Goal: Information Seeking & Learning: Learn about a topic

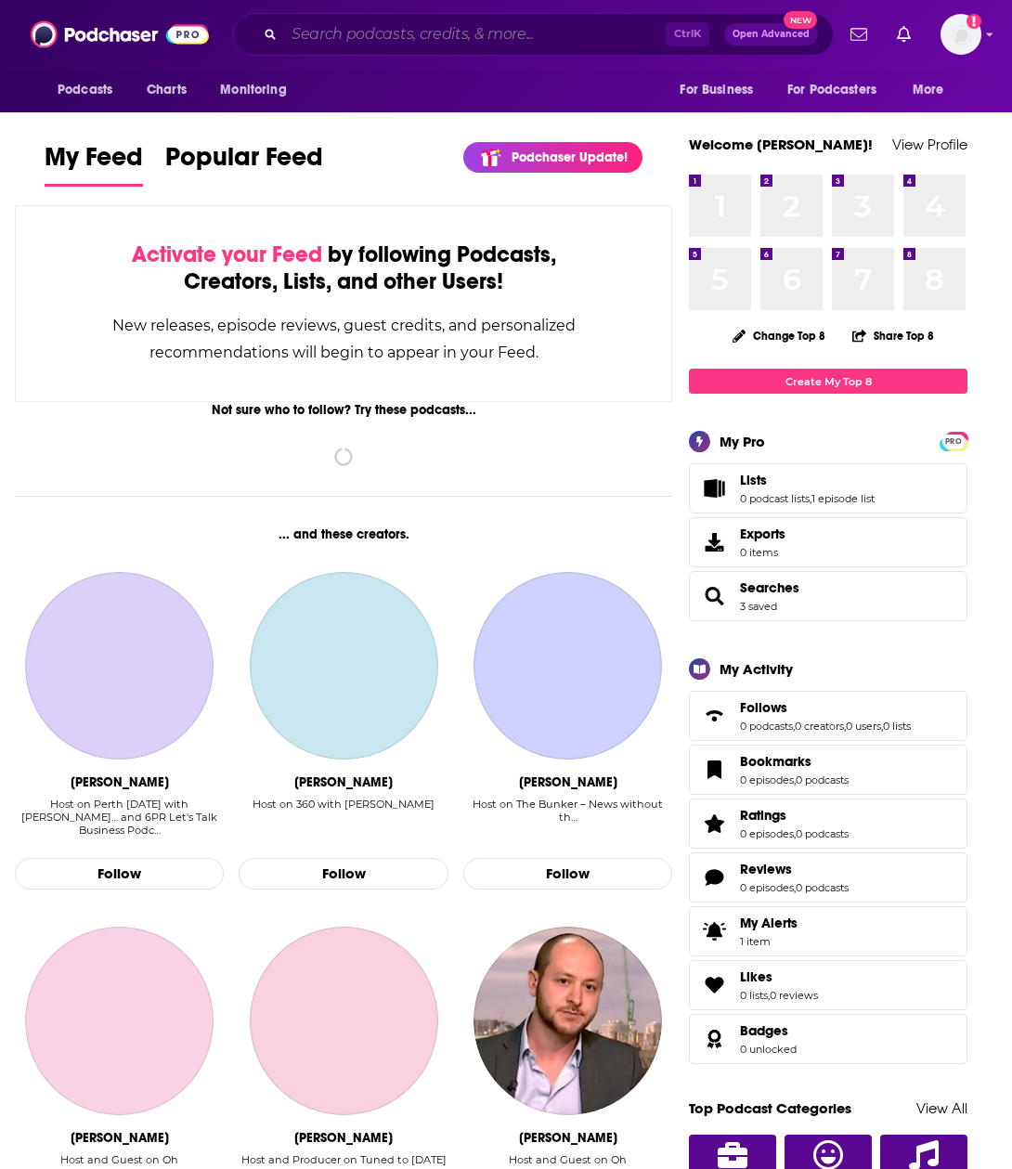
click at [354, 30] on input "Search podcasts, credits, & more..." at bounding box center [475, 34] width 382 height 30
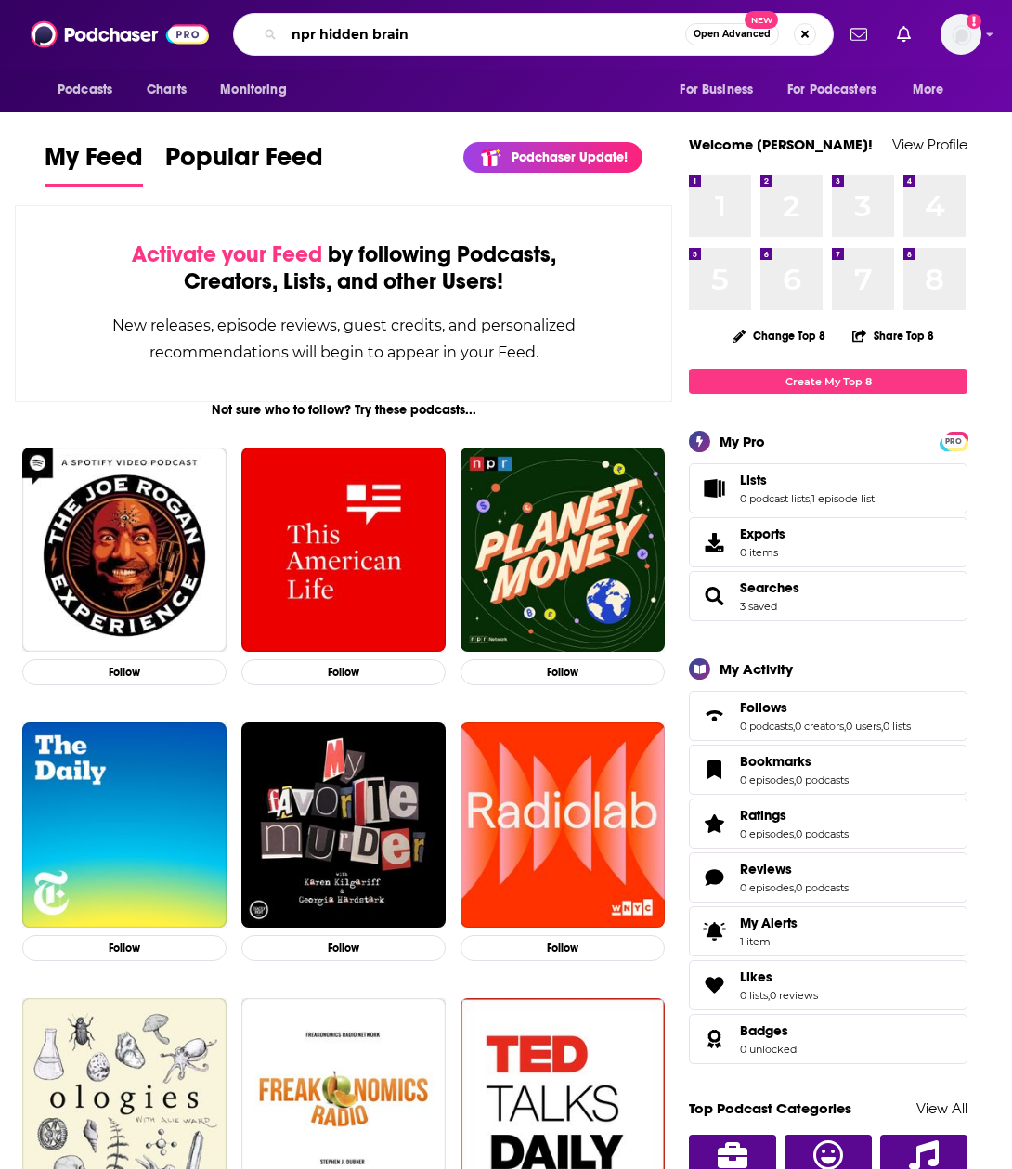
type input "npr hidden brain"
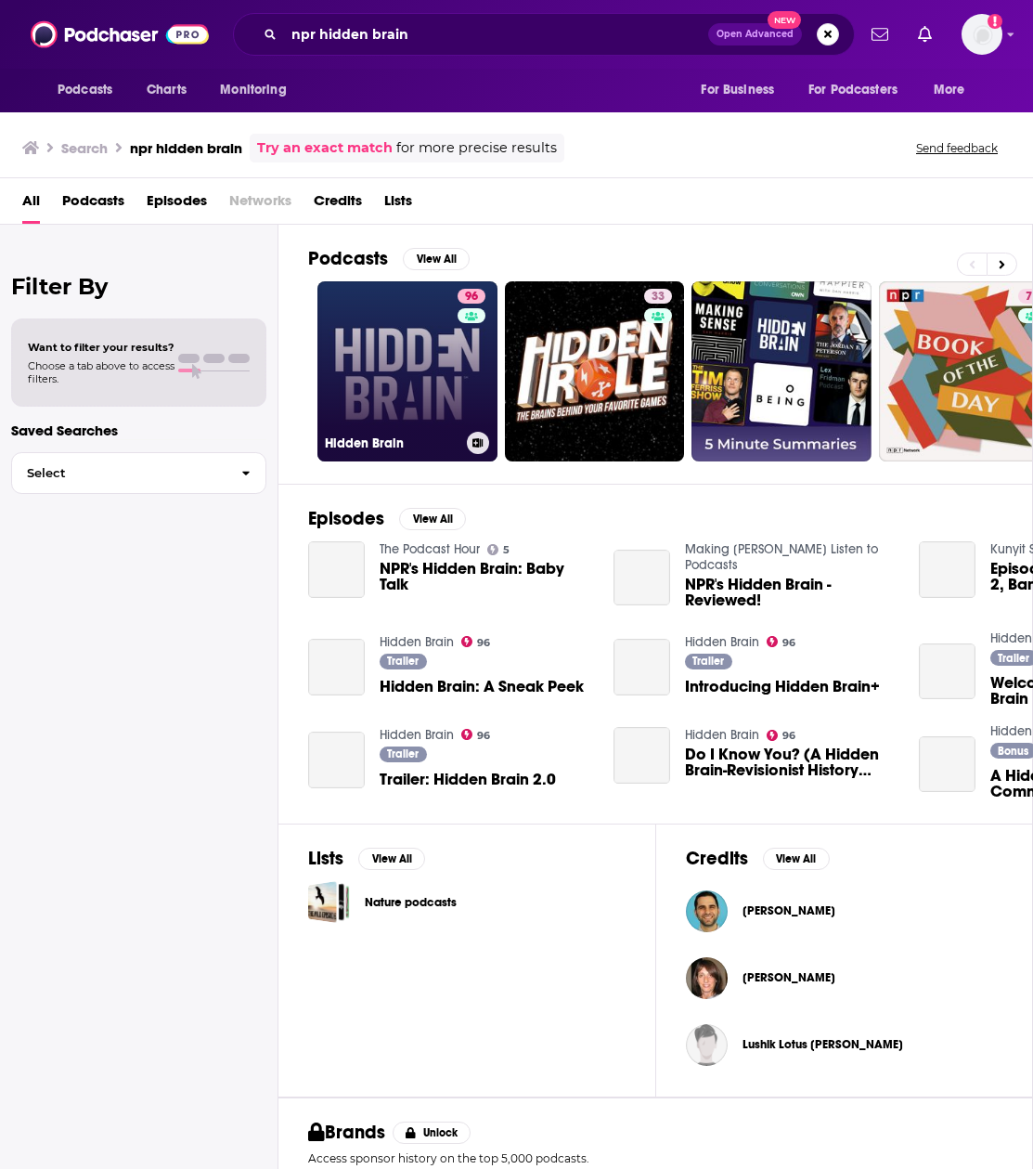
click at [423, 364] on link "96 Hidden Brain" at bounding box center [408, 371] width 180 height 180
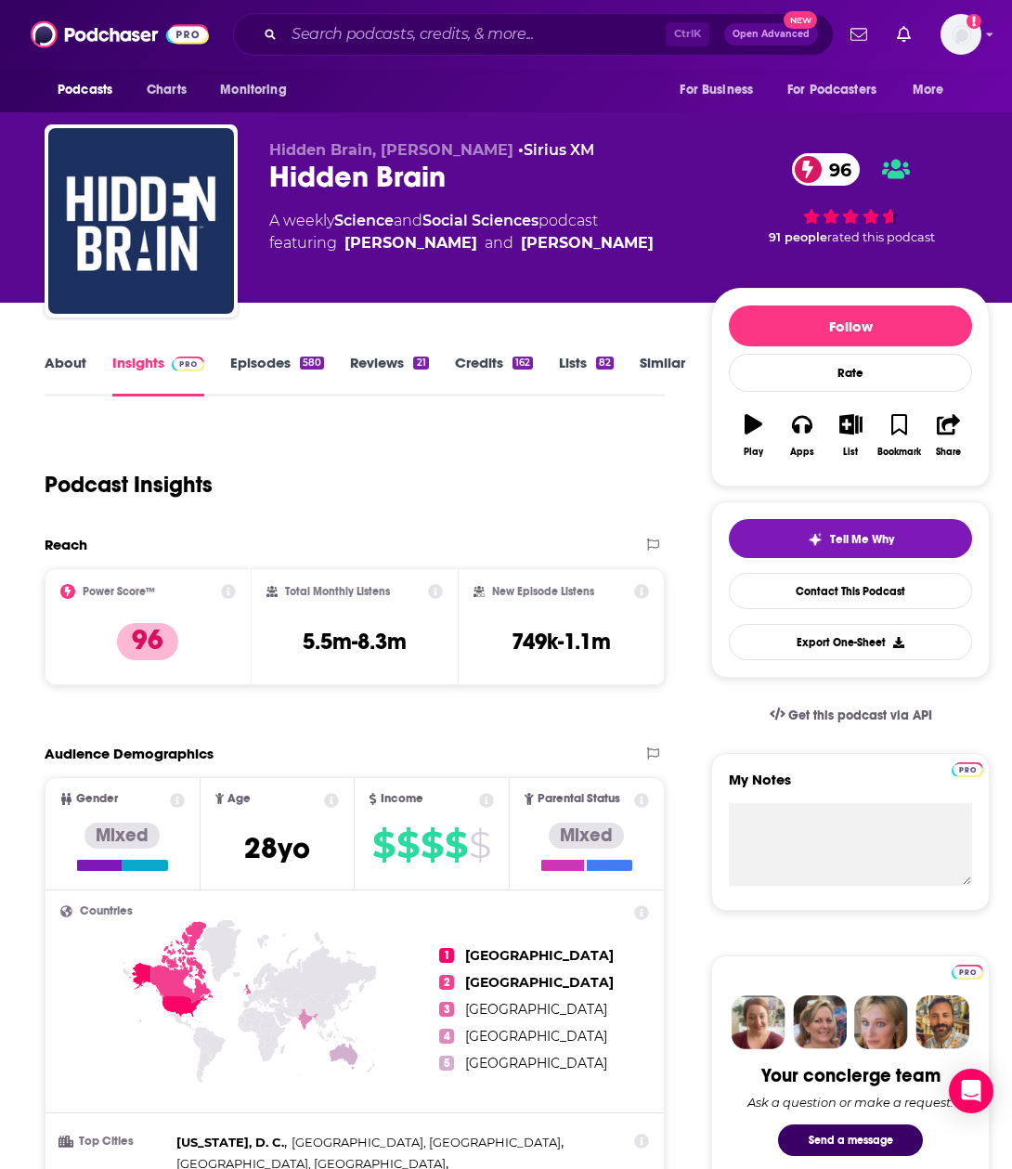
click at [254, 359] on link "Episodes 580" at bounding box center [277, 375] width 94 height 43
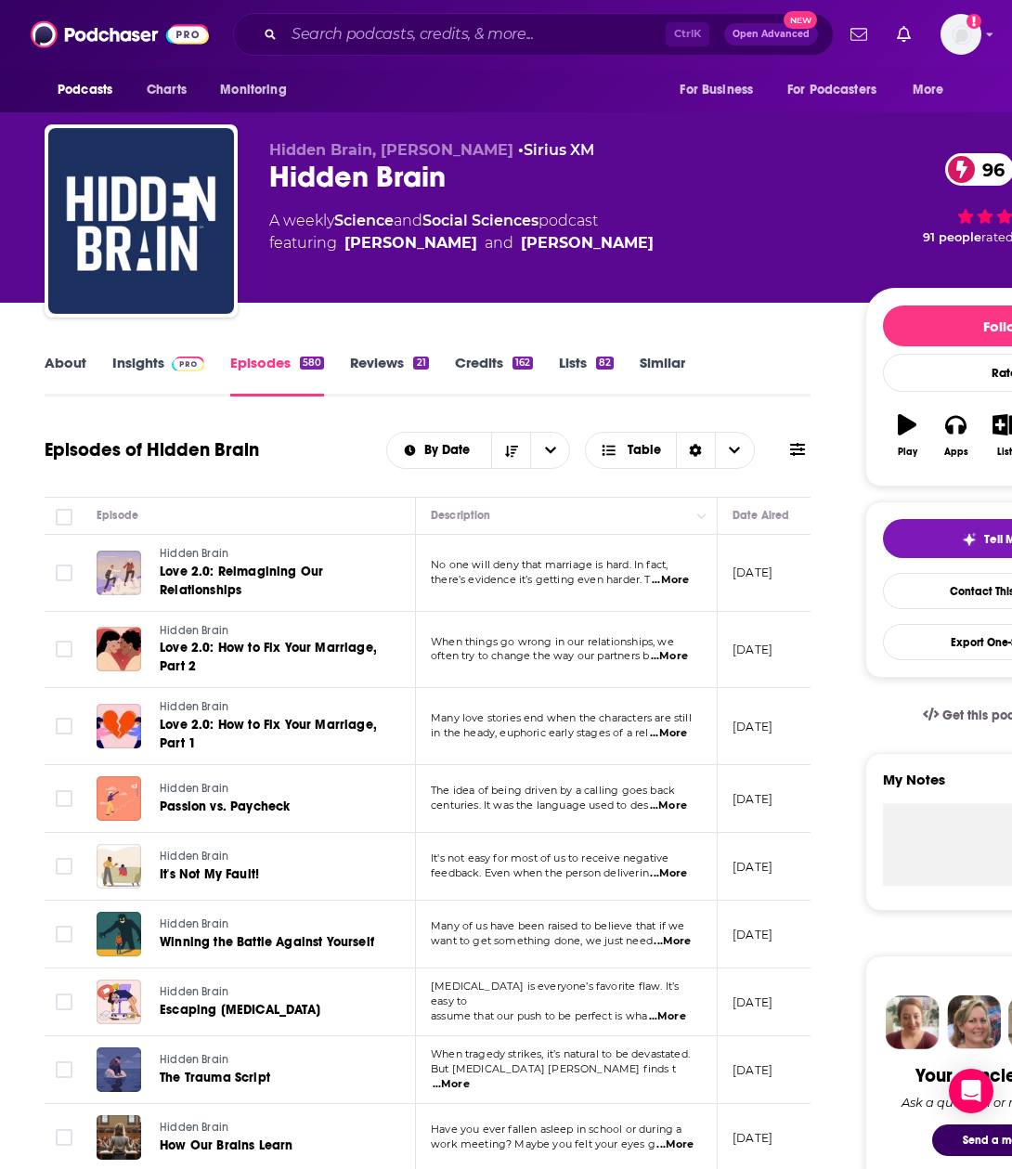
click at [58, 360] on link "About" at bounding box center [66, 375] width 42 height 43
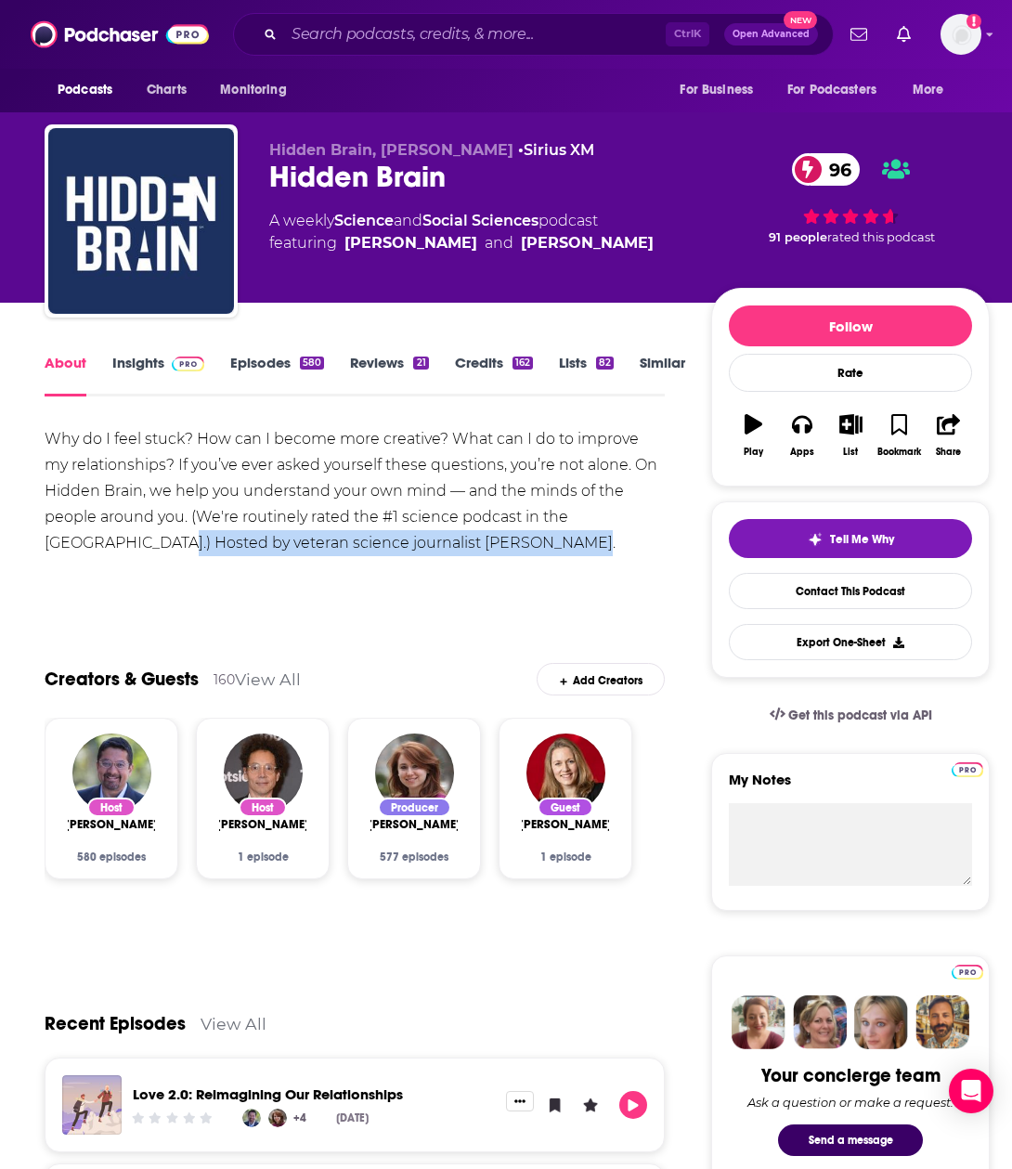
drag, startPoint x: 555, startPoint y: 536, endPoint x: 105, endPoint y: 544, distance: 450.4
click at [105, 544] on div "Why do I feel stuck? How can I become more creative? What can I do to improve m…" at bounding box center [355, 491] width 620 height 130
copy div "Hosted by veteran science journalist [PERSON_NAME]."
click at [352, 39] on input "Search podcasts, credits, & more..." at bounding box center [475, 34] width 382 height 30
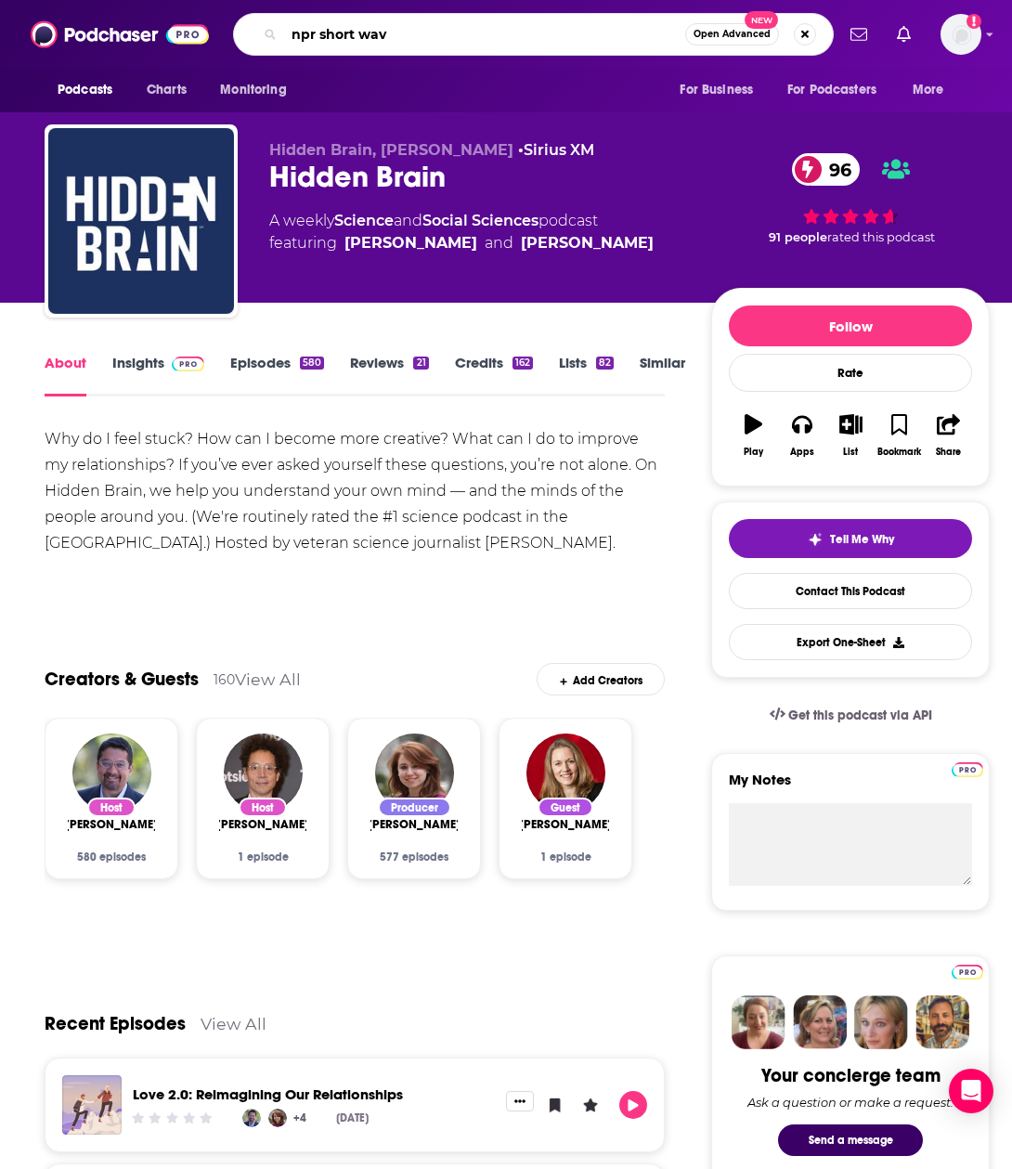
type input "npr short wave"
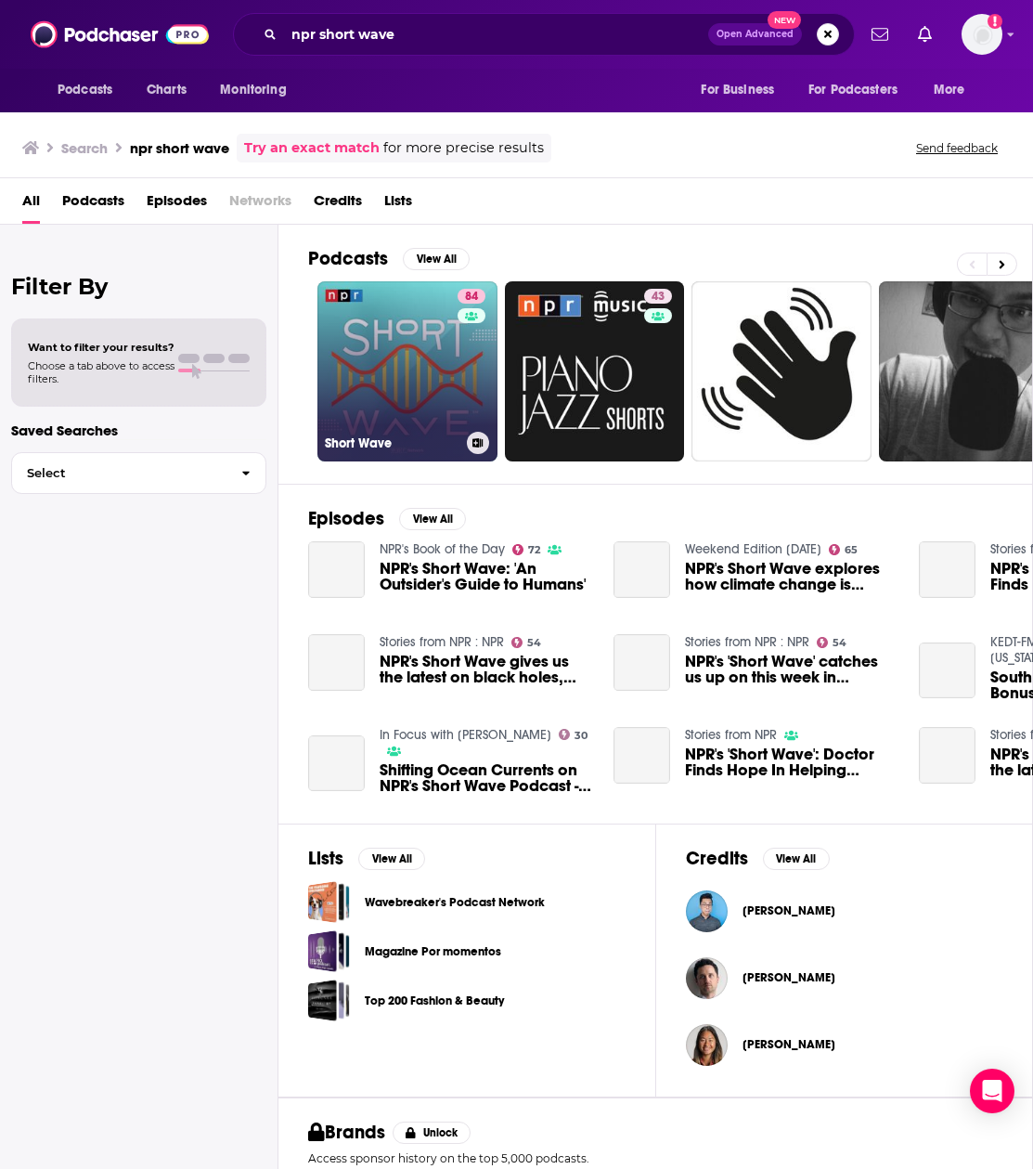
click at [374, 383] on link "84 Short Wave" at bounding box center [408, 371] width 180 height 180
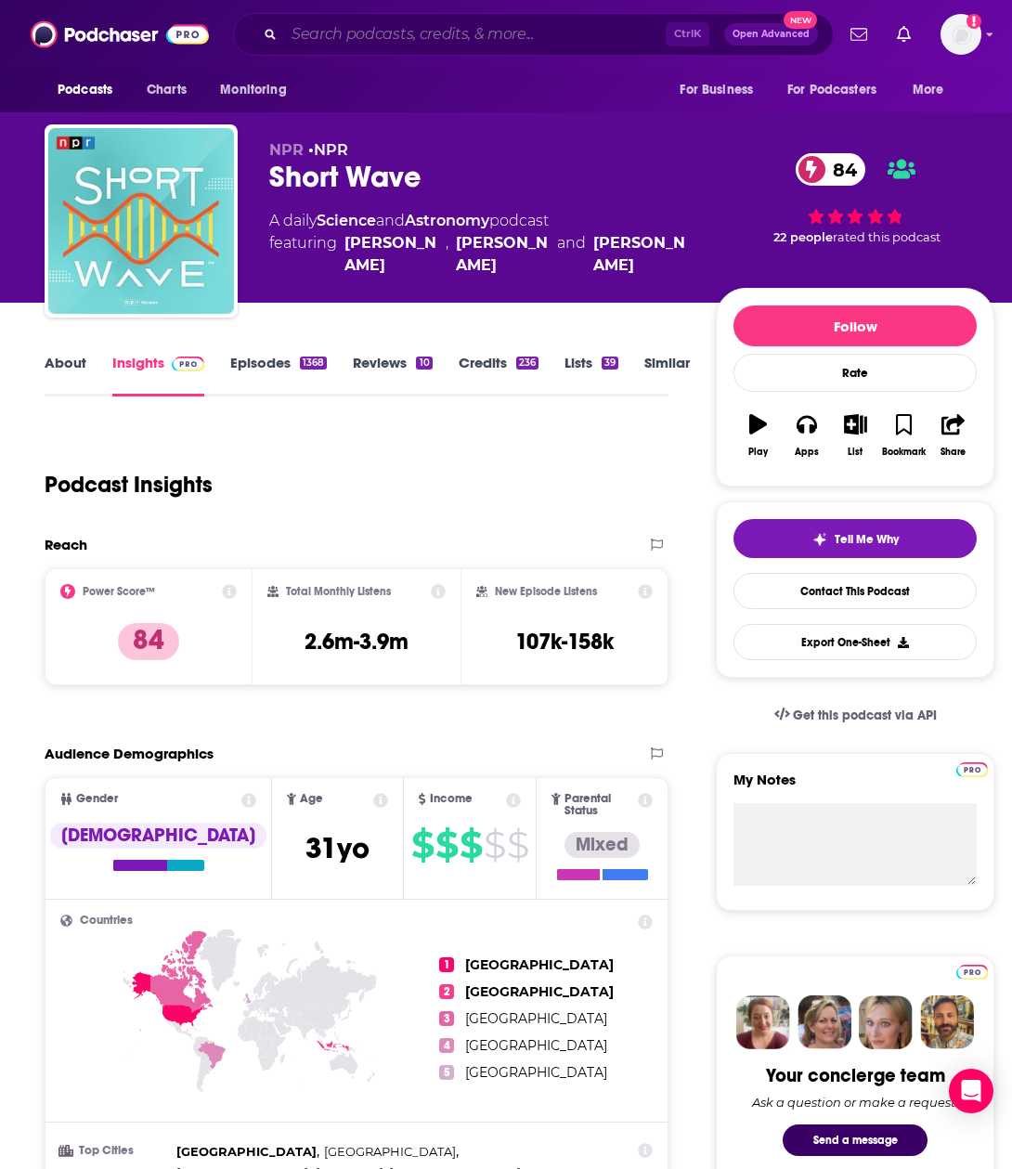
click at [362, 29] on input "Search podcasts, credits, & more..." at bounding box center [475, 34] width 382 height 30
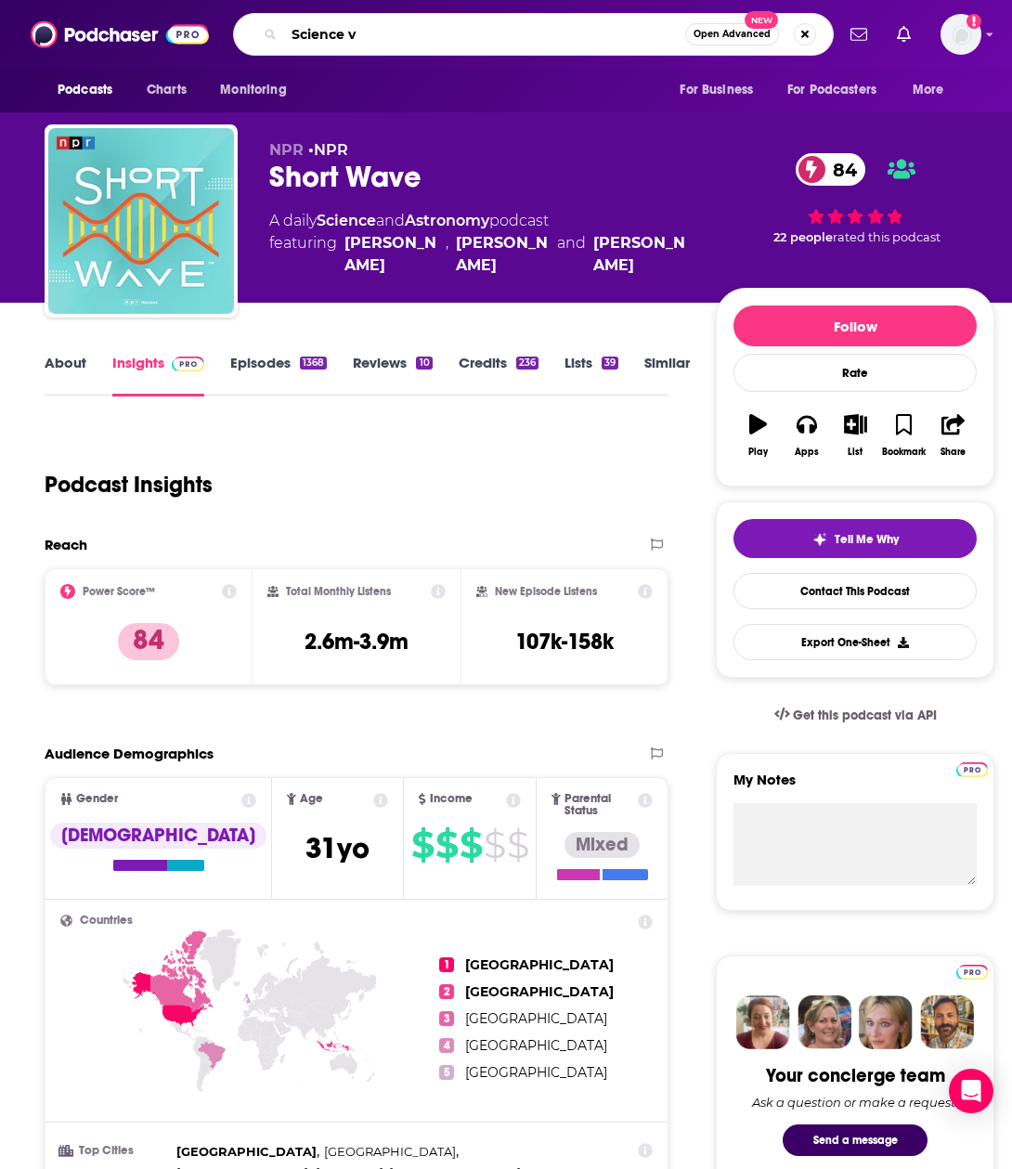
type input "Science vs"
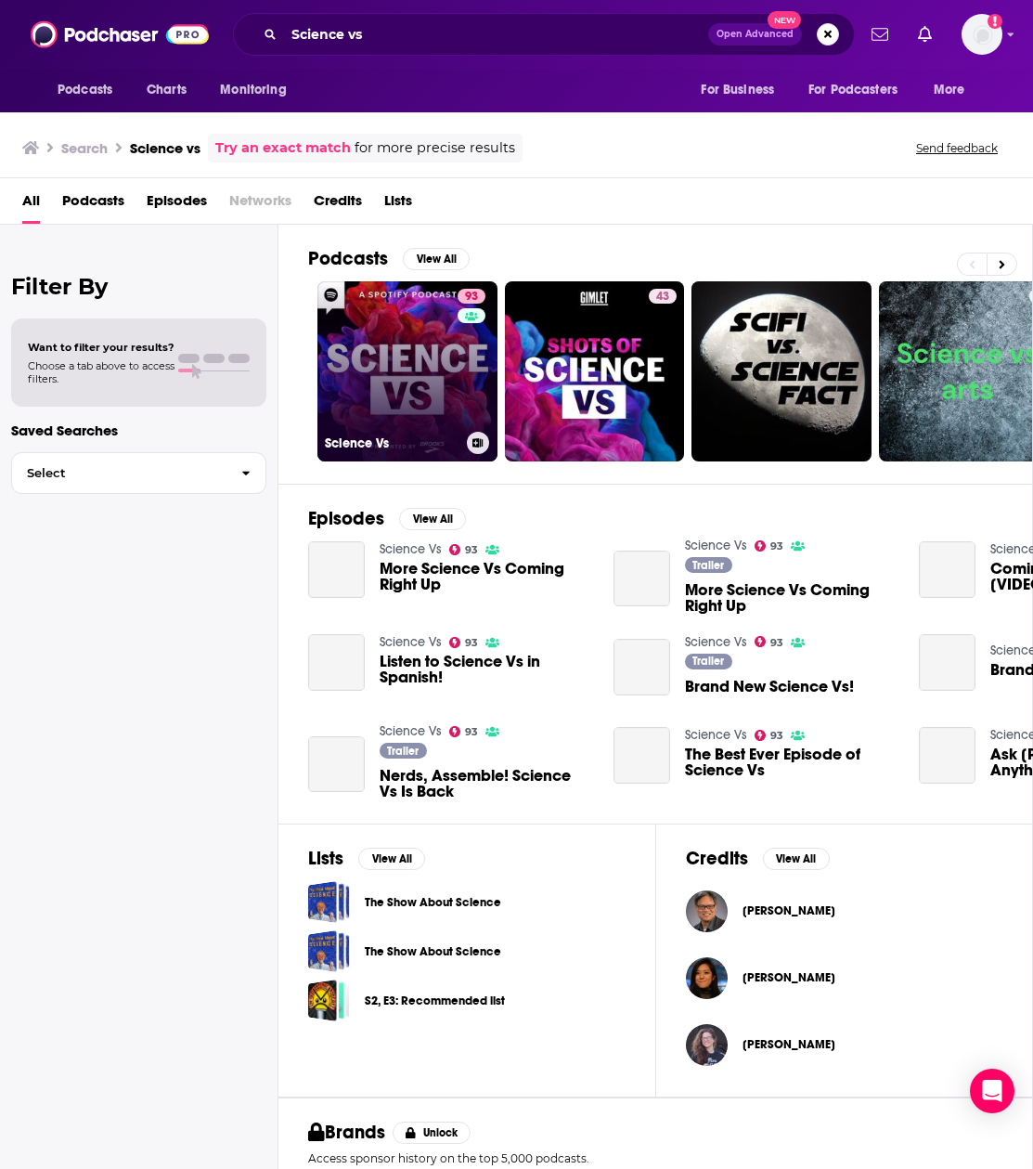
click at [404, 352] on link "93 Science Vs" at bounding box center [408, 371] width 180 height 180
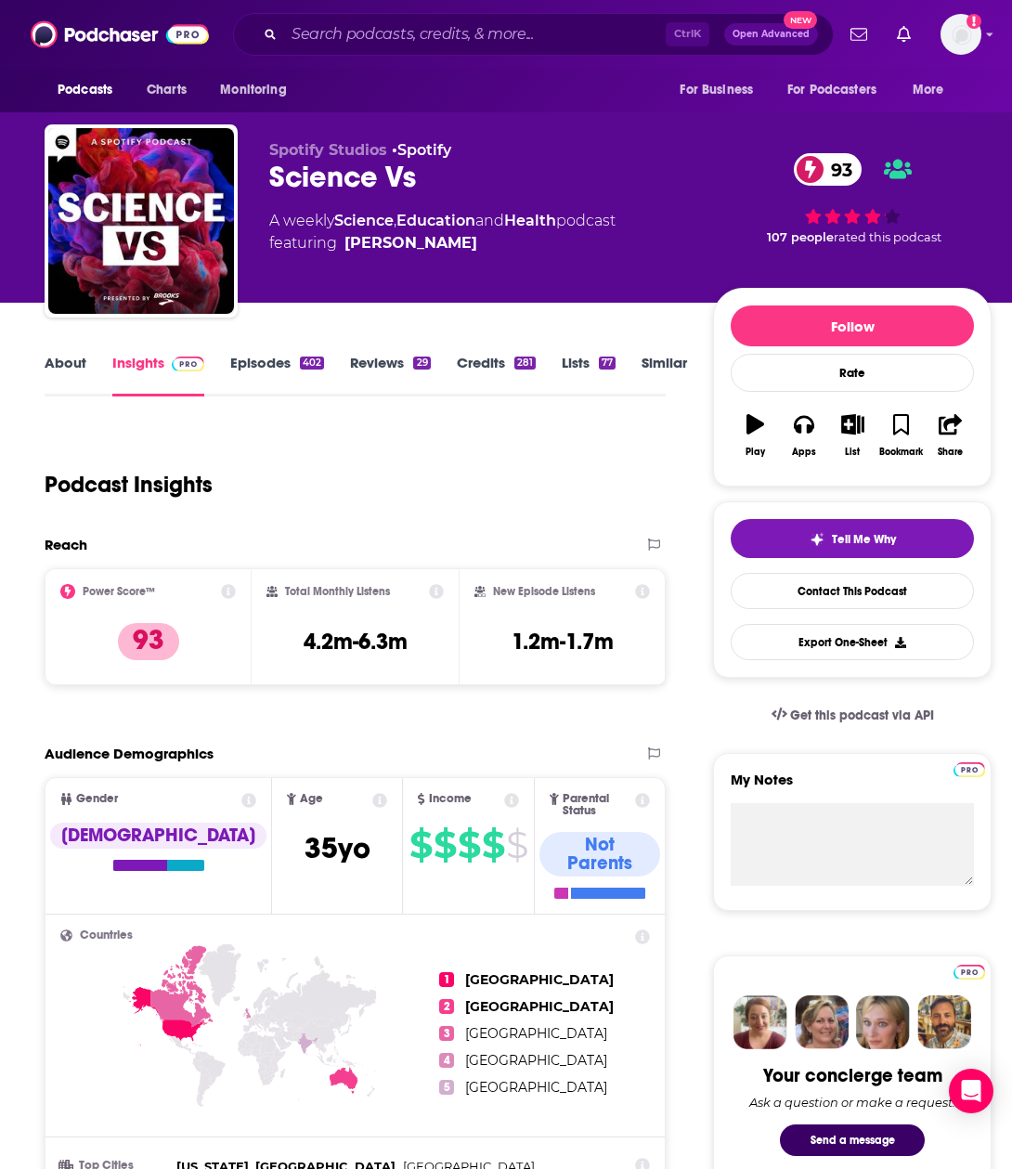
click at [71, 363] on link "About" at bounding box center [66, 375] width 42 height 43
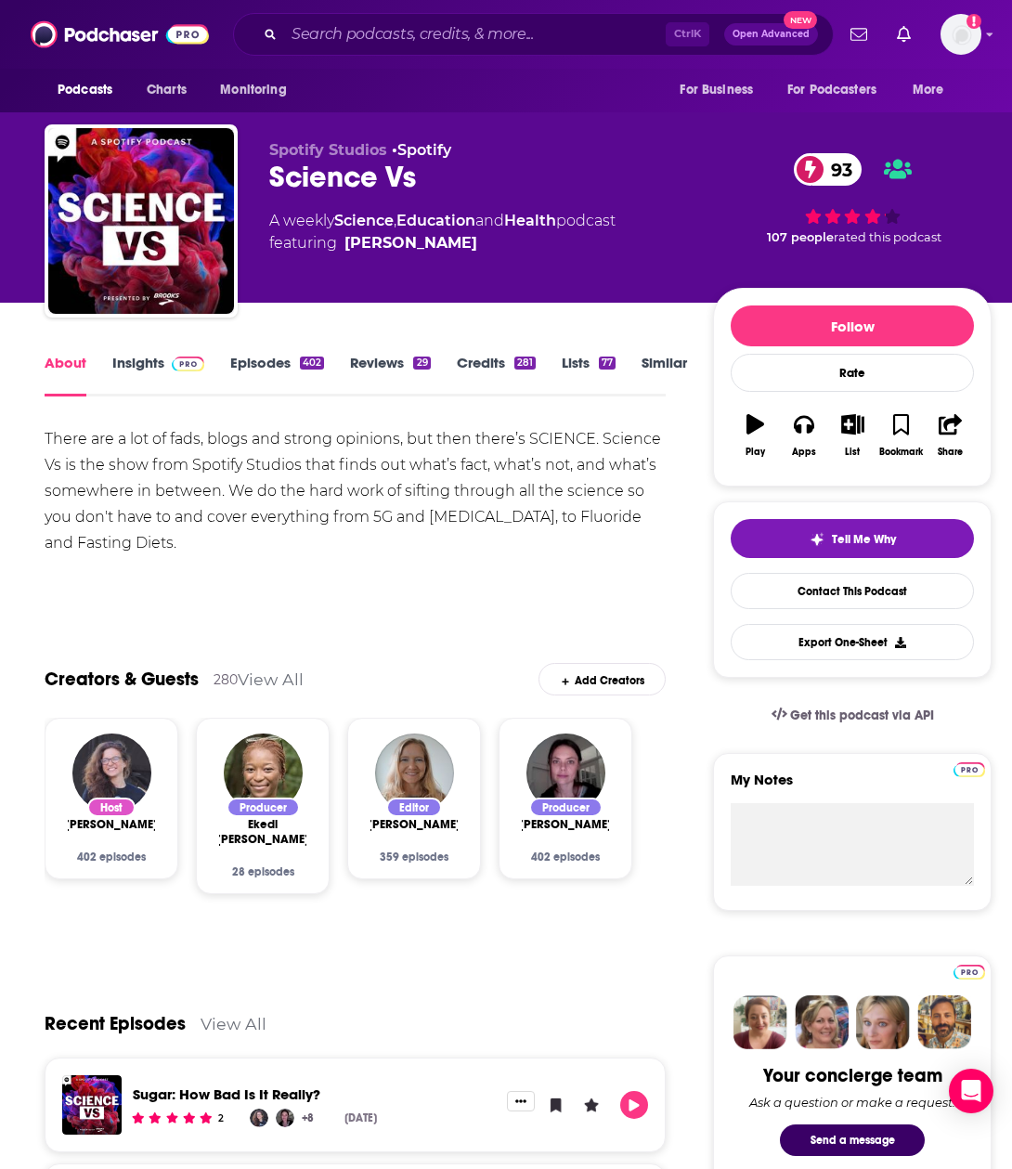
click at [277, 364] on link "Episodes 402" at bounding box center [277, 375] width 94 height 43
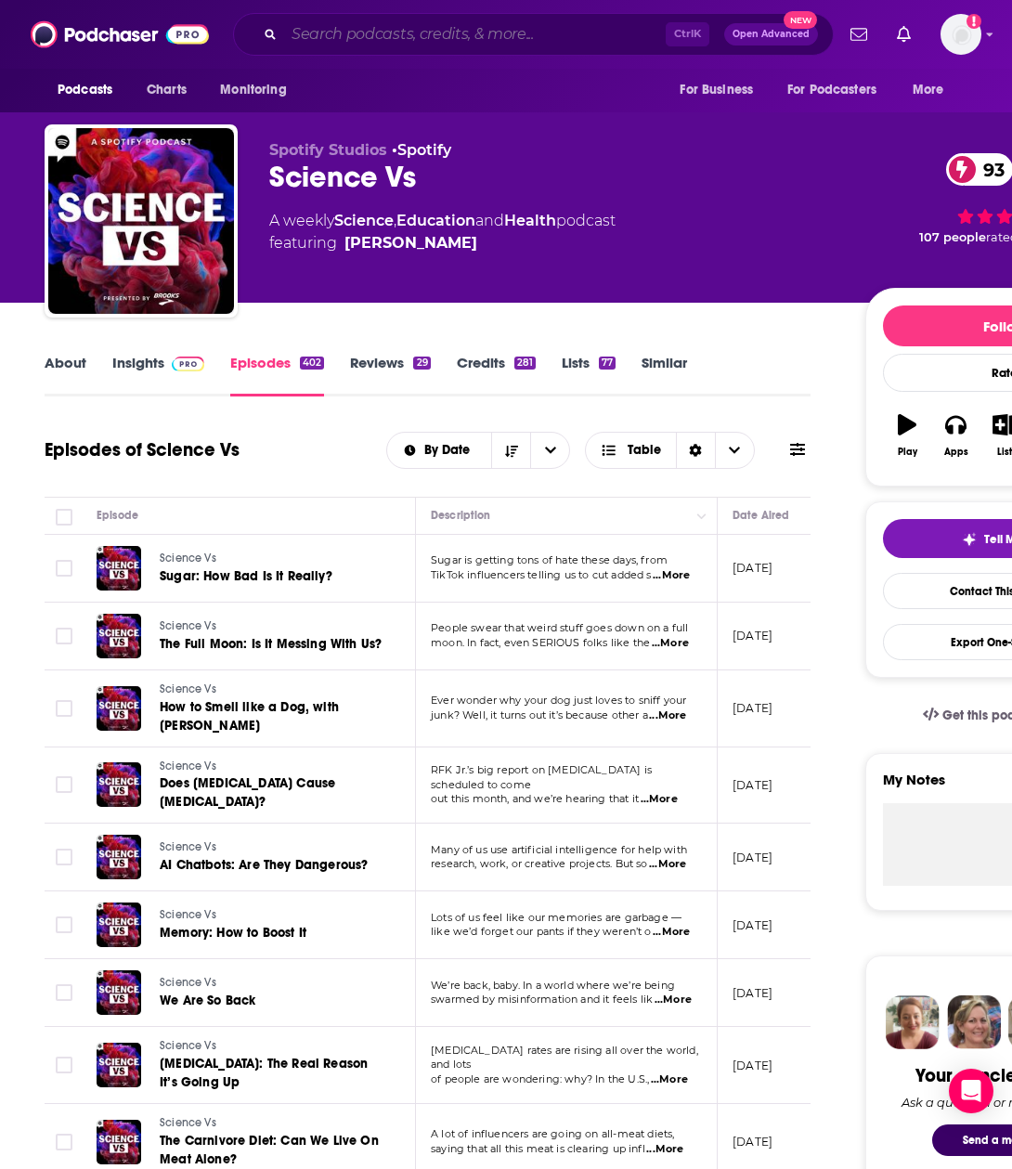
click at [357, 32] on input "Search podcasts, credits, & more..." at bounding box center [475, 34] width 382 height 30
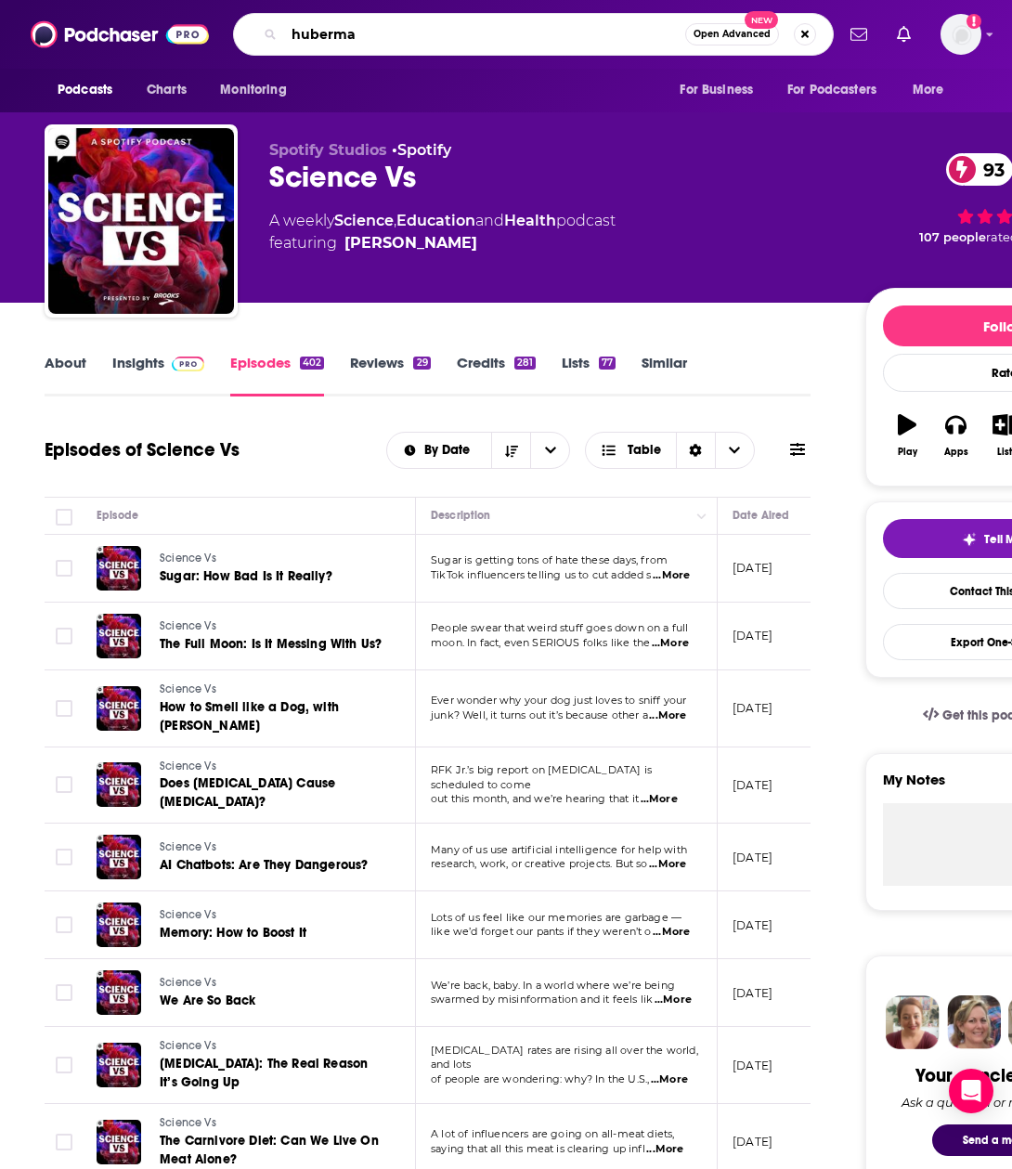
type input "huberman"
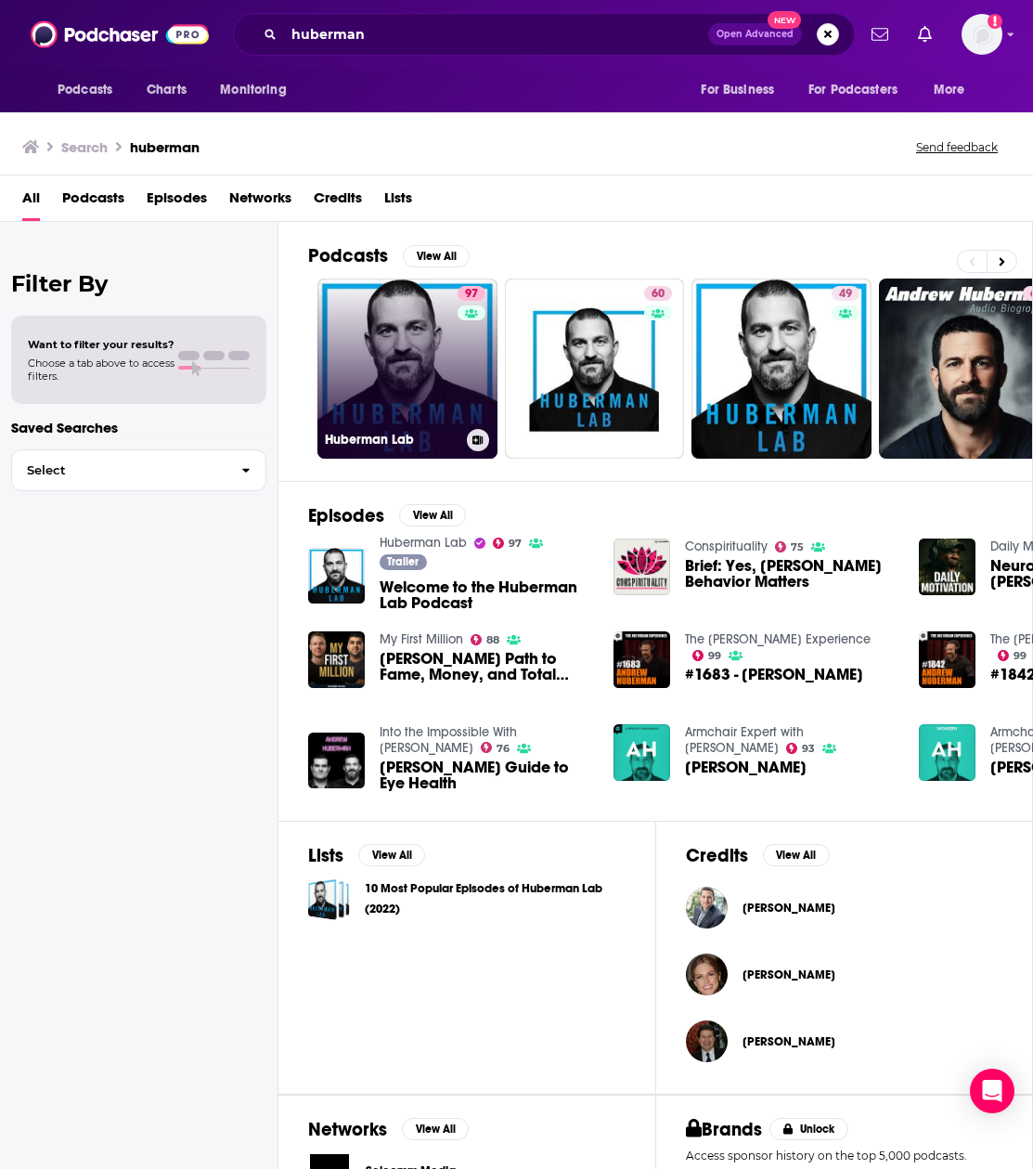
click at [373, 373] on link "97 Huberman Lab" at bounding box center [408, 369] width 180 height 180
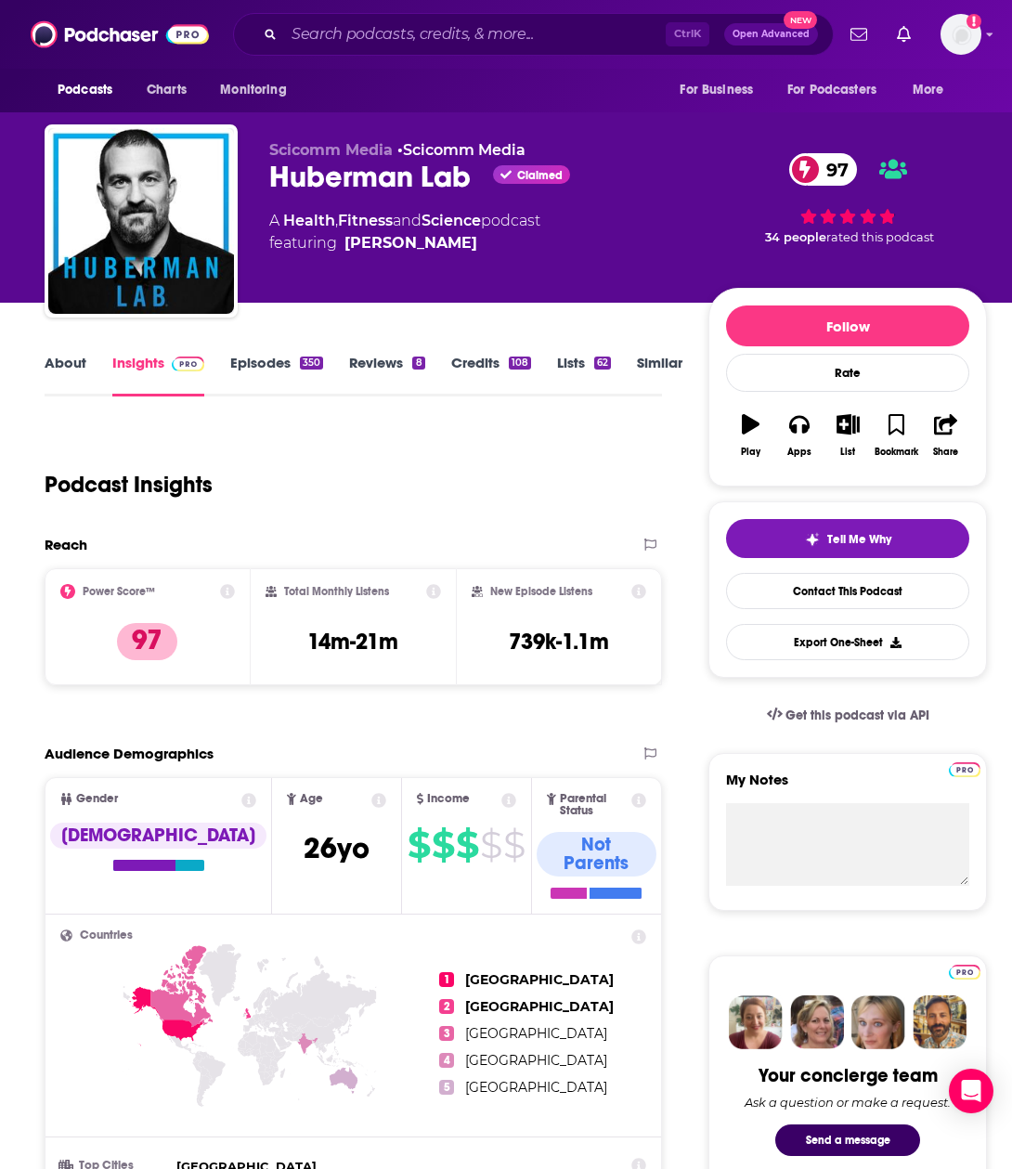
click at [274, 361] on link "Episodes 350" at bounding box center [276, 375] width 93 height 43
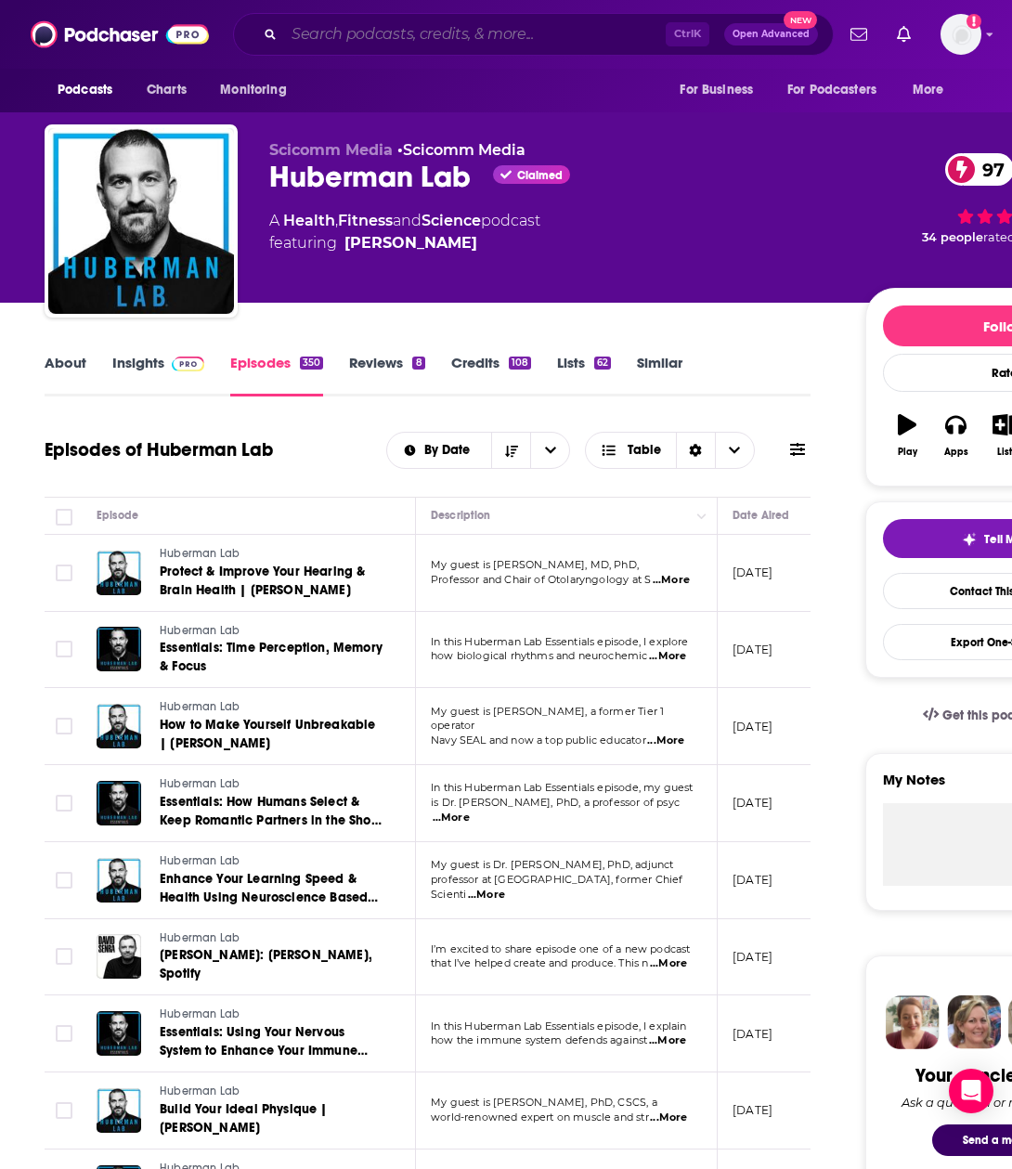
click at [356, 29] on input "Search podcasts, credits, & more..." at bounding box center [475, 34] width 382 height 30
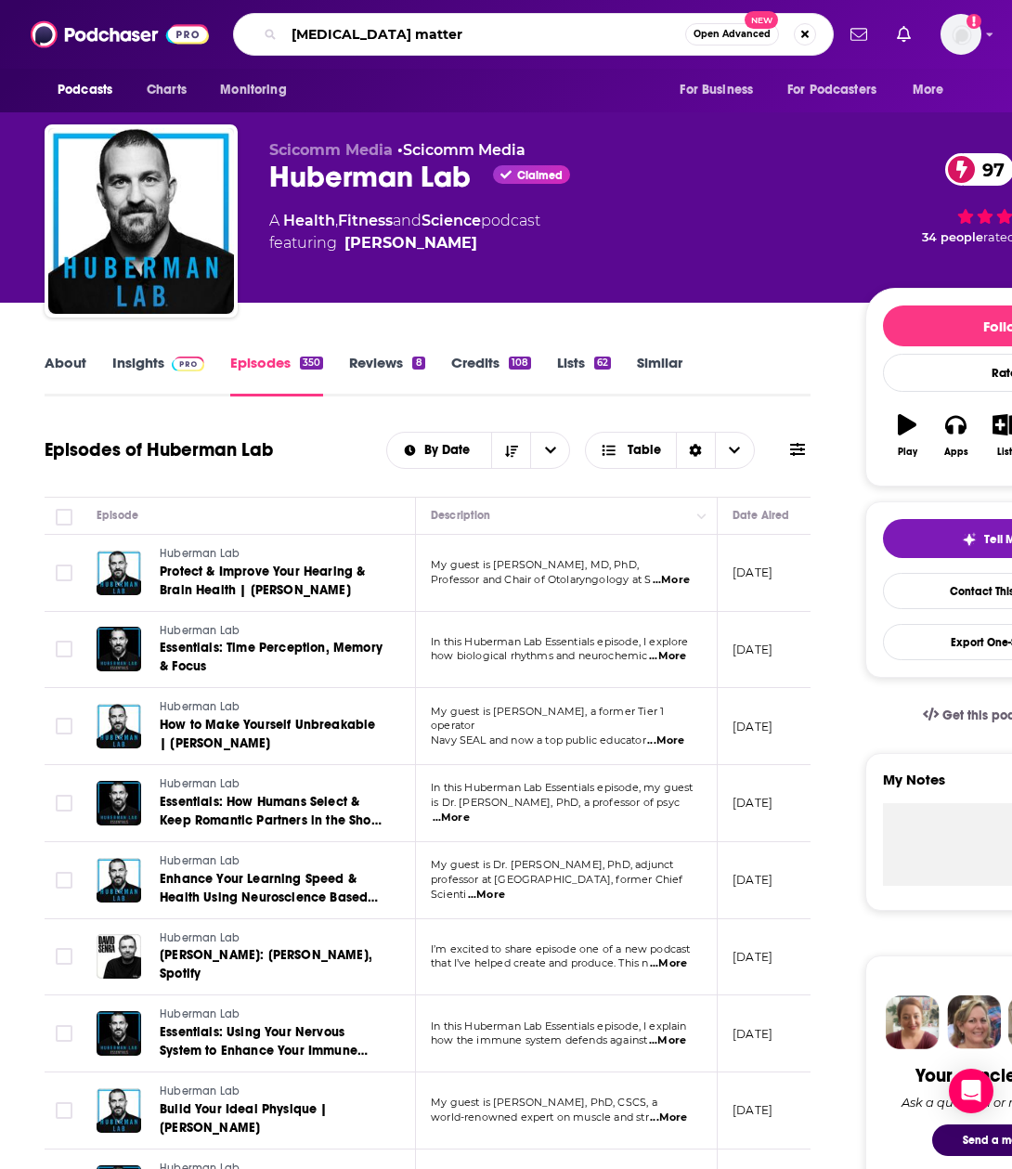
type input "[MEDICAL_DATA] matters"
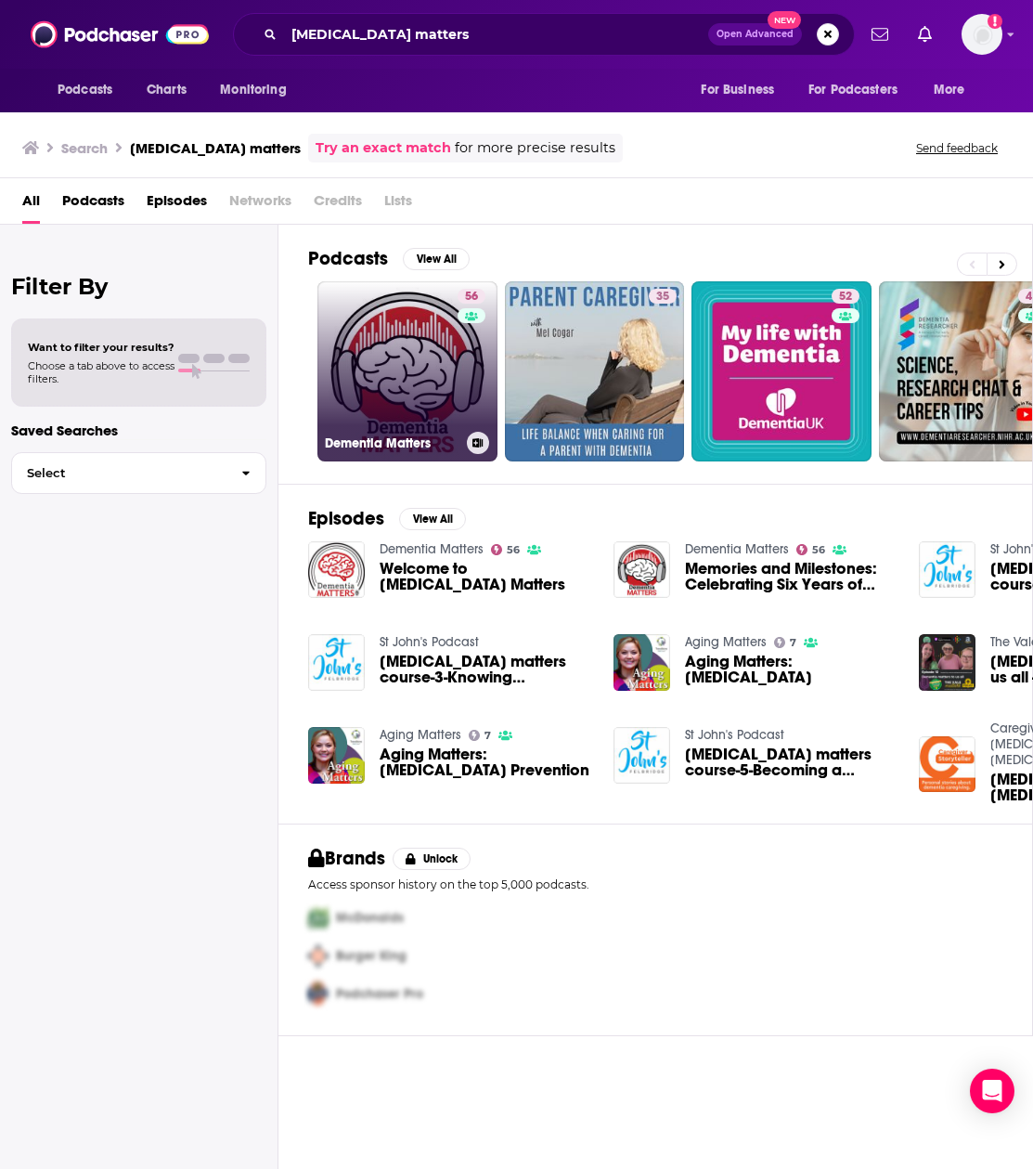
click at [383, 320] on link "56 [MEDICAL_DATA] Matters" at bounding box center [408, 371] width 180 height 180
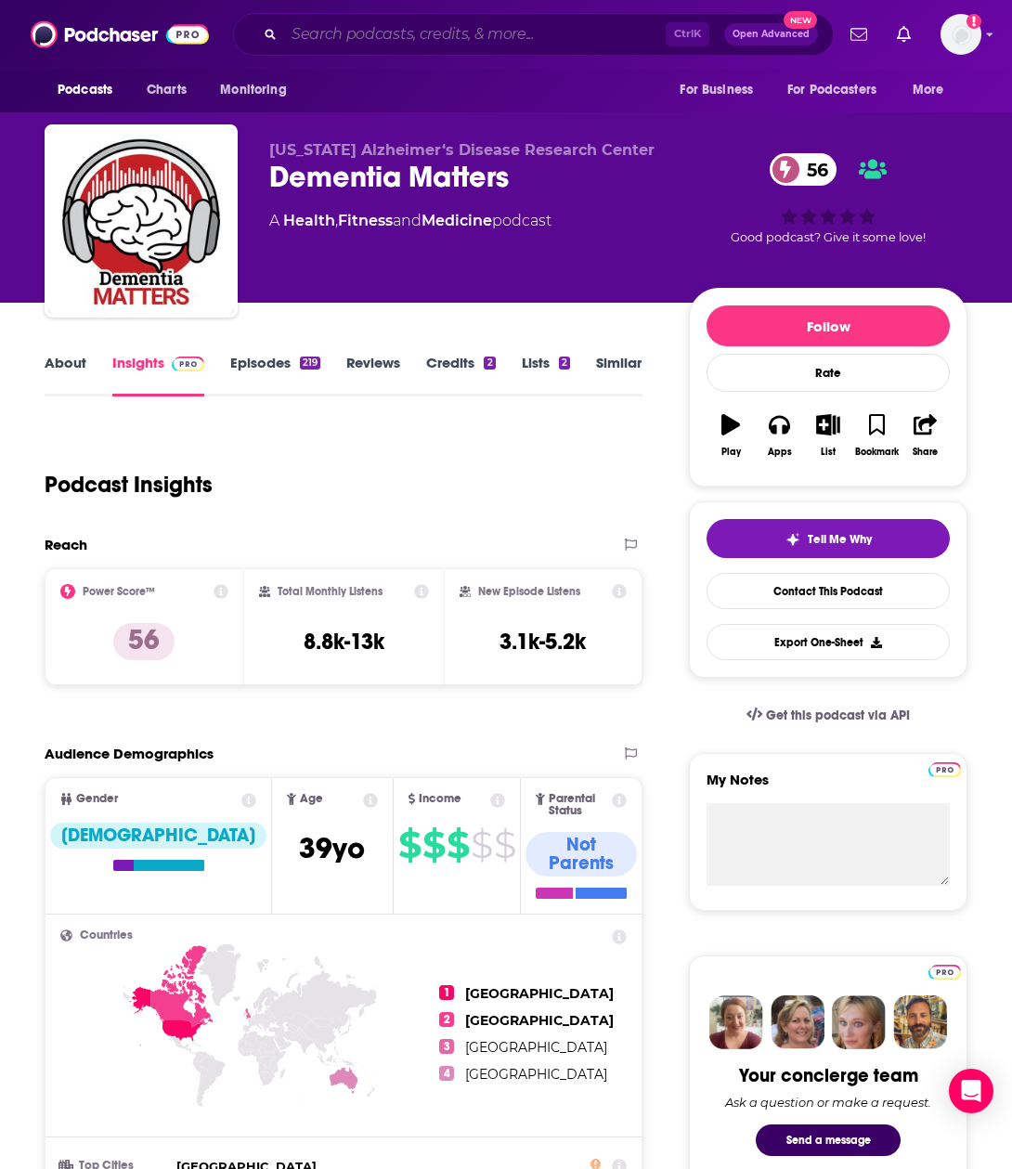
click at [446, 42] on input "Search podcasts, credits, & more..." at bounding box center [475, 34] width 382 height 30
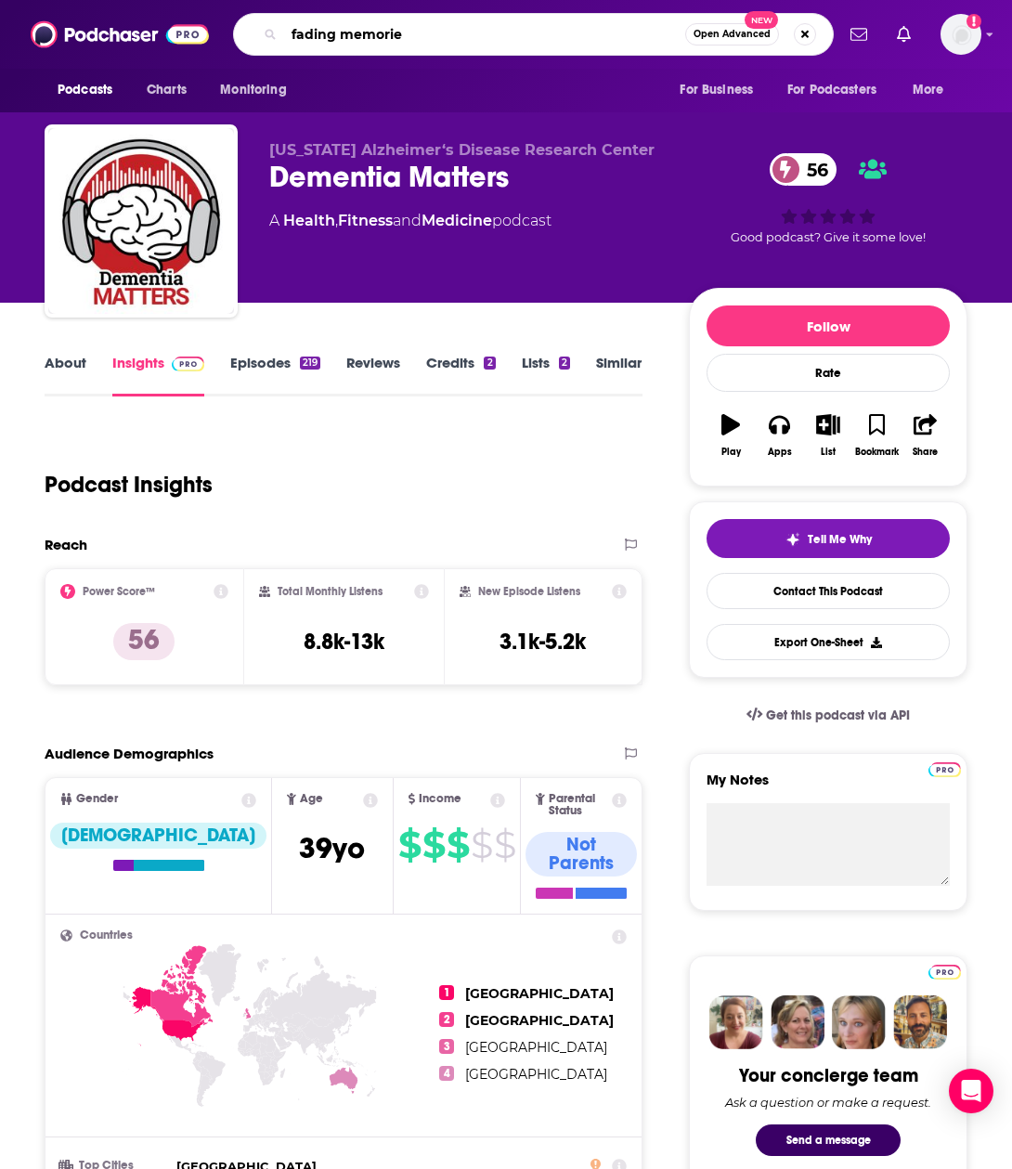
type input "fading memories"
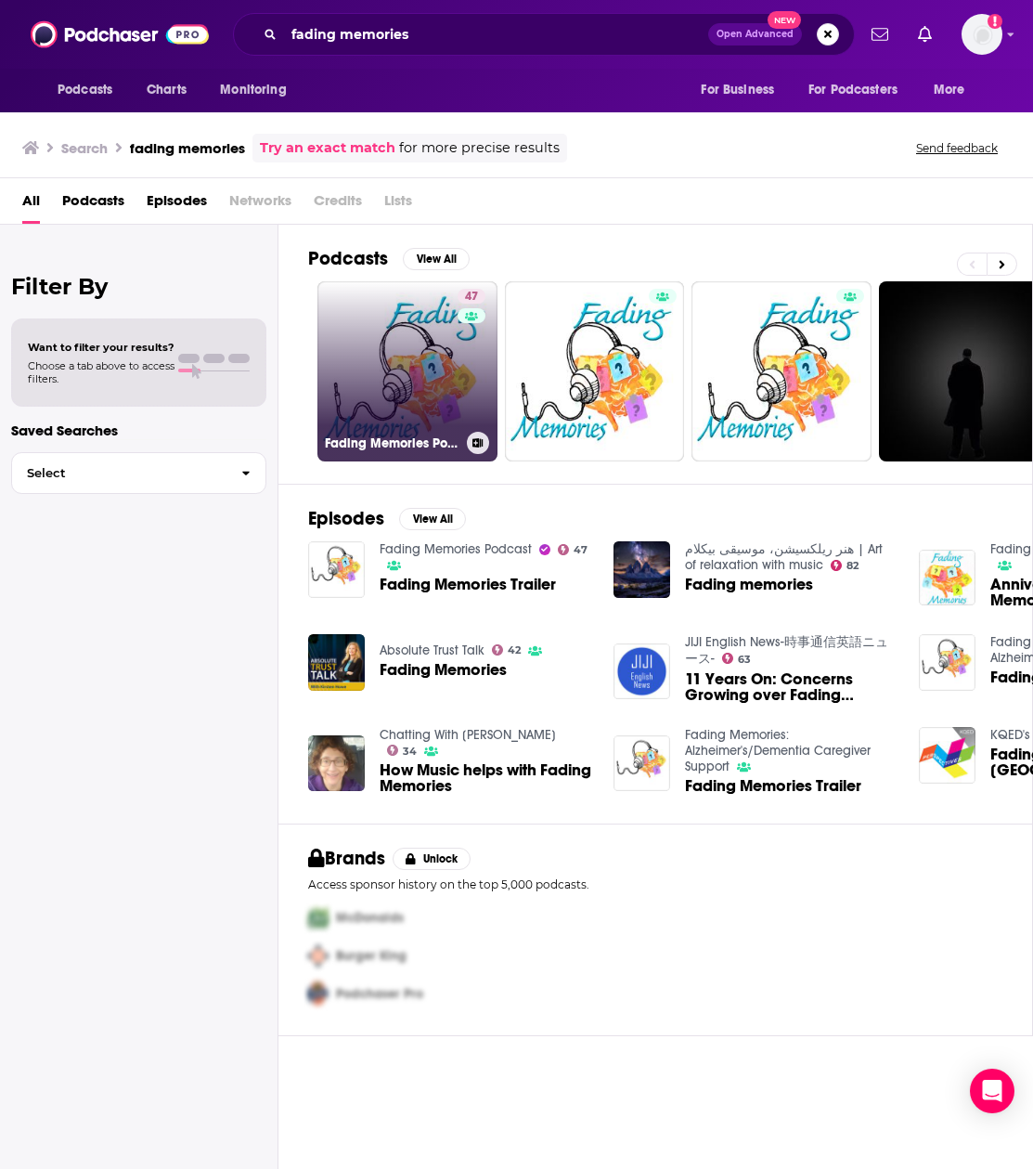
click at [392, 366] on link "47 Fading Memories Podcast" at bounding box center [408, 371] width 180 height 180
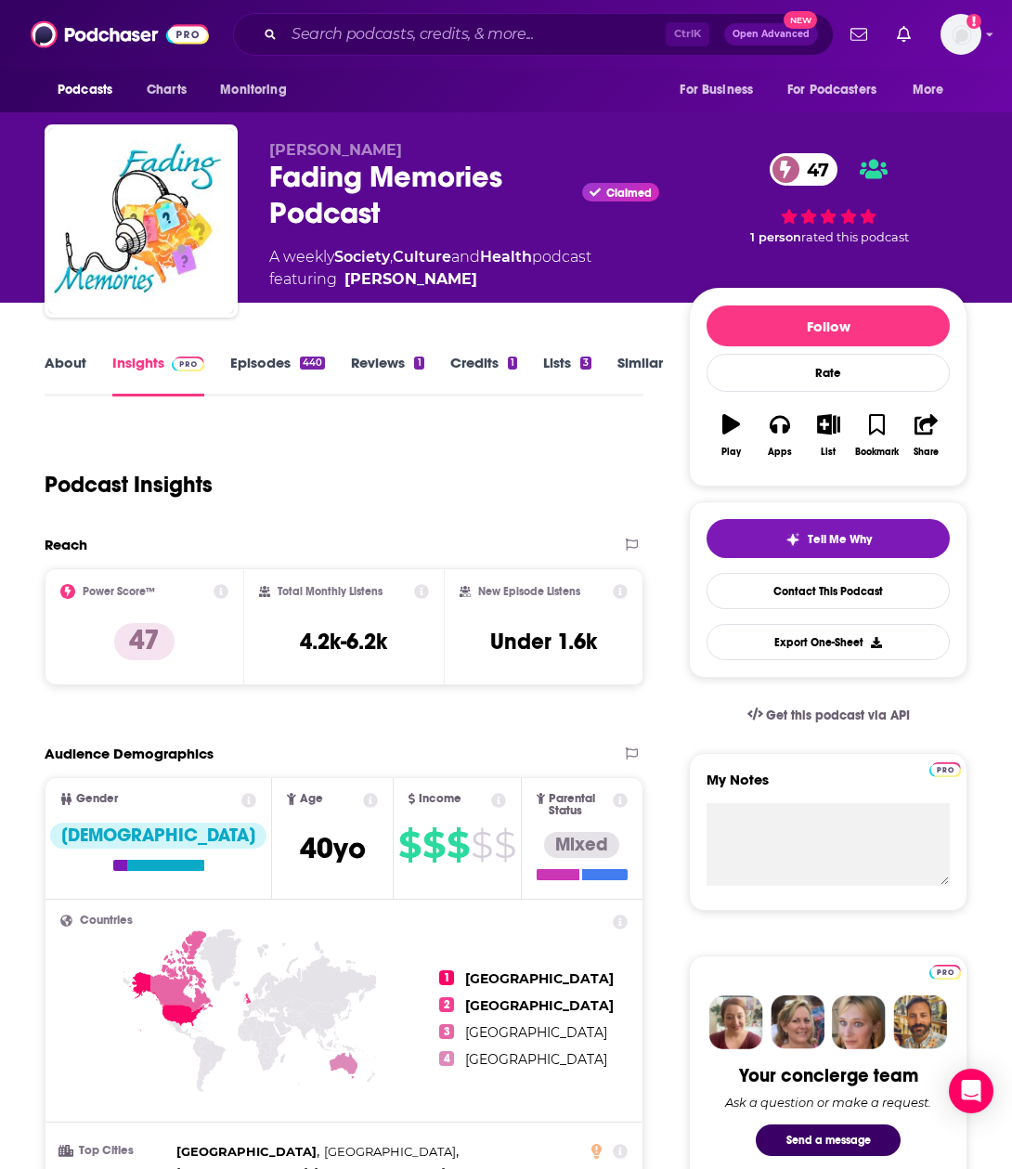
click at [62, 365] on link "About" at bounding box center [66, 375] width 42 height 43
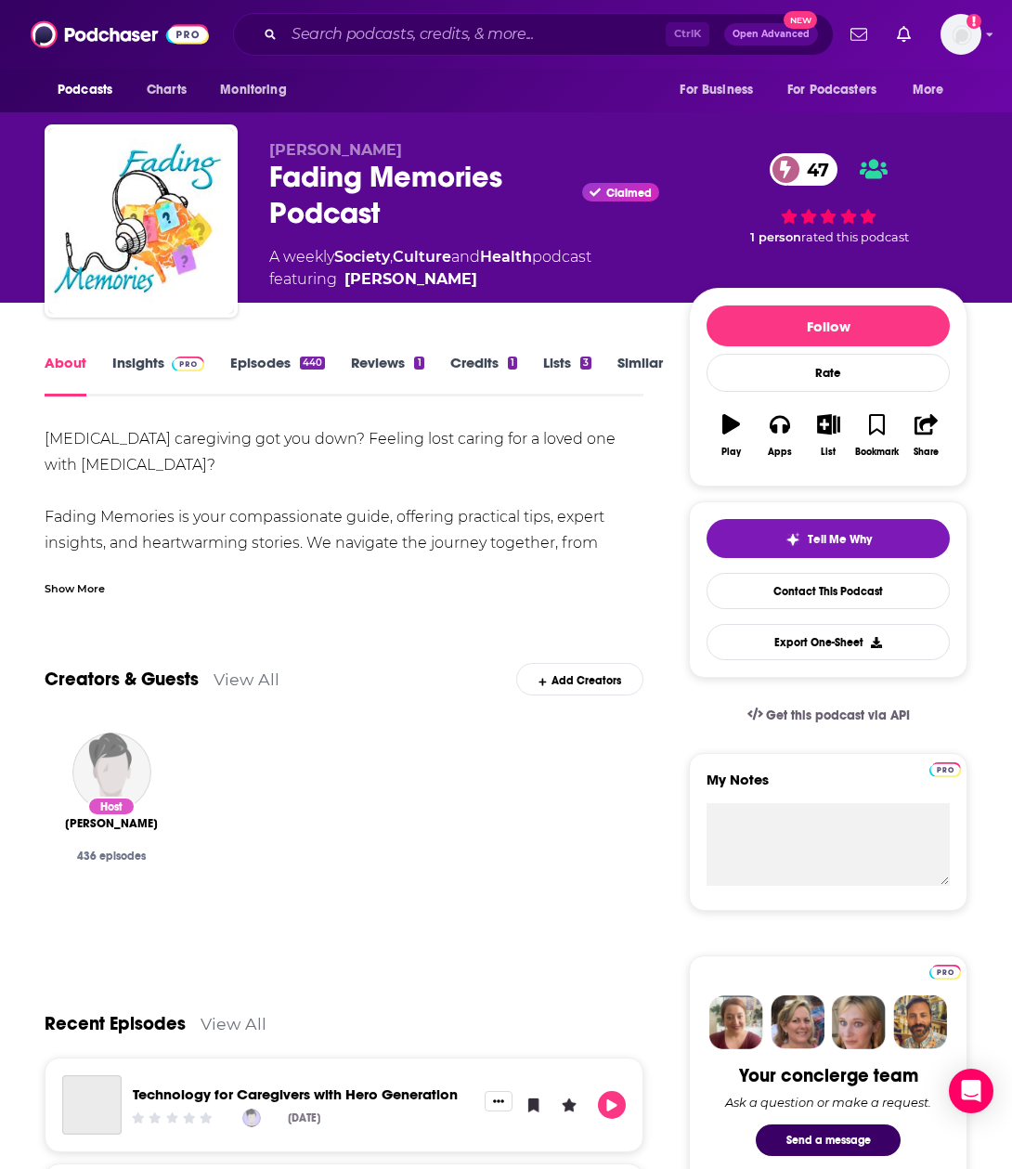
click at [164, 364] on span at bounding box center [184, 363] width 40 height 18
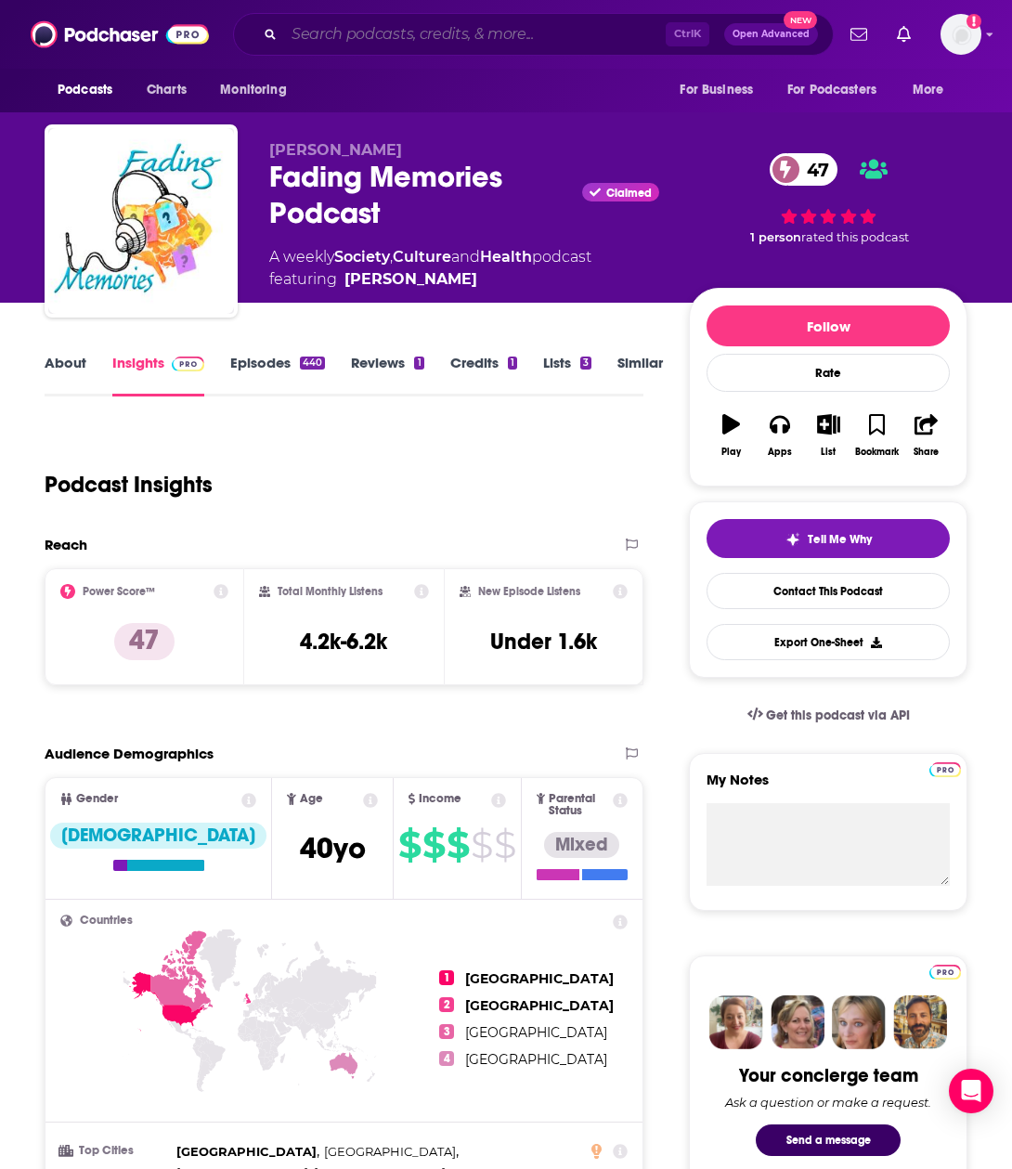
click at [353, 35] on input "Search podcasts, credits, & more..." at bounding box center [475, 34] width 382 height 30
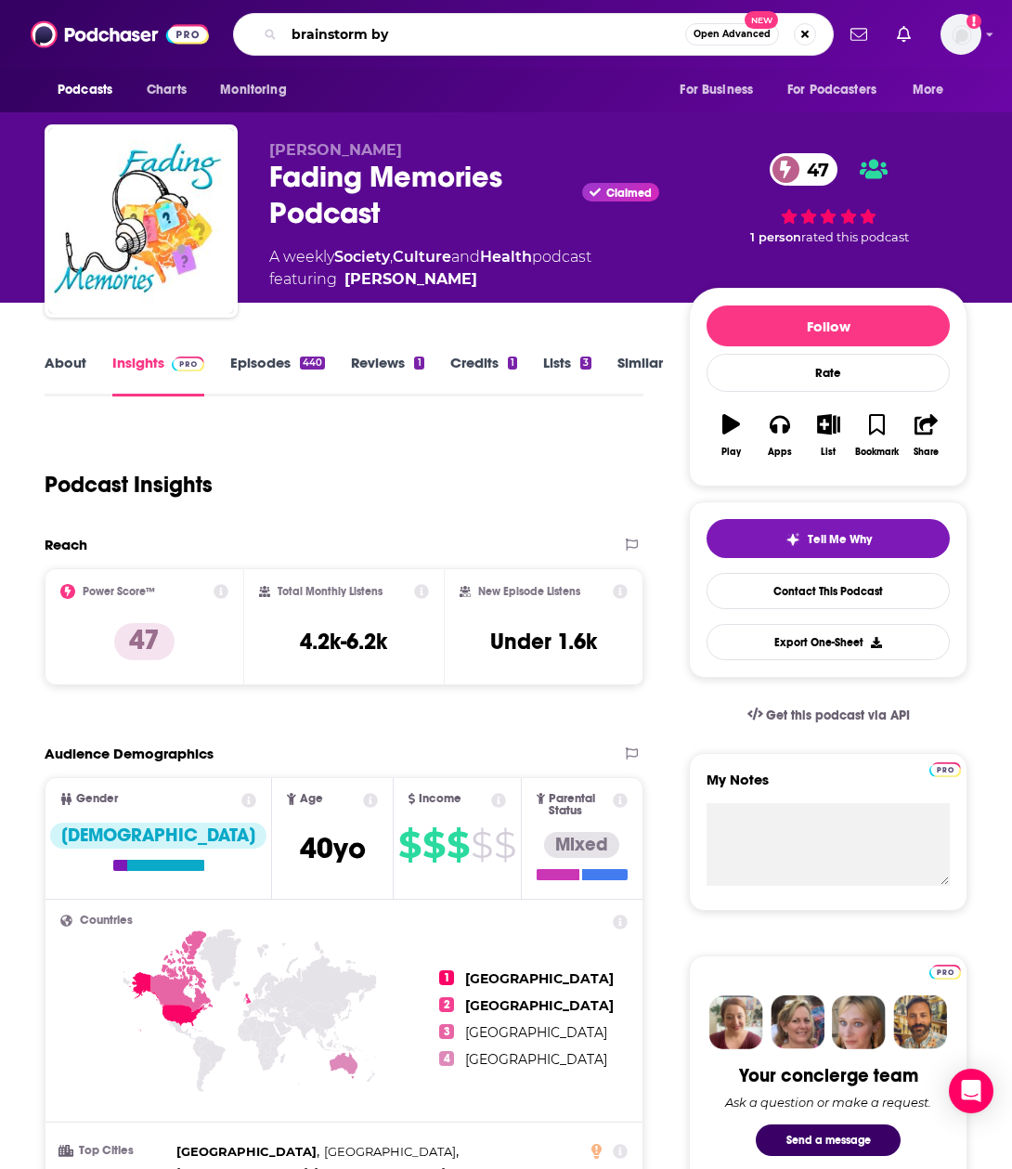
type input "brainstorm by"
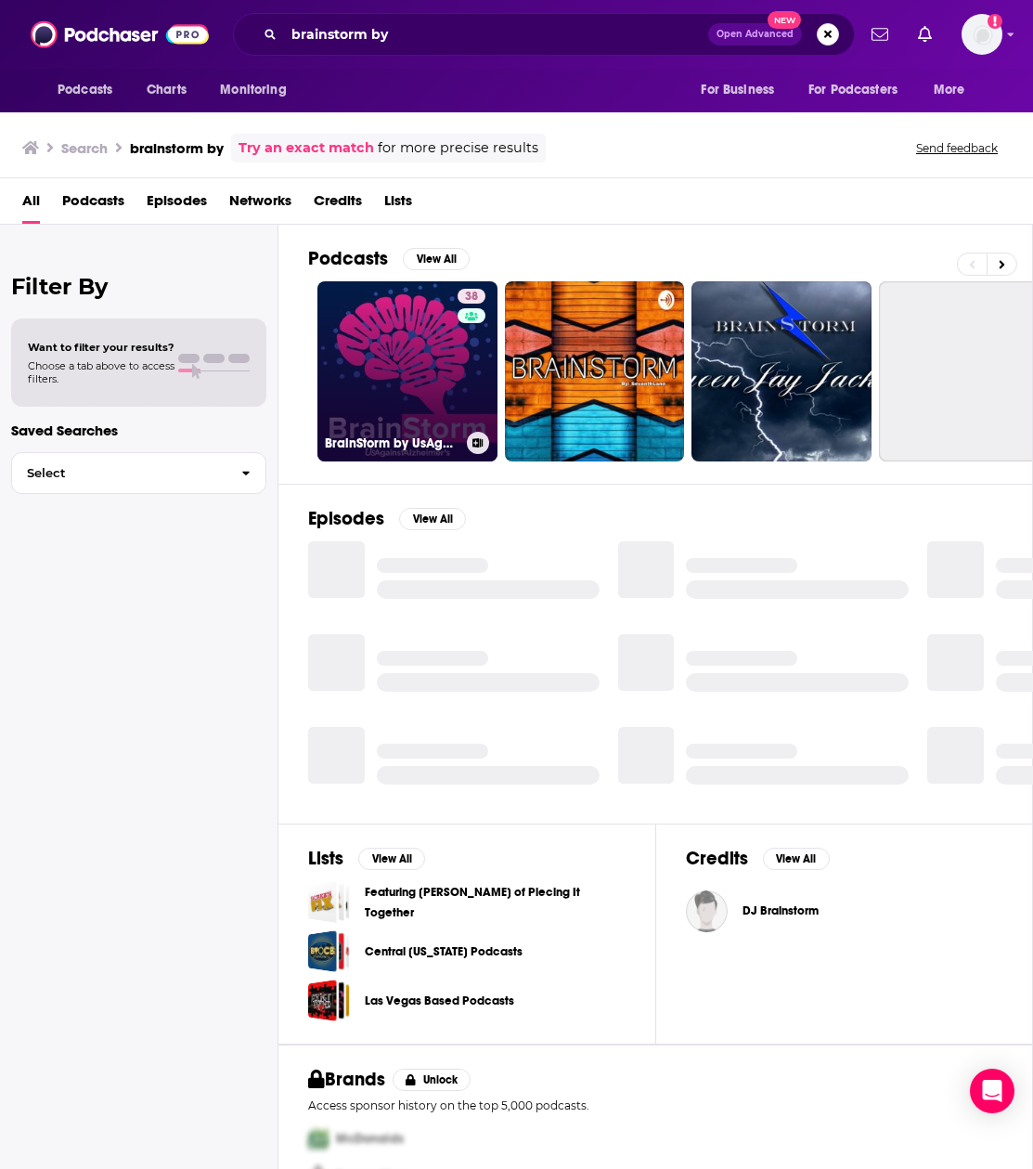
click at [414, 376] on link "38 BrainStorm by UsAgainstAlzheimer's" at bounding box center [408, 371] width 180 height 180
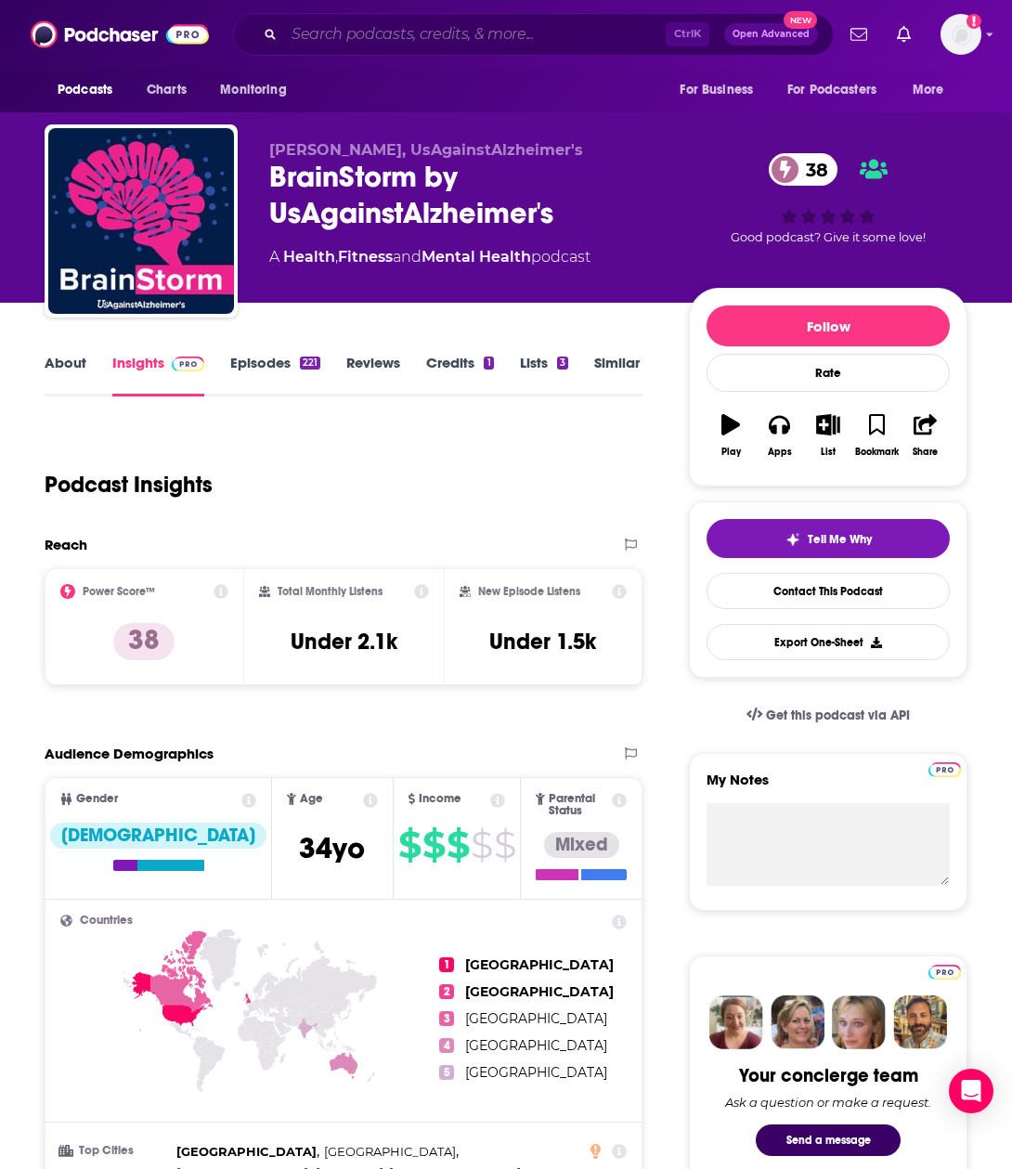
click at [355, 33] on input "Search podcasts, credits, & more..." at bounding box center [475, 34] width 382 height 30
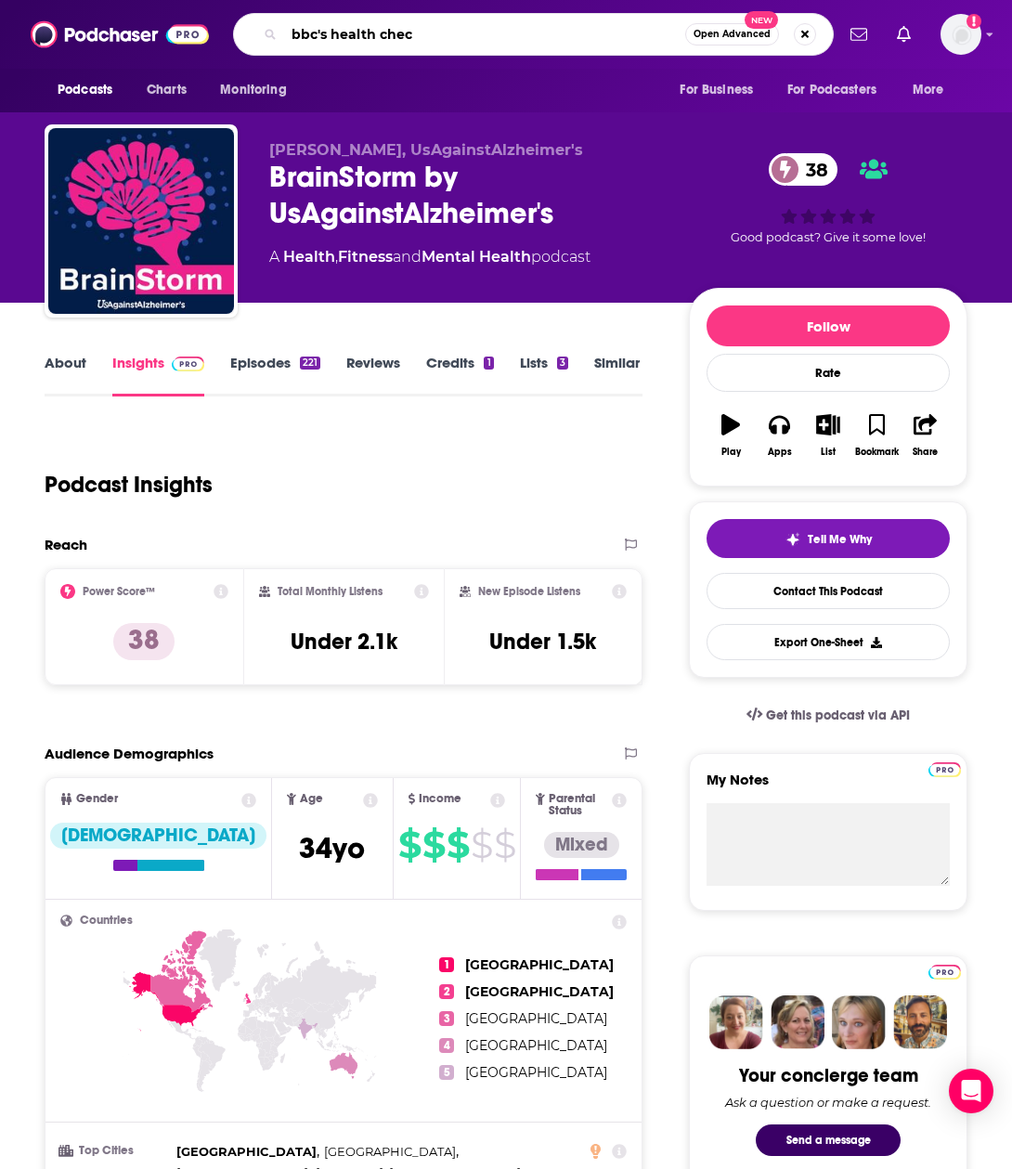
type input "bbc's health check"
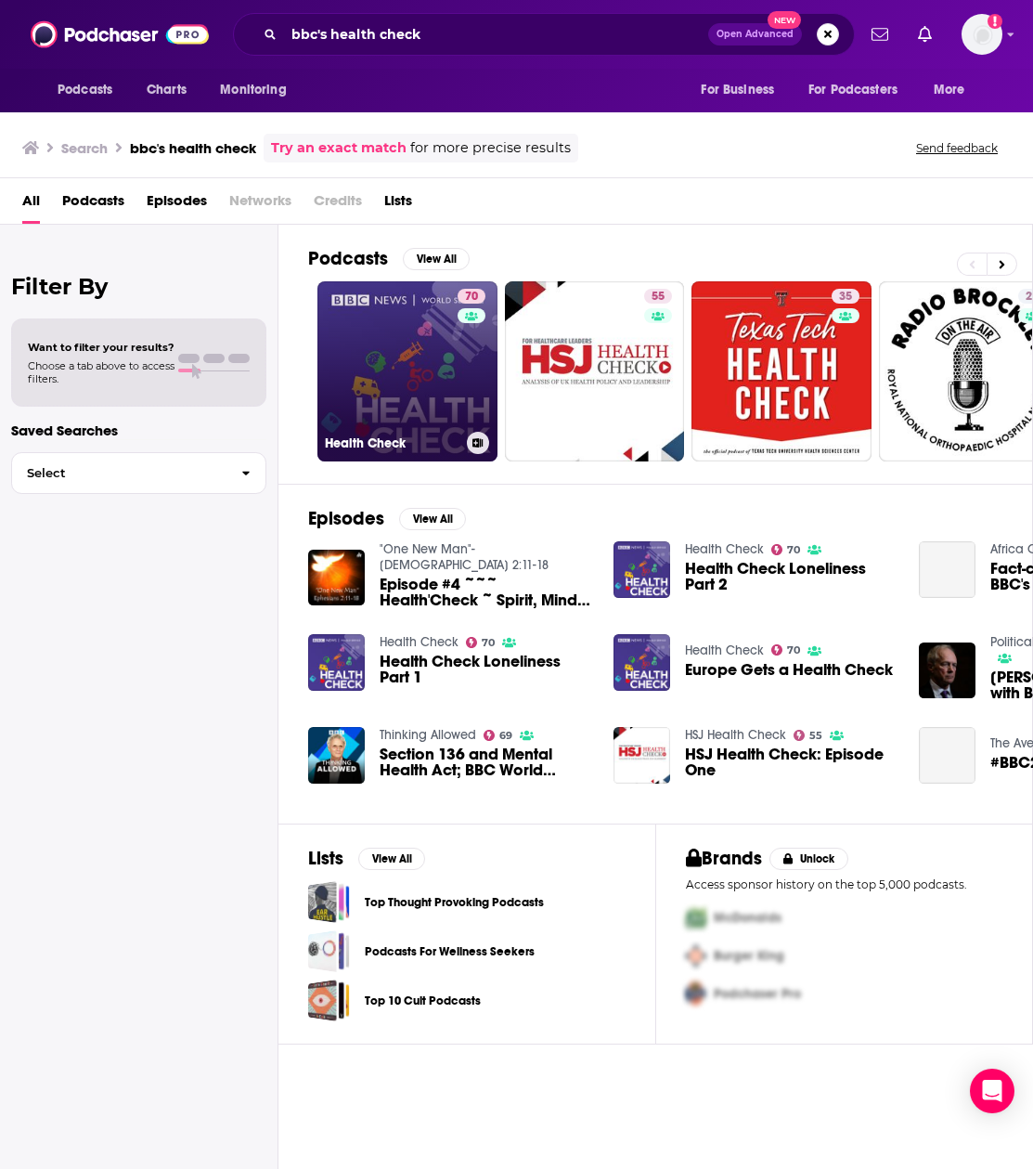
click at [391, 347] on link "70 Health Check" at bounding box center [408, 371] width 180 height 180
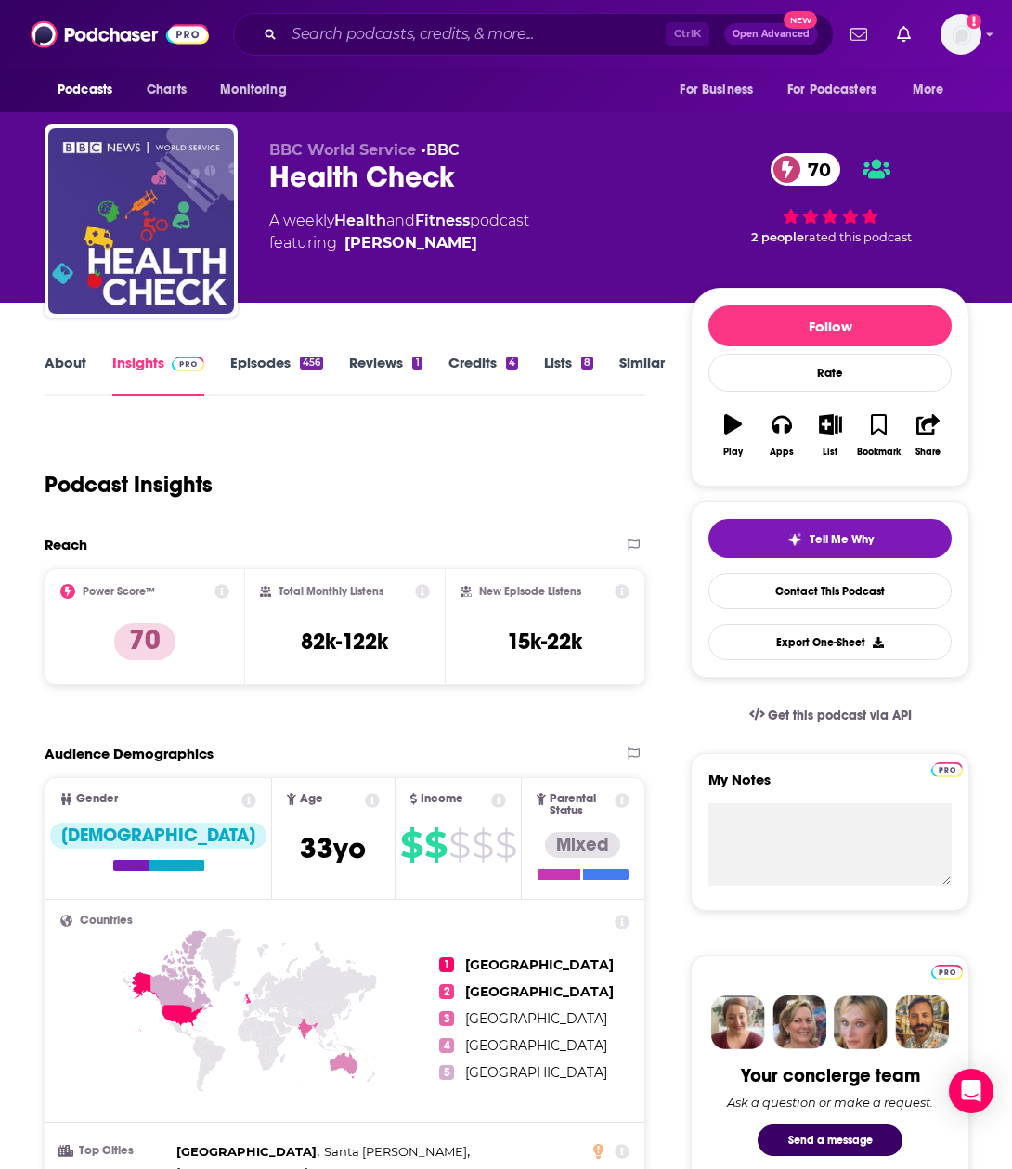
click at [258, 358] on link "Episodes 456" at bounding box center [276, 375] width 93 height 43
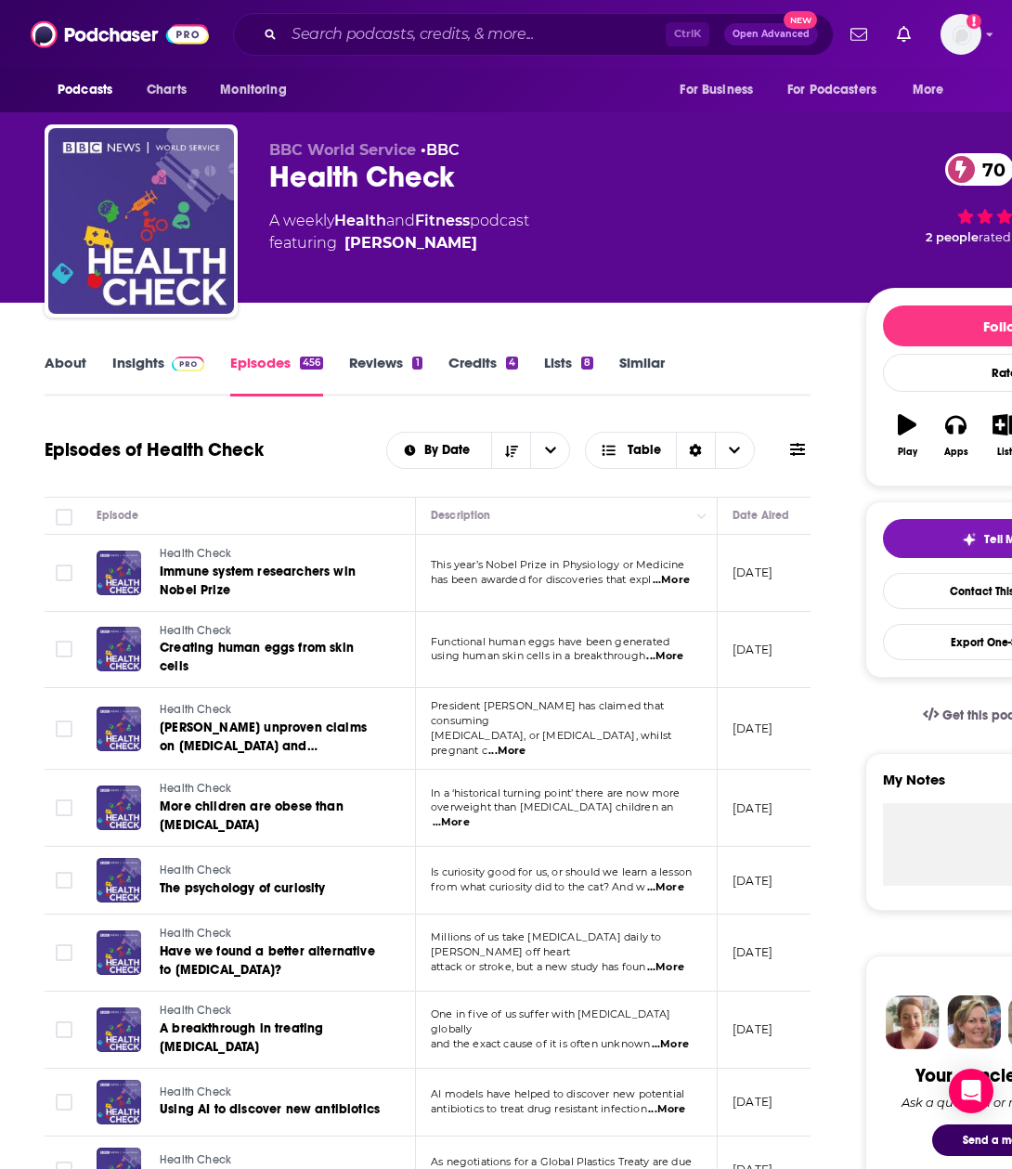
click at [137, 364] on link "Insights" at bounding box center [158, 375] width 92 height 43
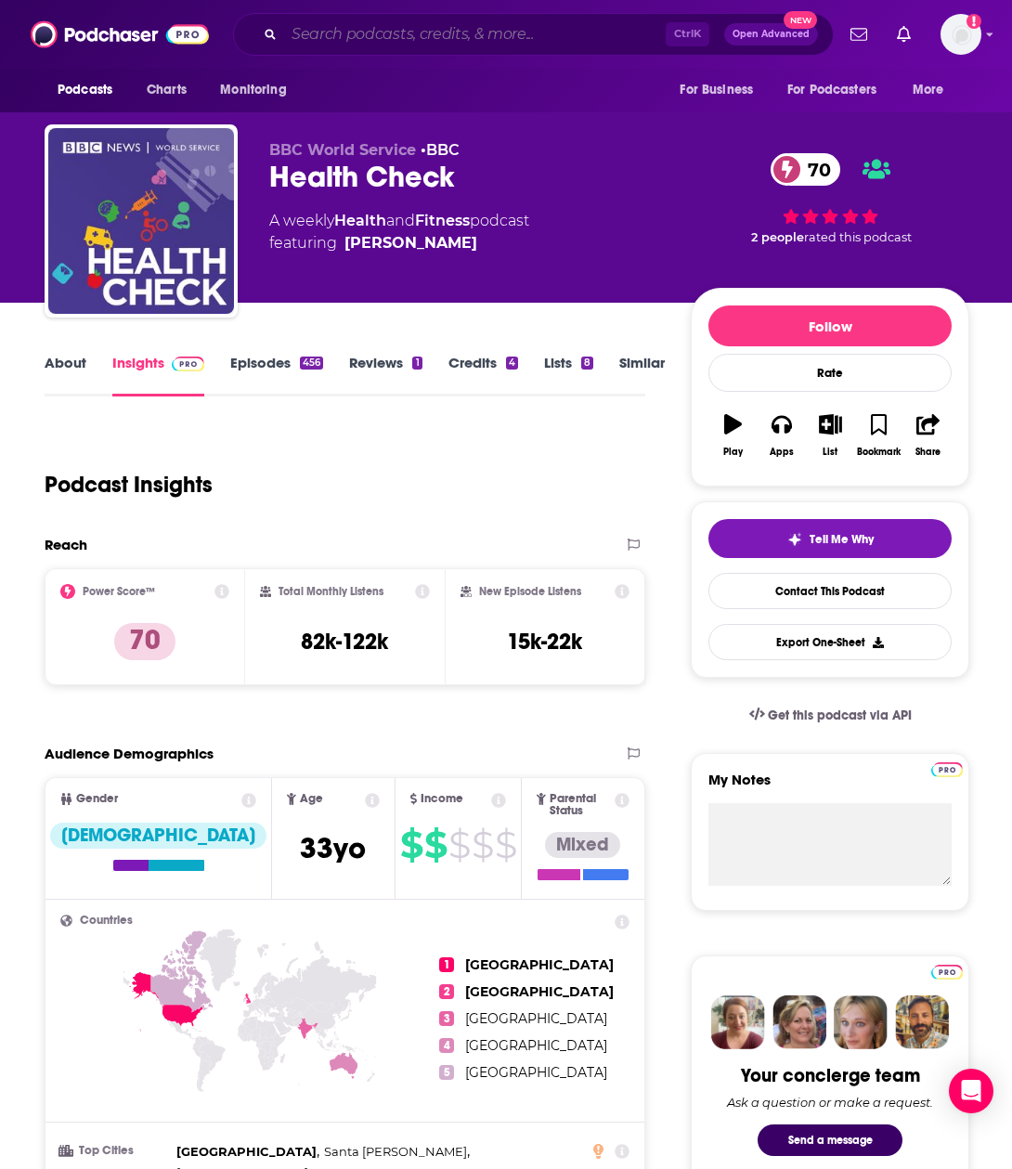
click at [305, 35] on input "Search podcasts, credits, & more..." at bounding box center [475, 34] width 382 height 30
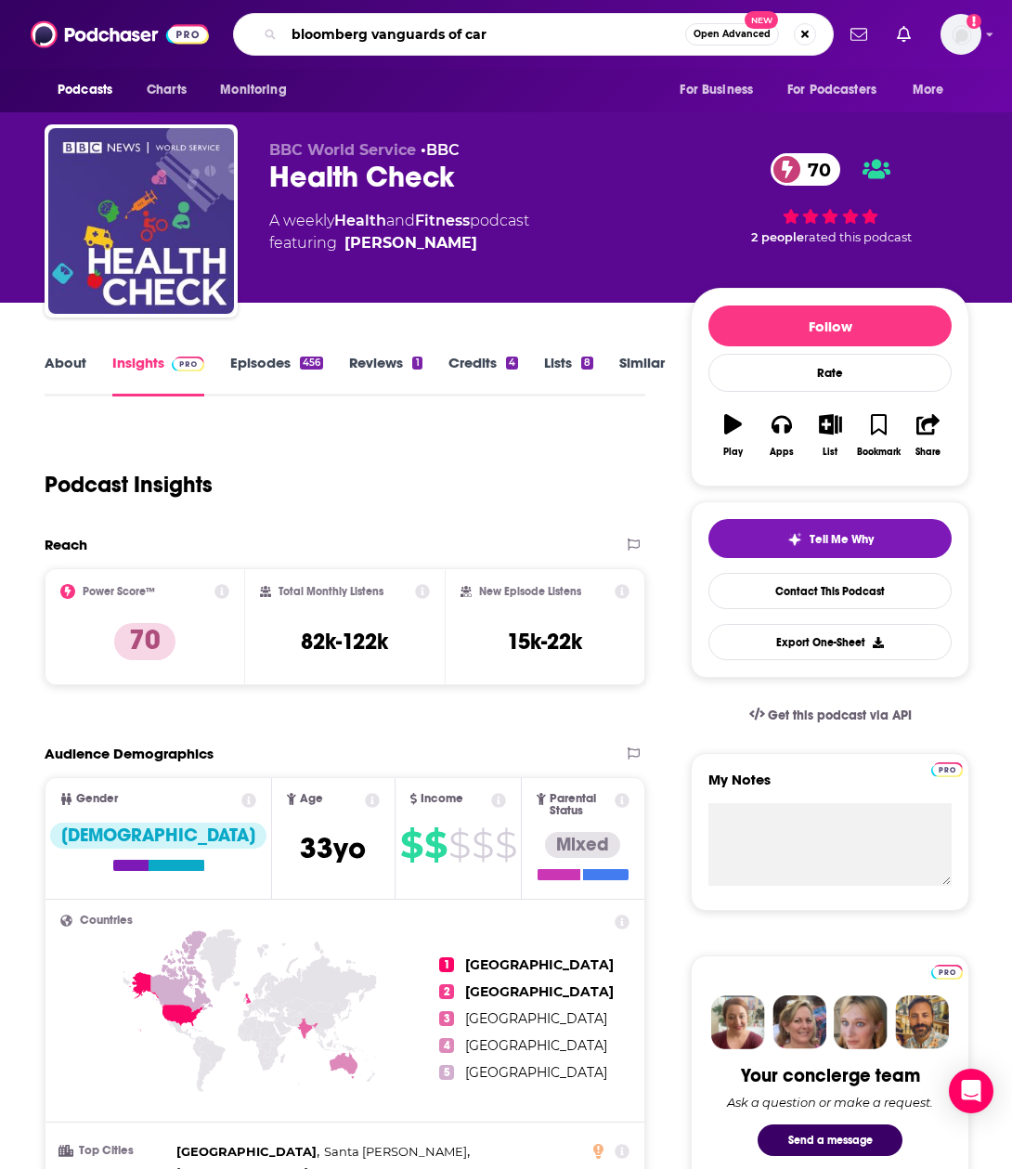
type input "bloomberg vanguards of care"
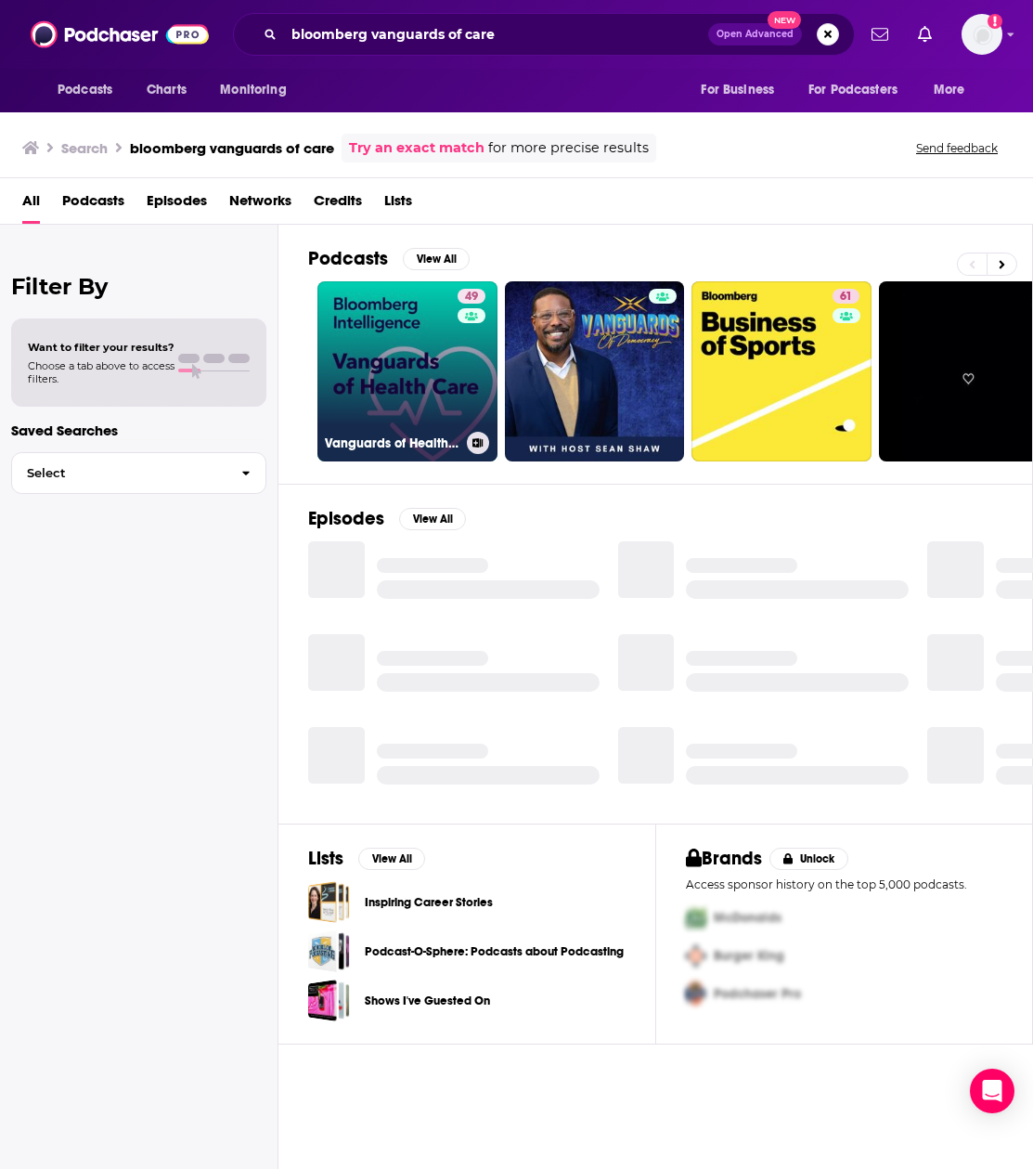
click at [380, 390] on link "49 Vanguards of Health Care by Bloomberg Intelligence" at bounding box center [408, 371] width 180 height 180
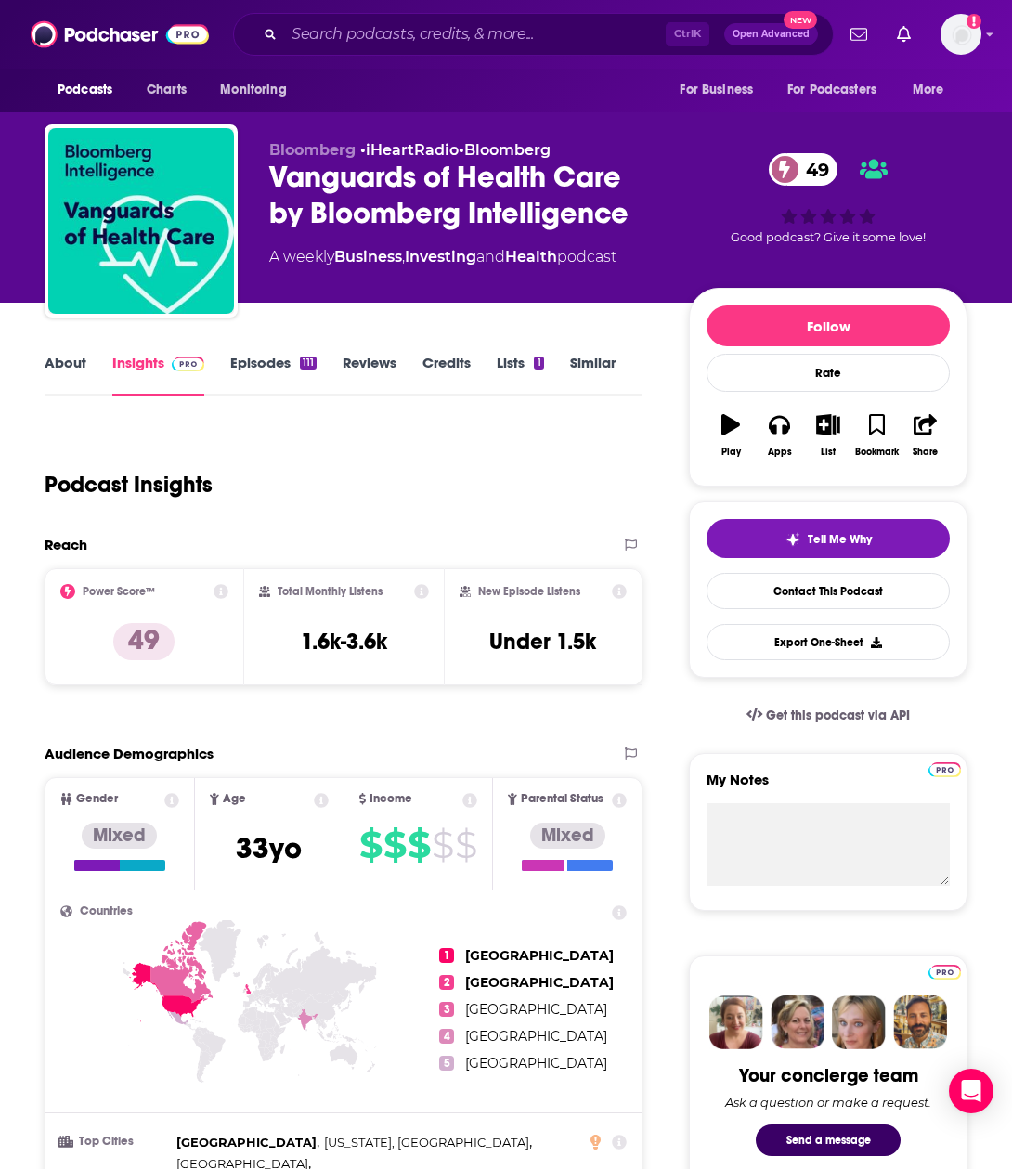
click at [60, 356] on link "About" at bounding box center [66, 375] width 42 height 43
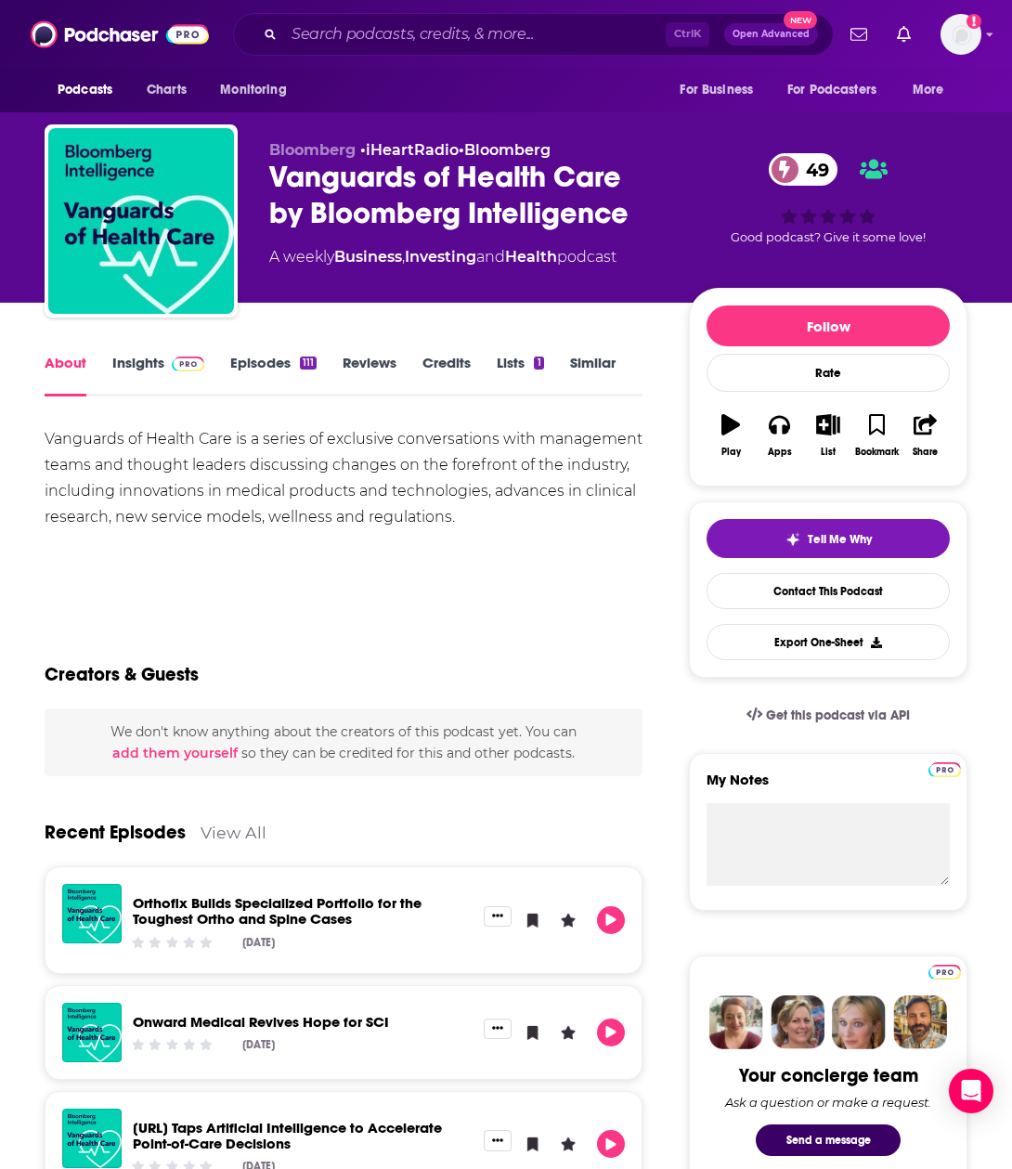
click at [139, 361] on link "Insights" at bounding box center [158, 375] width 92 height 43
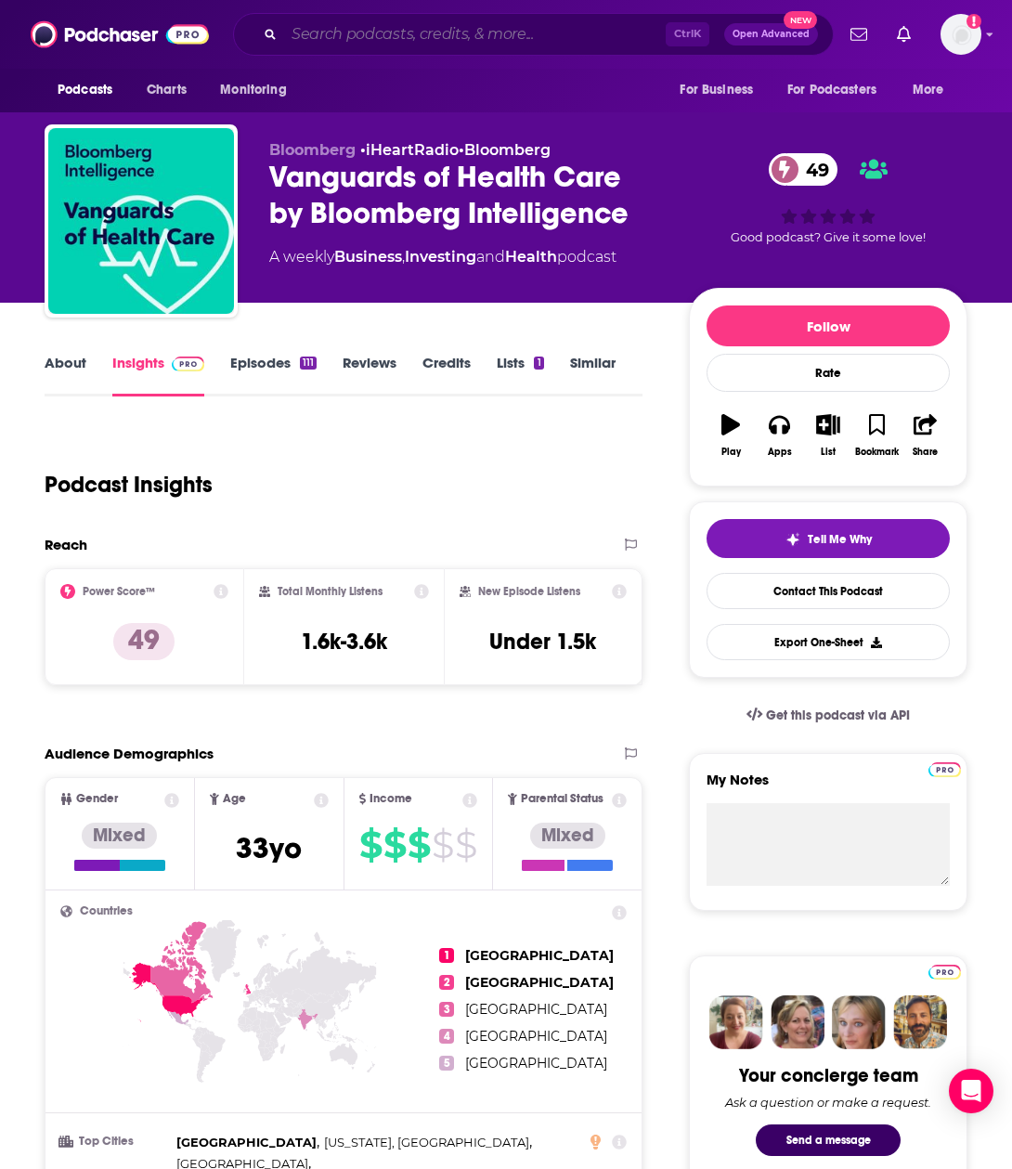
click at [382, 33] on input "Search podcasts, credits, & more..." at bounding box center [475, 34] width 382 height 30
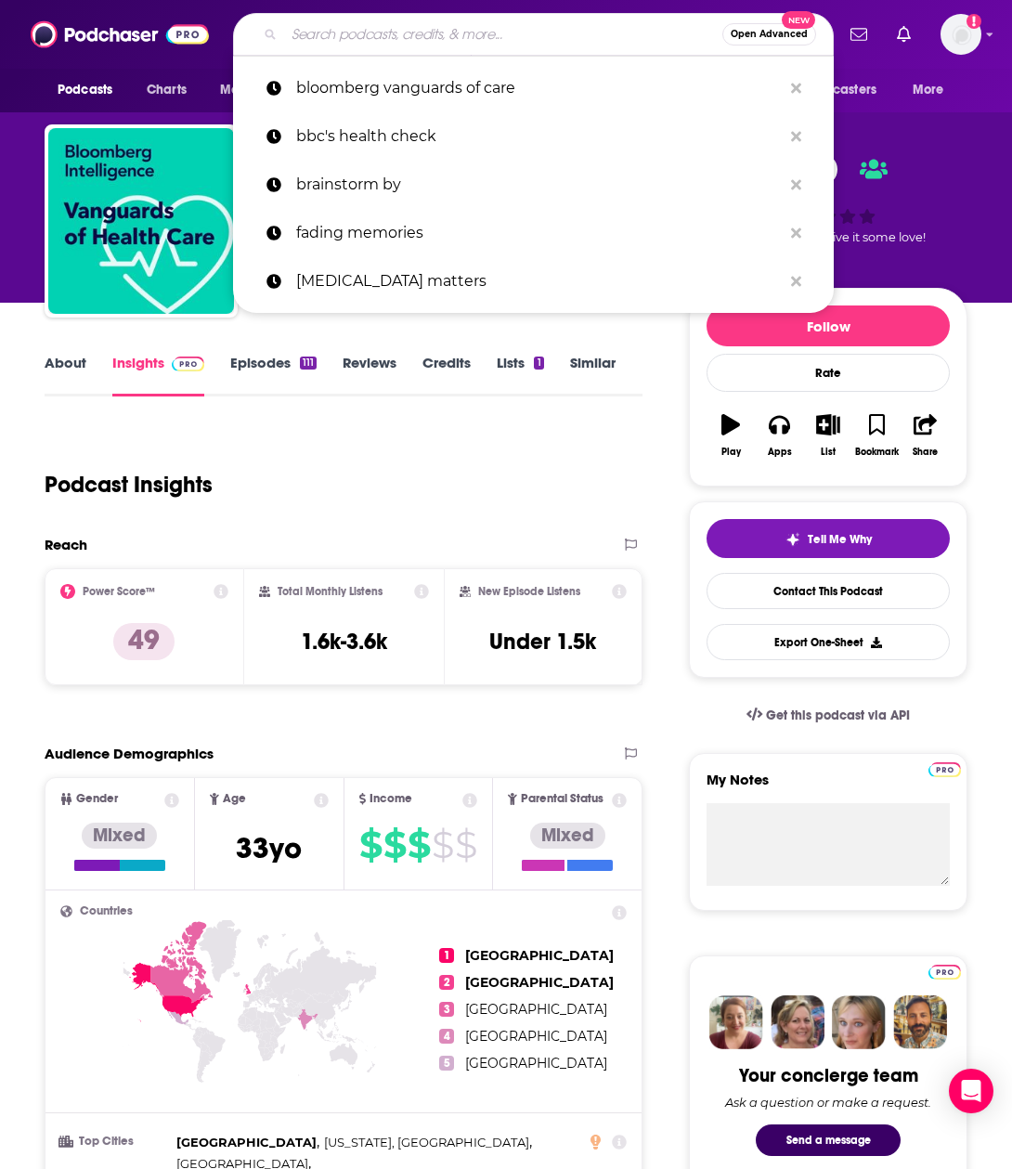
paste input "Neurology Podcast"
type input "Neurology Podcast"
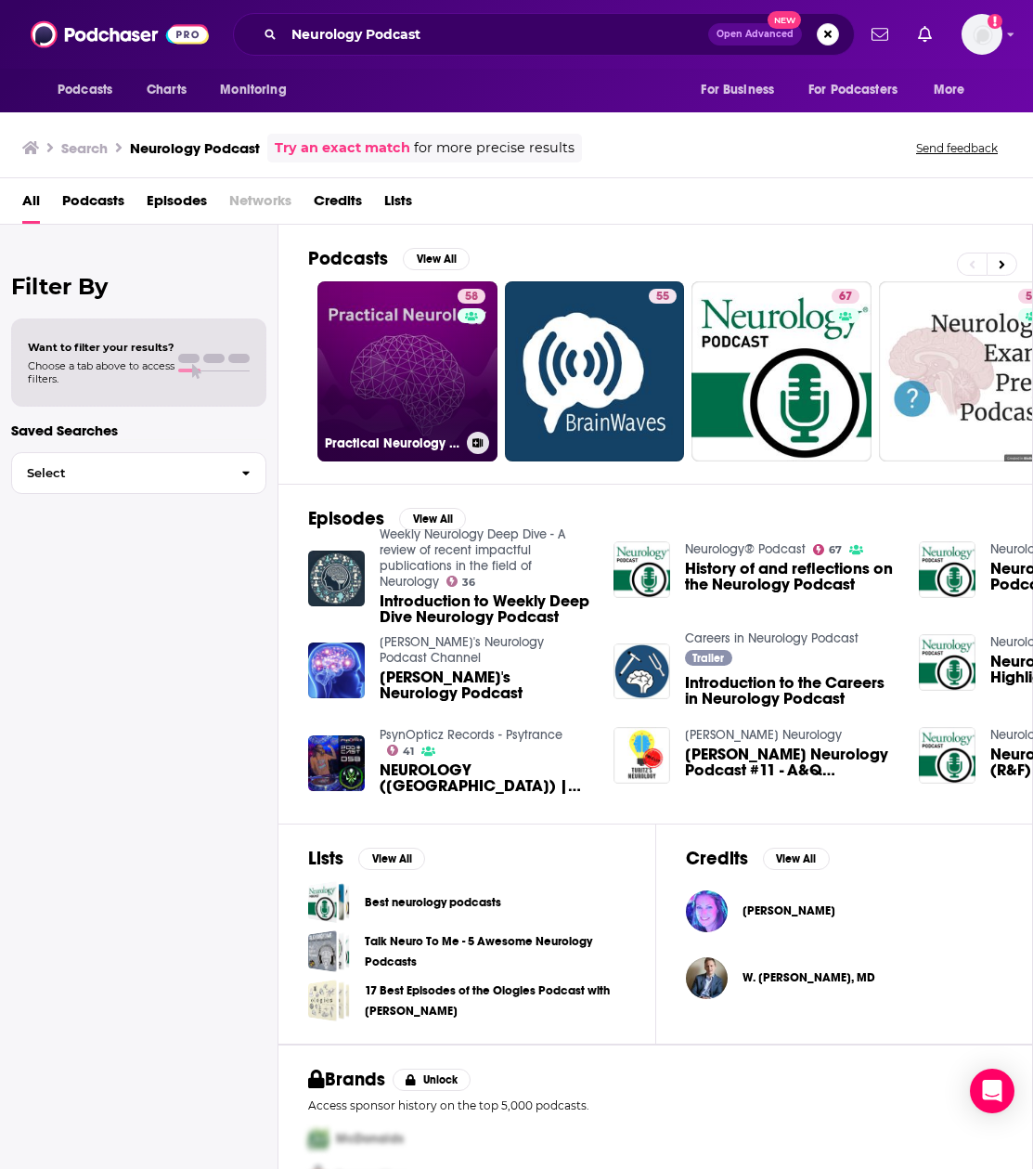
click at [434, 358] on link "58 Practical Neurology Podcast" at bounding box center [408, 371] width 180 height 180
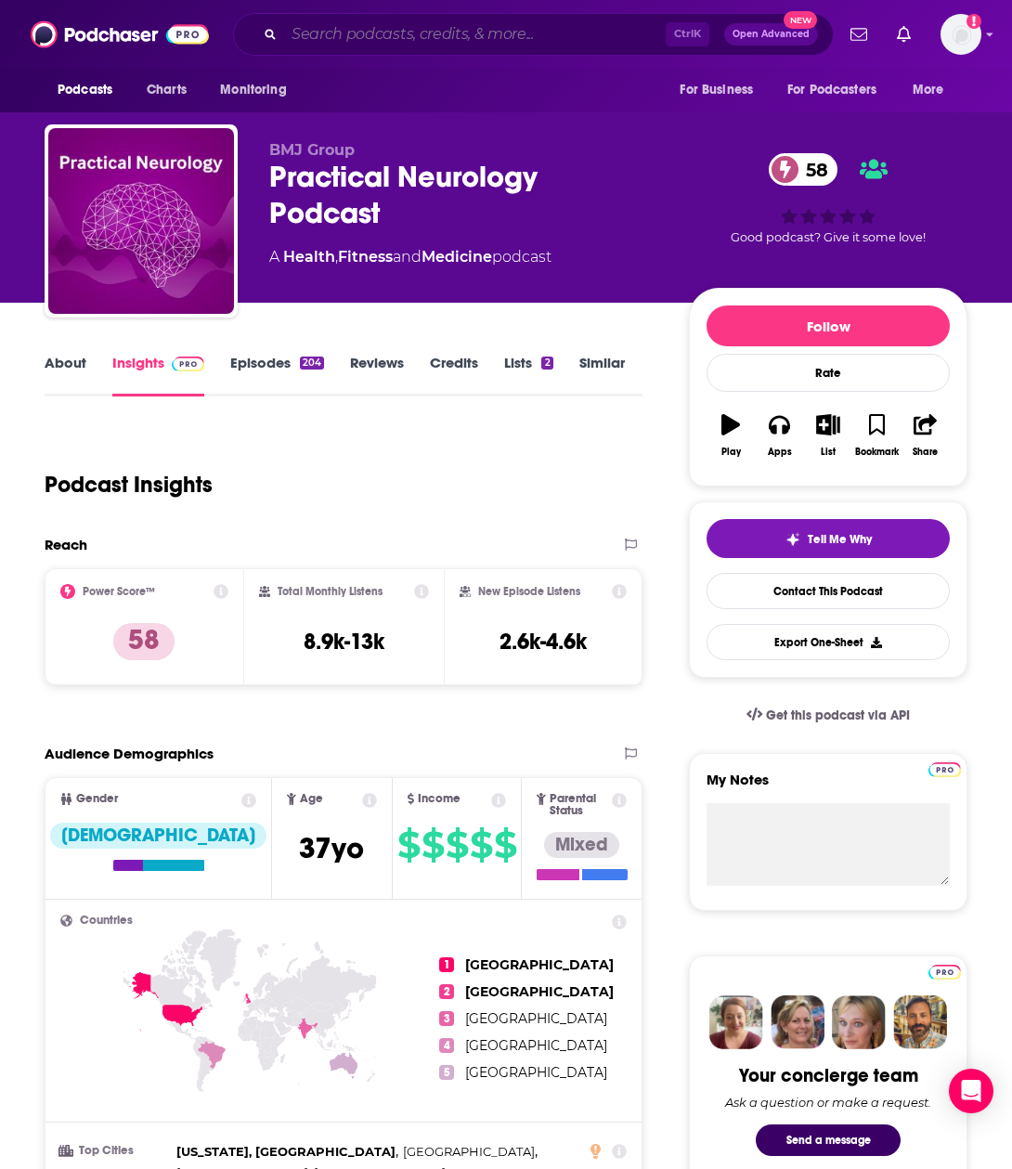
click at [370, 35] on input "Search podcasts, credits, & more..." at bounding box center [475, 34] width 382 height 30
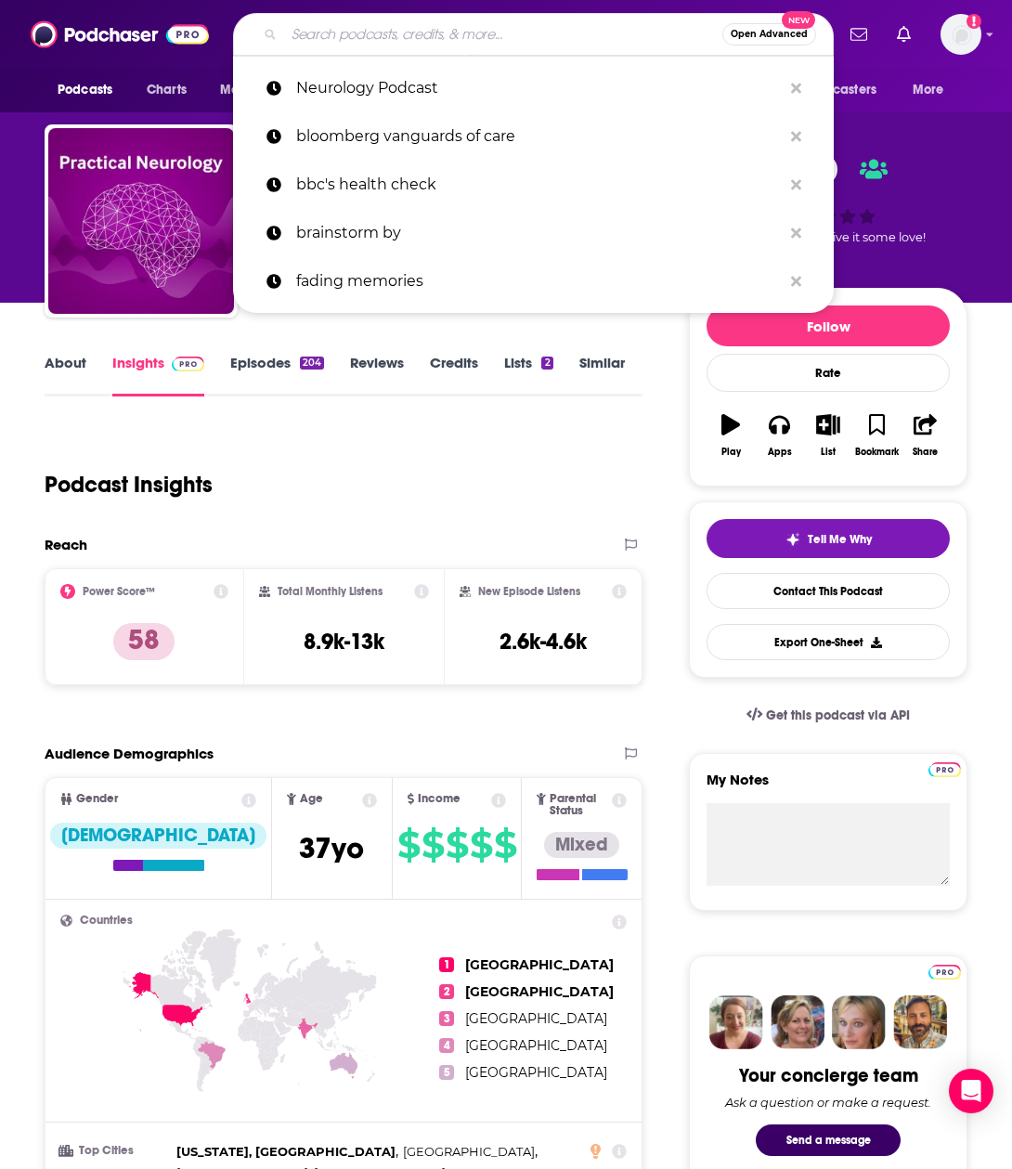
paste input "Neurology Podcast"
type input "Neurology Podcast"
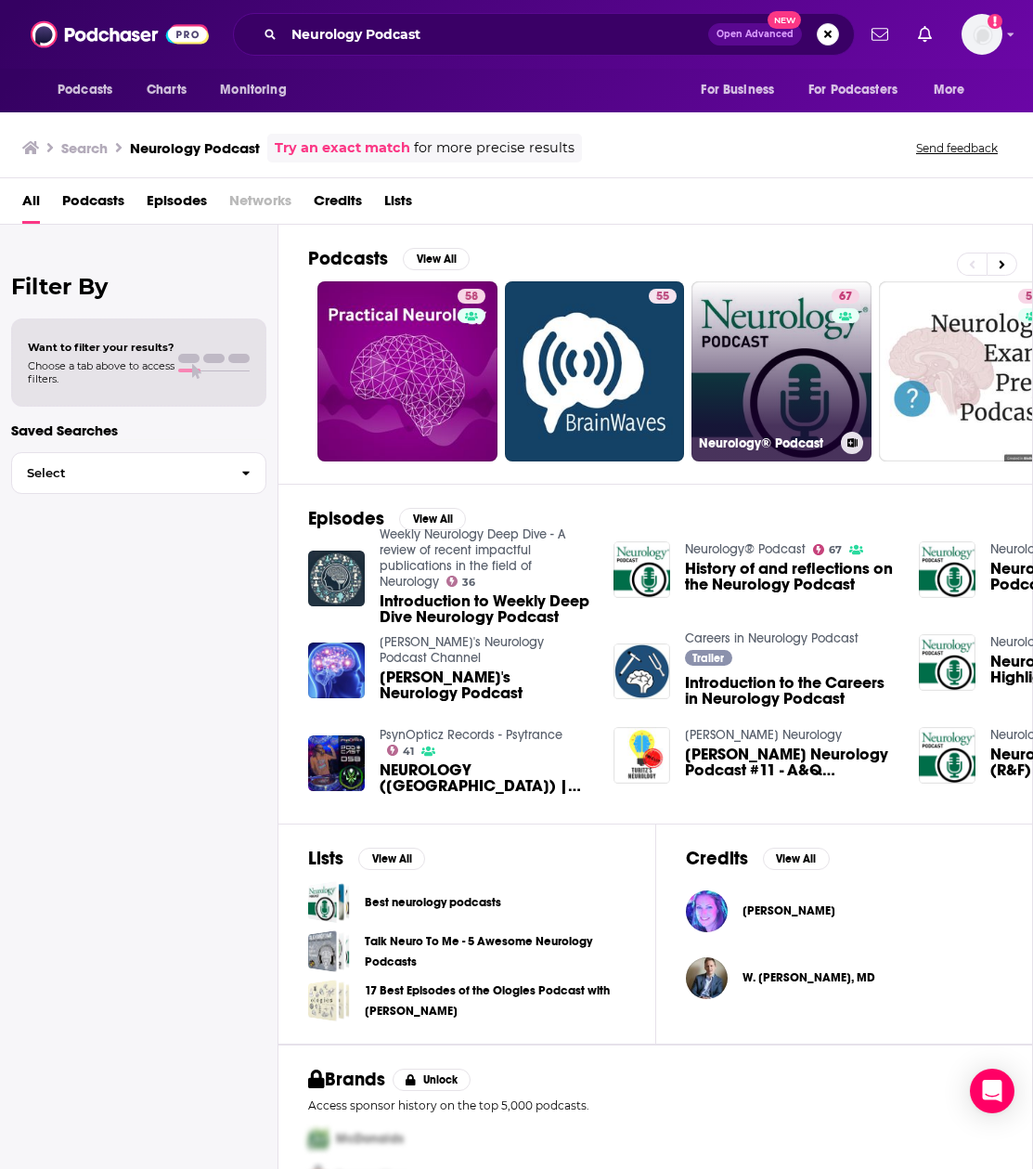
click at [736, 331] on link "67 Neurology® Podcast" at bounding box center [782, 371] width 180 height 180
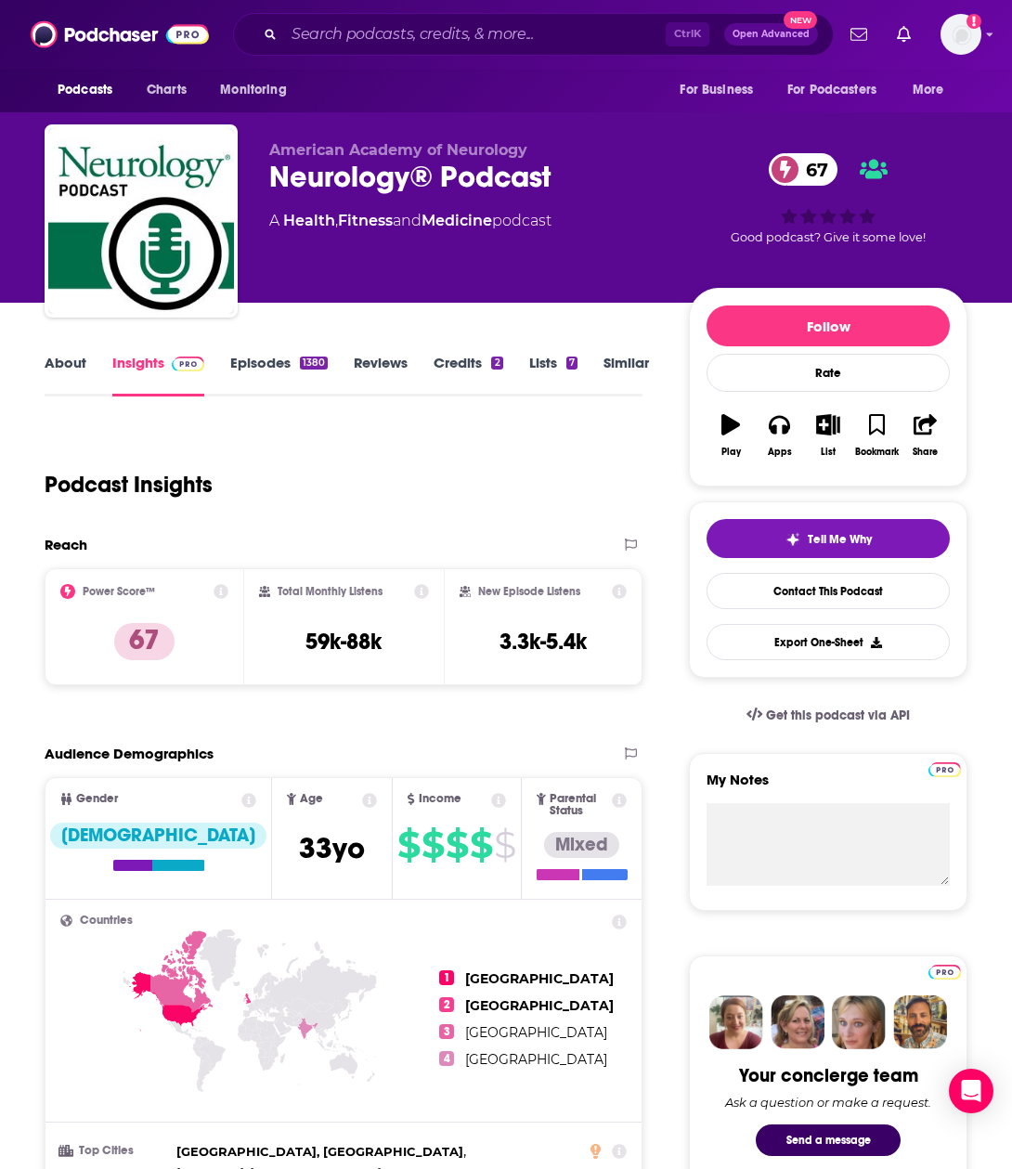
click at [52, 366] on link "About" at bounding box center [66, 375] width 42 height 43
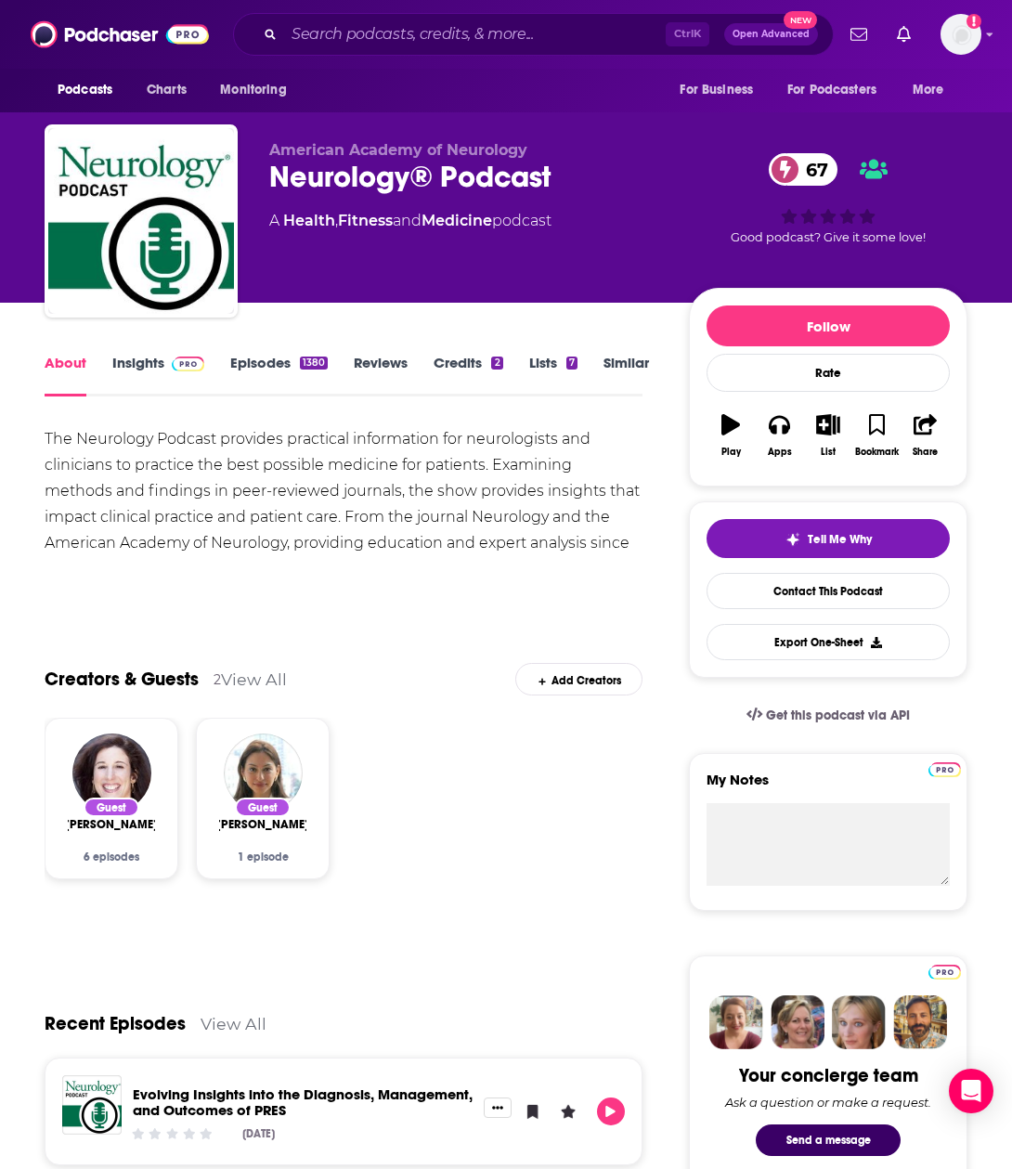
click at [137, 362] on link "Insights" at bounding box center [158, 375] width 92 height 43
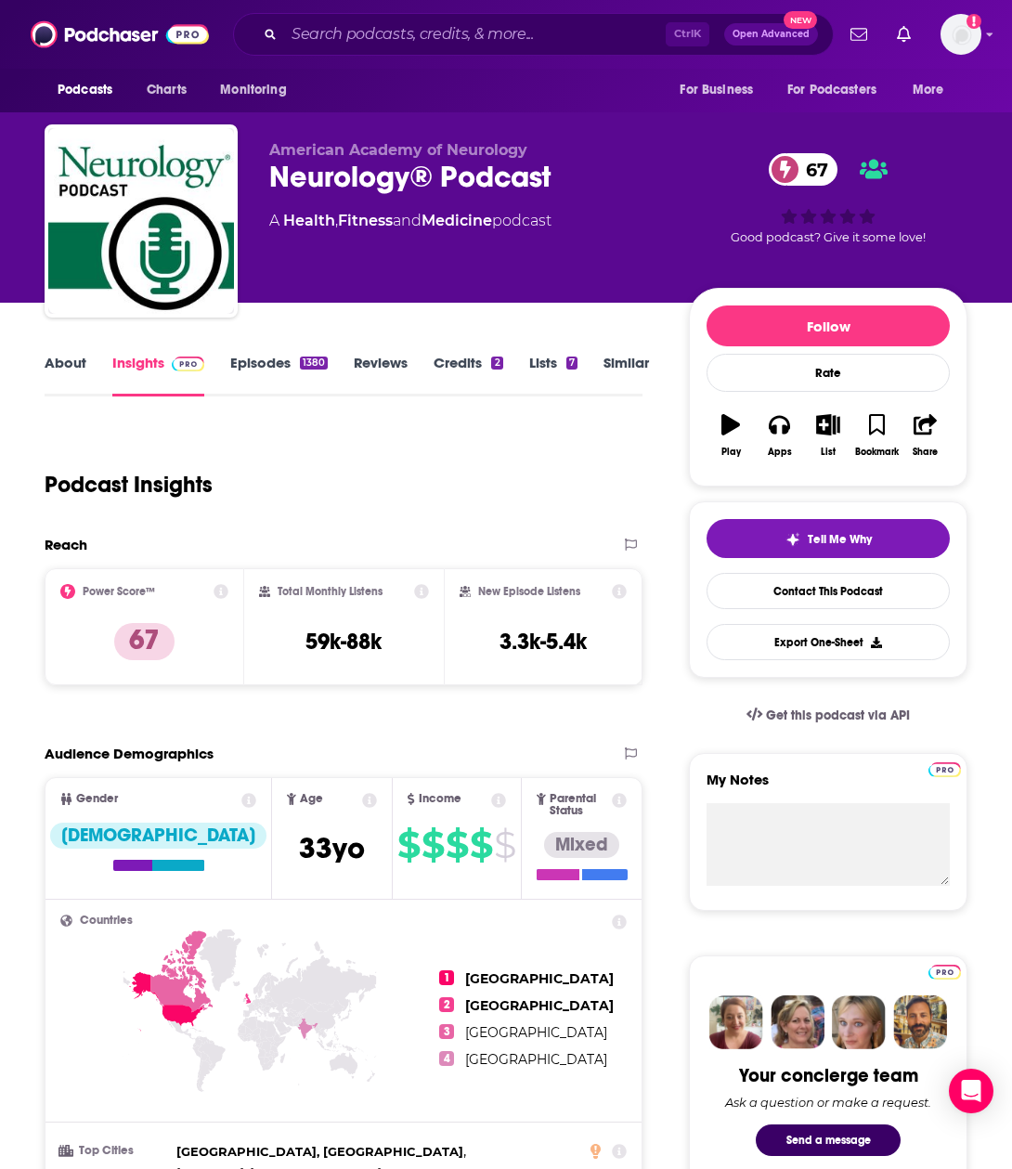
click at [246, 370] on link "Episodes 1380" at bounding box center [278, 375] width 97 height 43
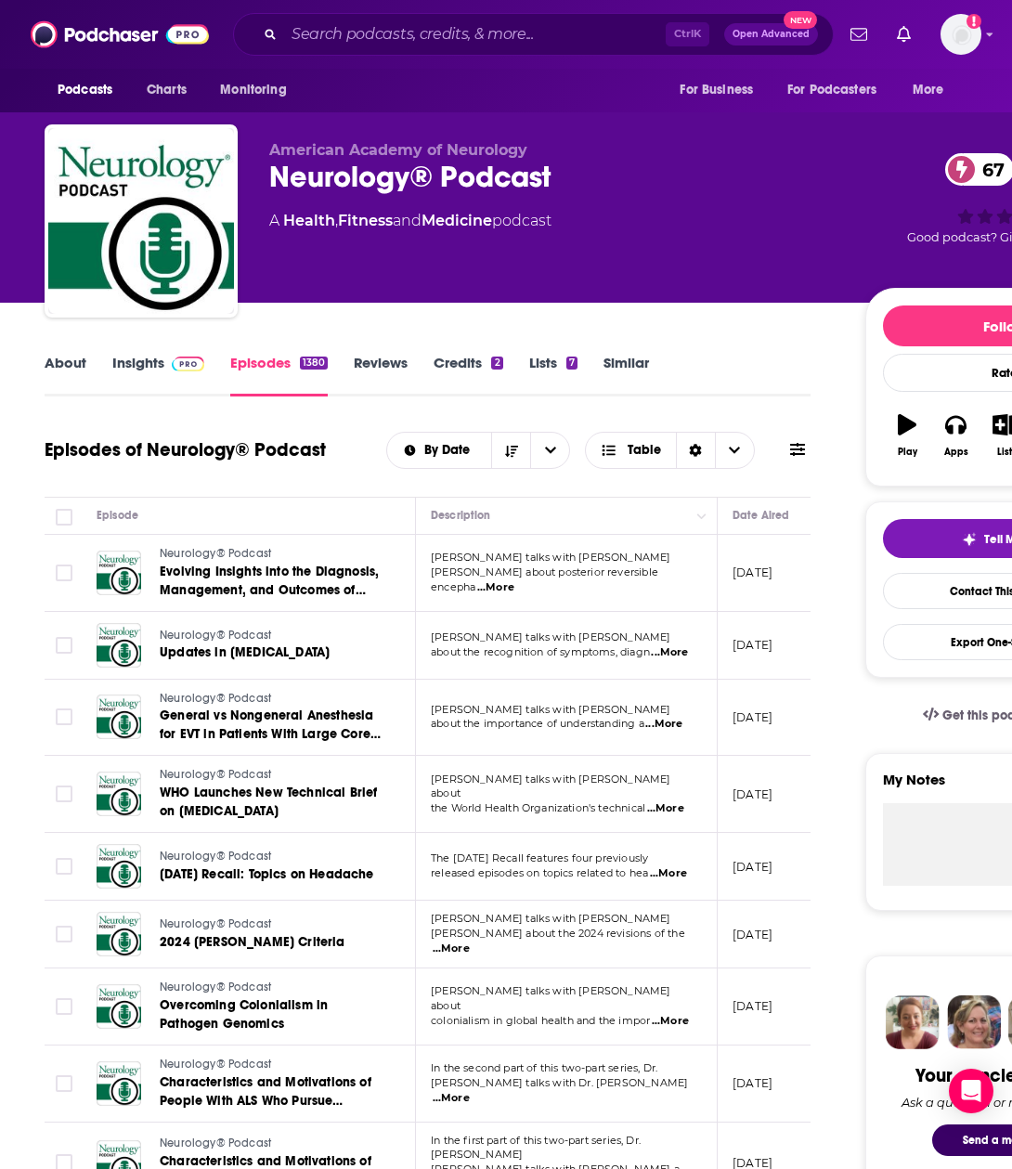
click at [69, 361] on link "About" at bounding box center [66, 375] width 42 height 43
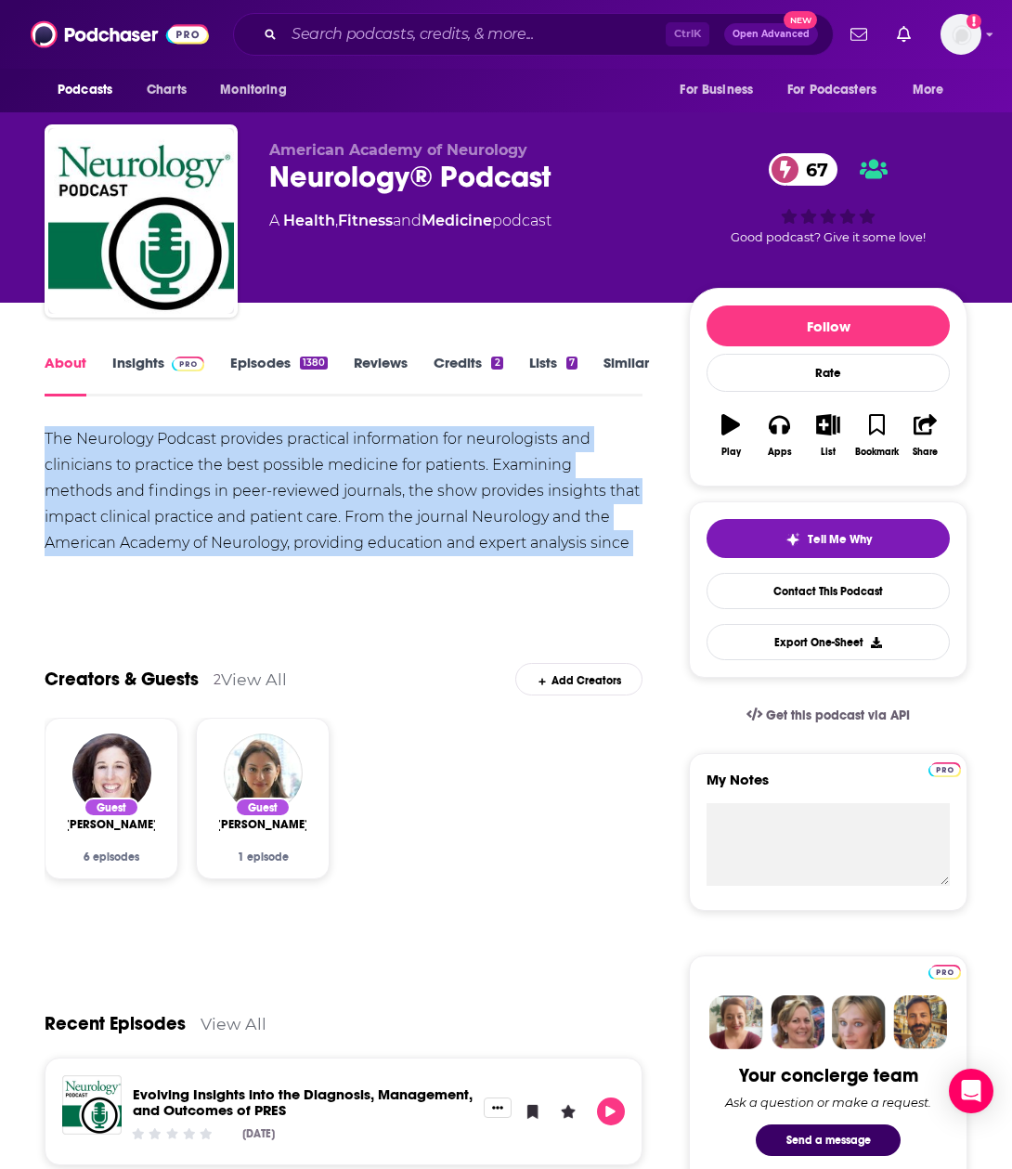
drag, startPoint x: 603, startPoint y: 541, endPoint x: 37, endPoint y: 440, distance: 574.5
drag, startPoint x: 37, startPoint y: 440, endPoint x: 275, endPoint y: 495, distance: 243.9
click at [275, 495] on div "The Neurology Podcast provides practical information for neurologists and clini…" at bounding box center [344, 504] width 598 height 156
click at [348, 43] on input "Search podcasts, credits, & more..." at bounding box center [475, 34] width 382 height 30
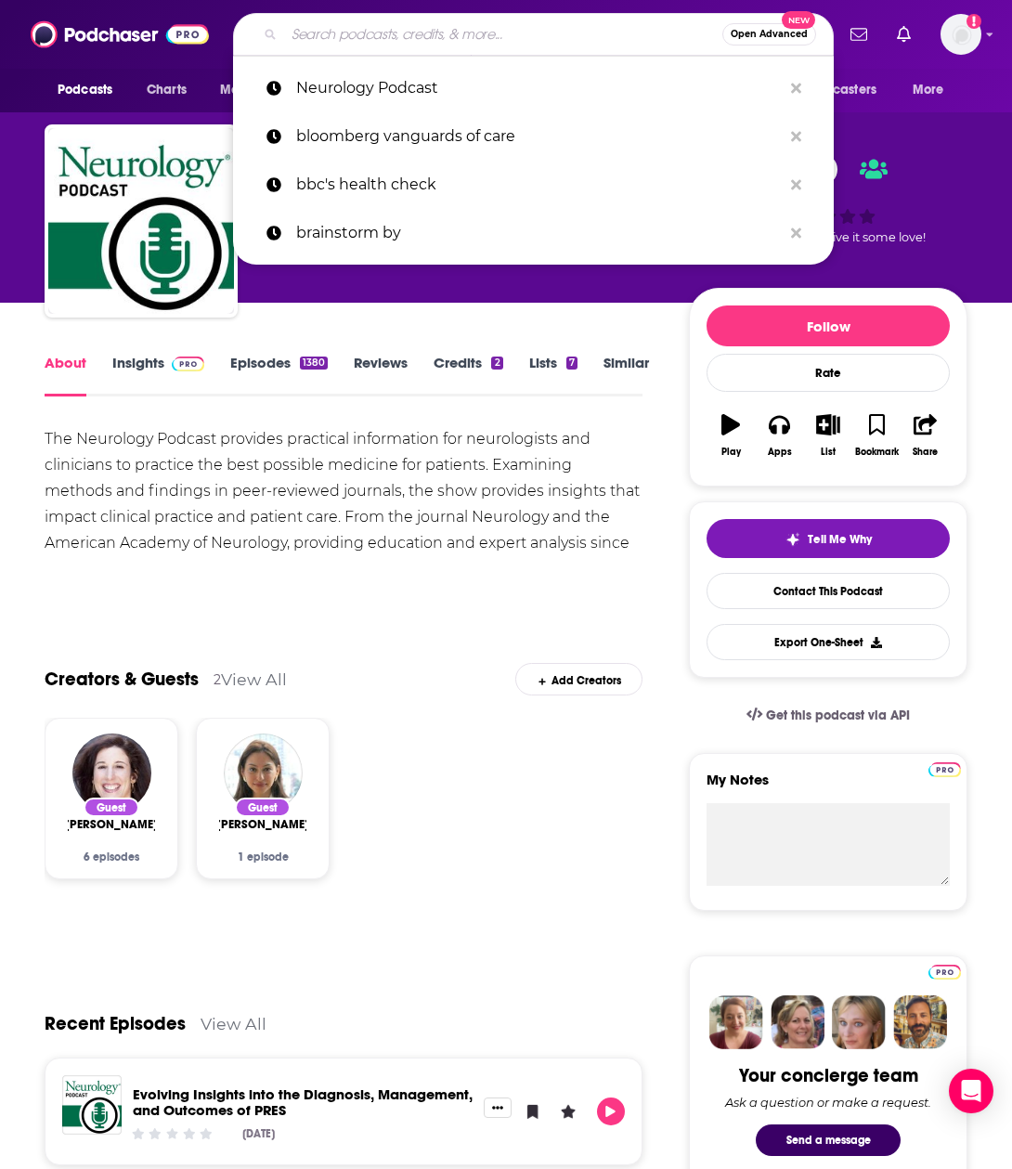
paste input "Feel Better, Live More with [PERSON_NAME]"
type input "Feel Better, Live More with [PERSON_NAME]"
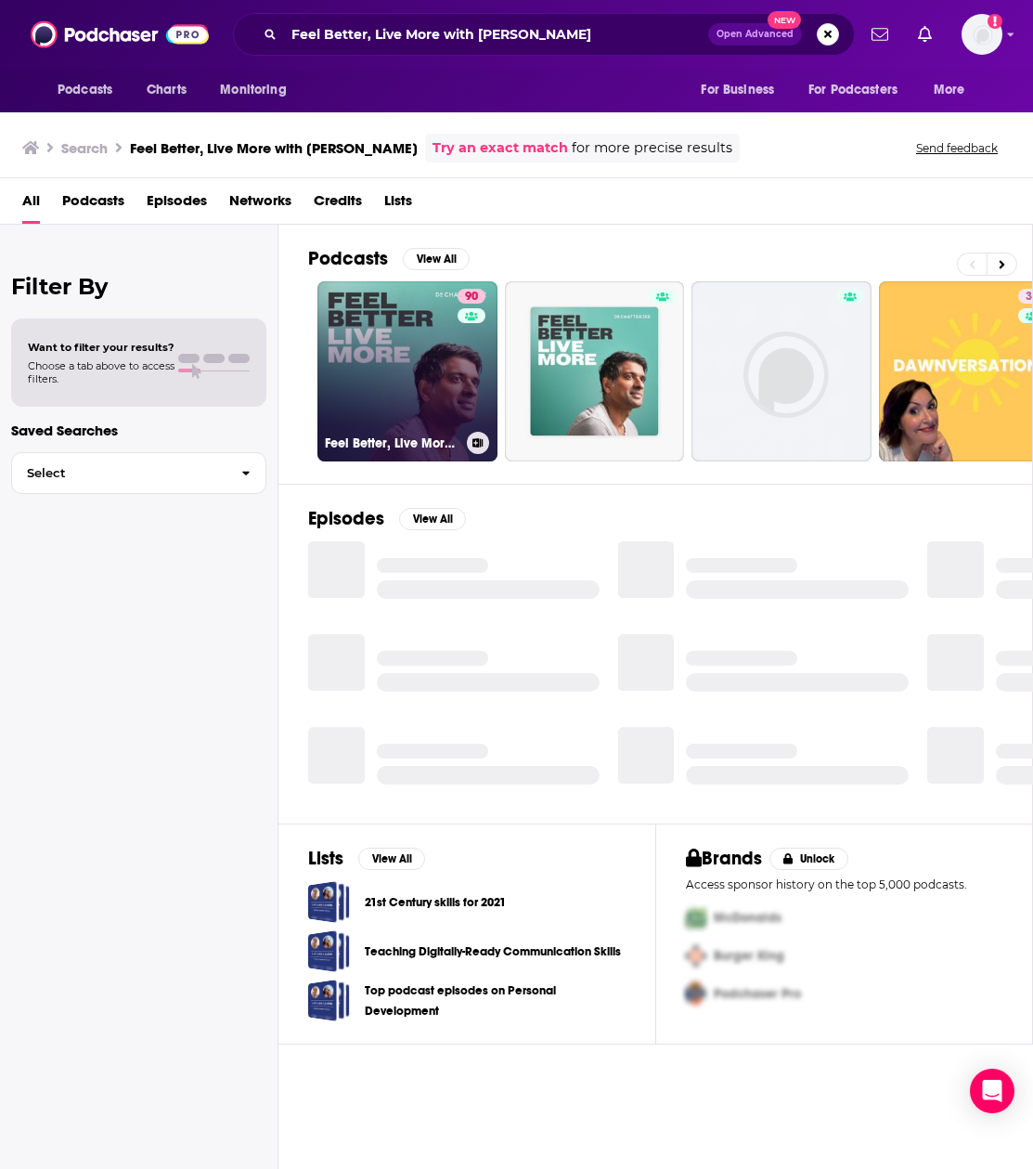
click at [430, 345] on link "90 Feel Better, Live More with [PERSON_NAME]" at bounding box center [408, 371] width 180 height 180
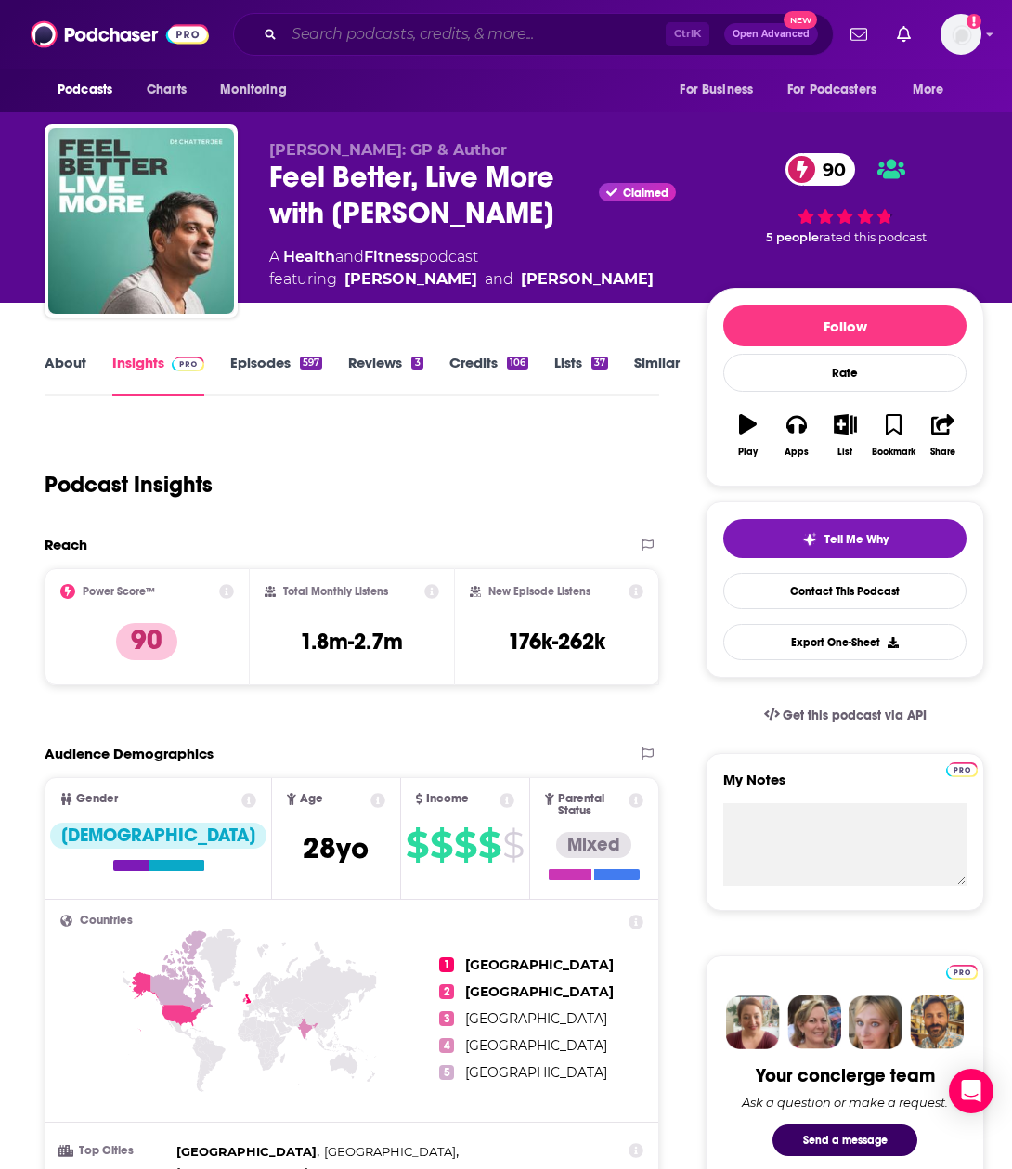
click at [316, 31] on input "Search podcasts, credits, & more..." at bounding box center [475, 34] width 382 height 30
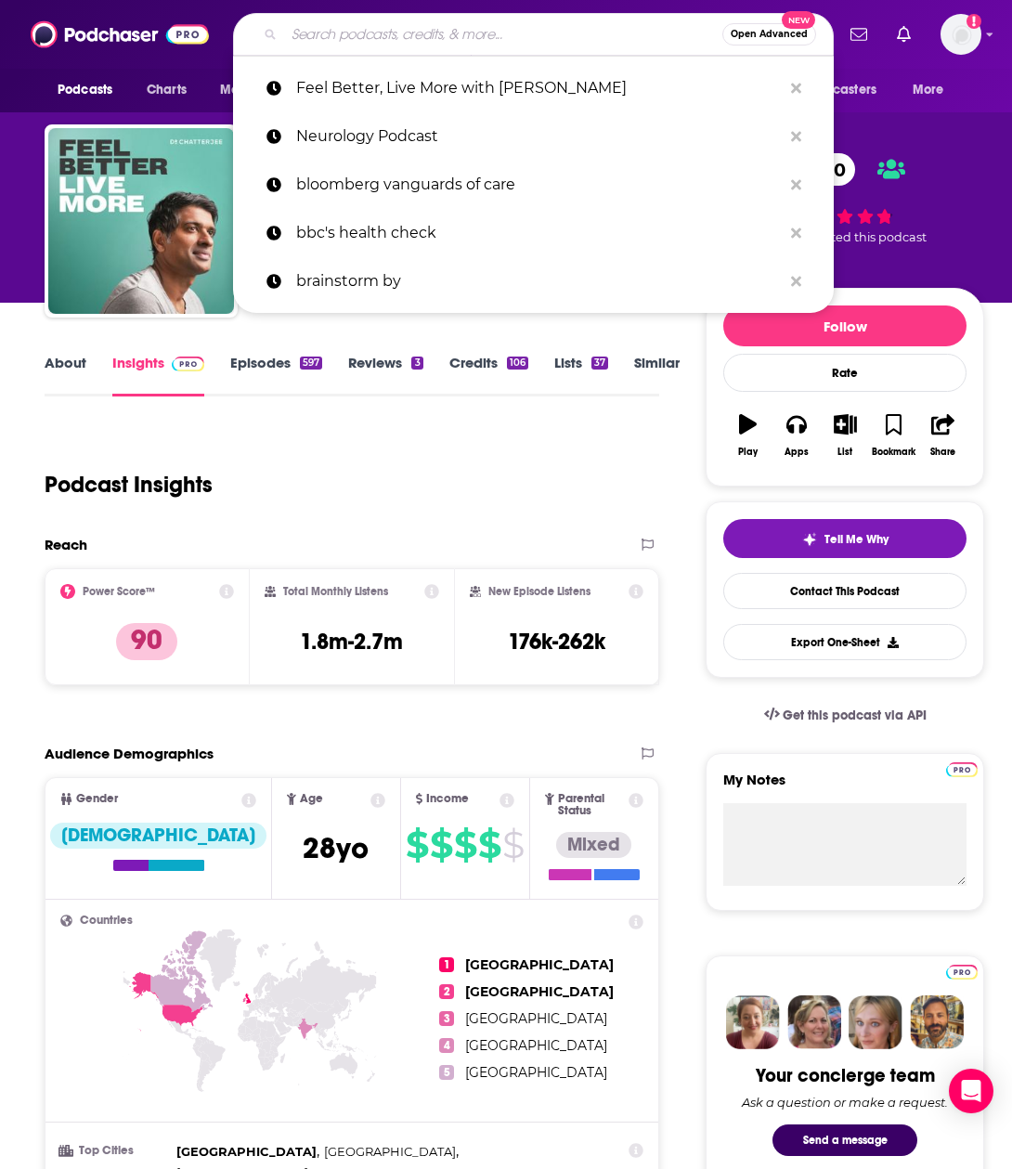
paste input "NPR's Twenty Four Seven"
type input "NPR's Twenty Four Seven"
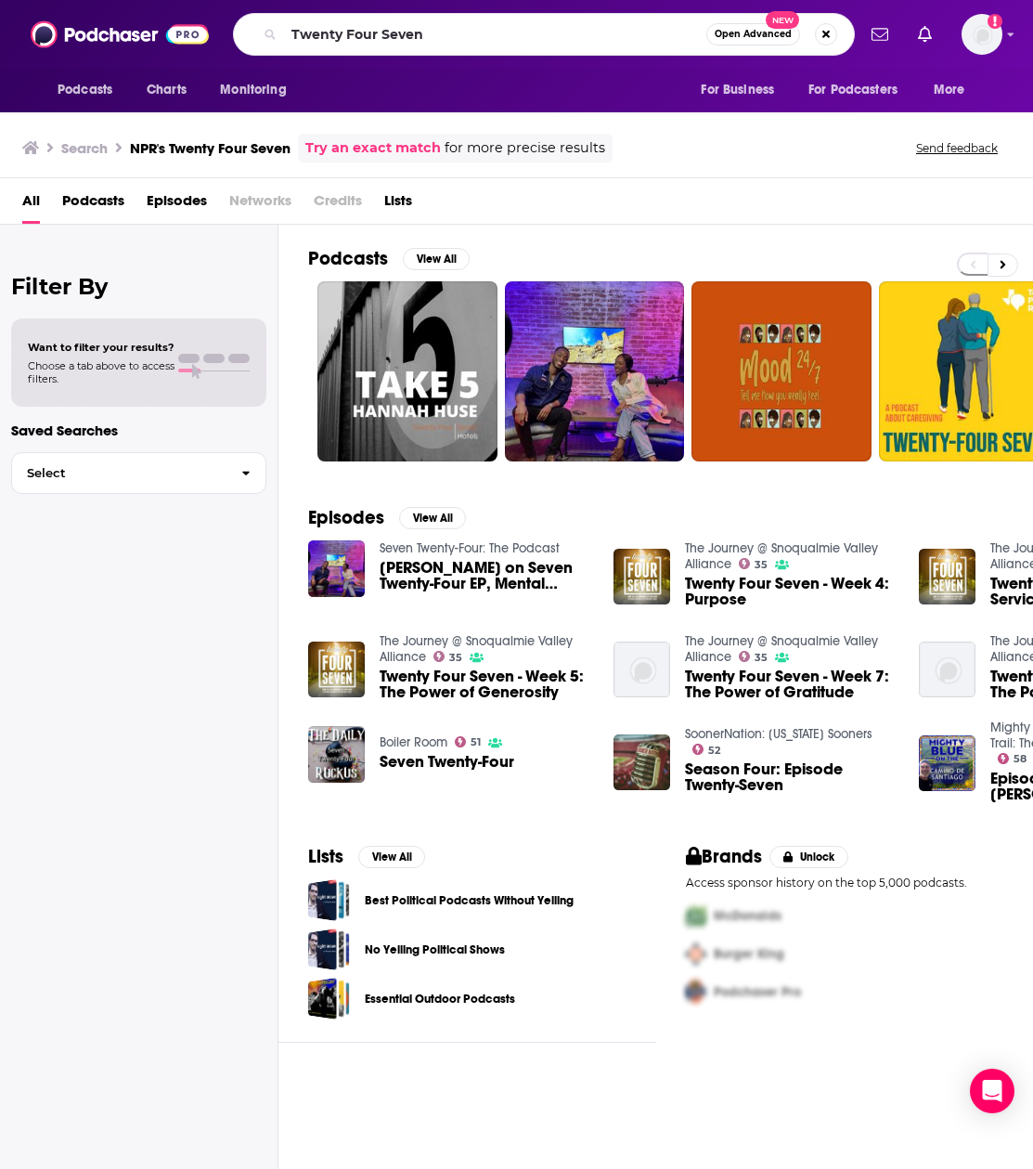
type input "Twenty Four Seven"
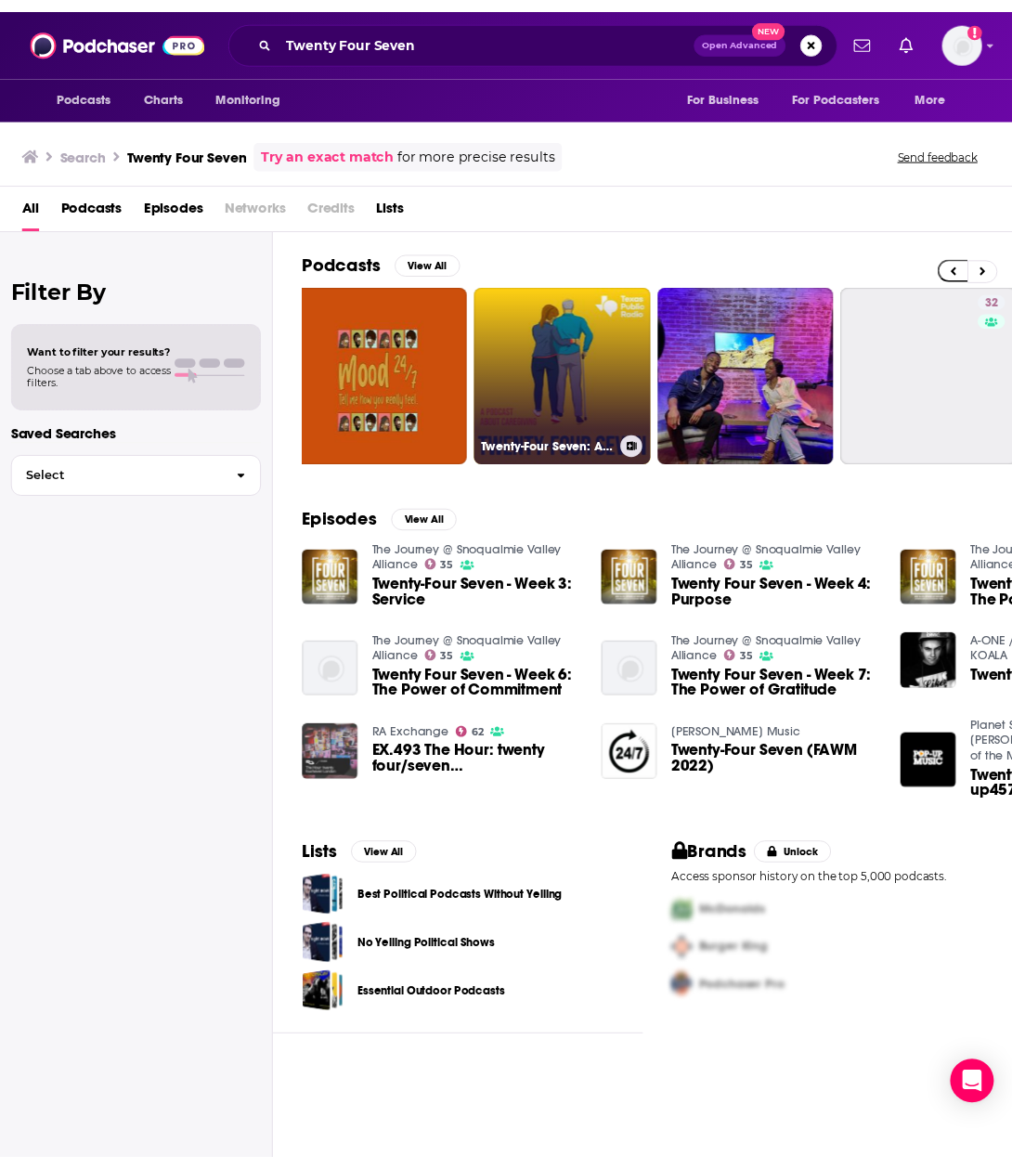
scroll to position [0, 209]
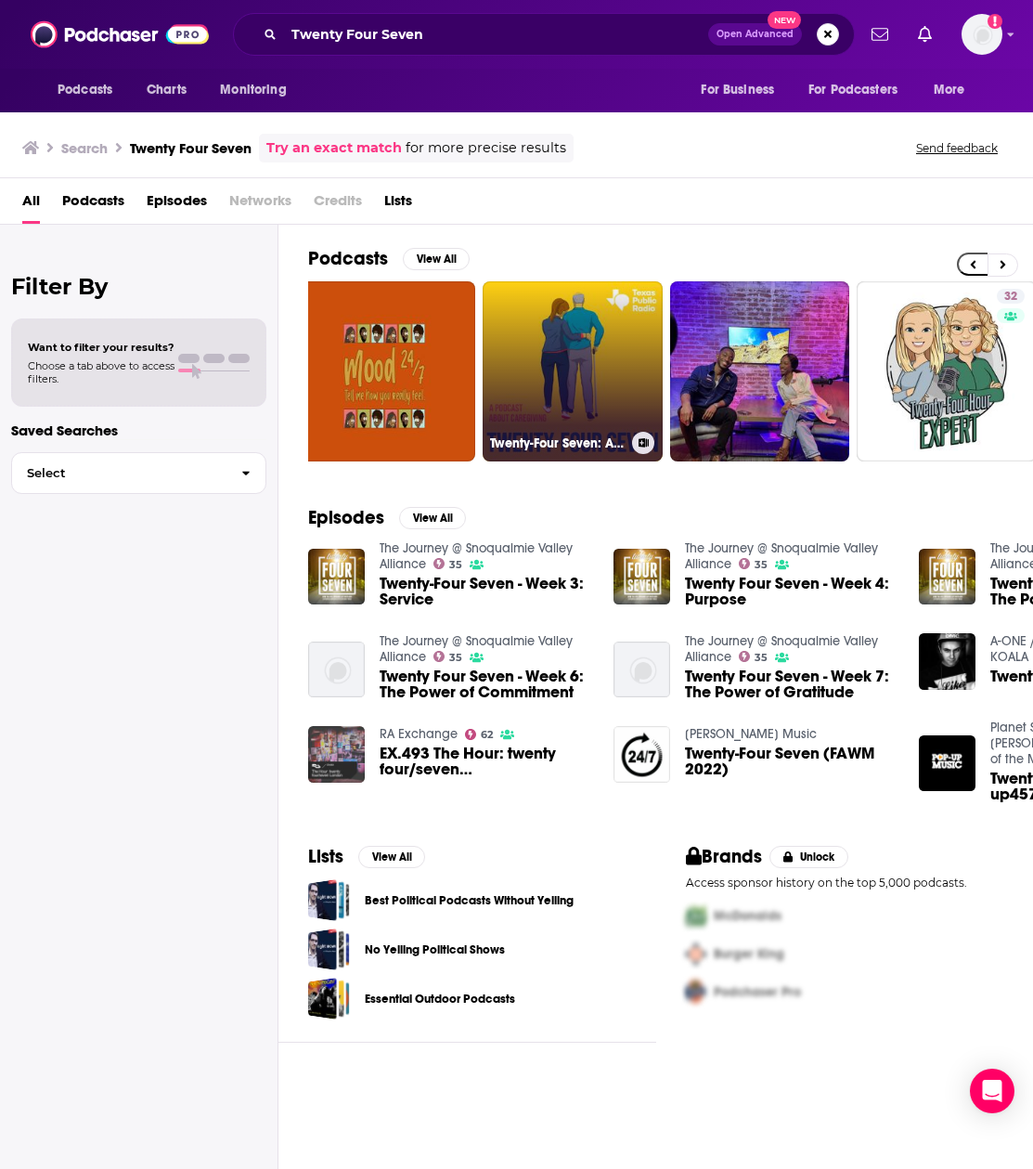
click at [593, 361] on link "Twenty-Four Seven: A Podcast About Caregiving" at bounding box center [573, 371] width 180 height 180
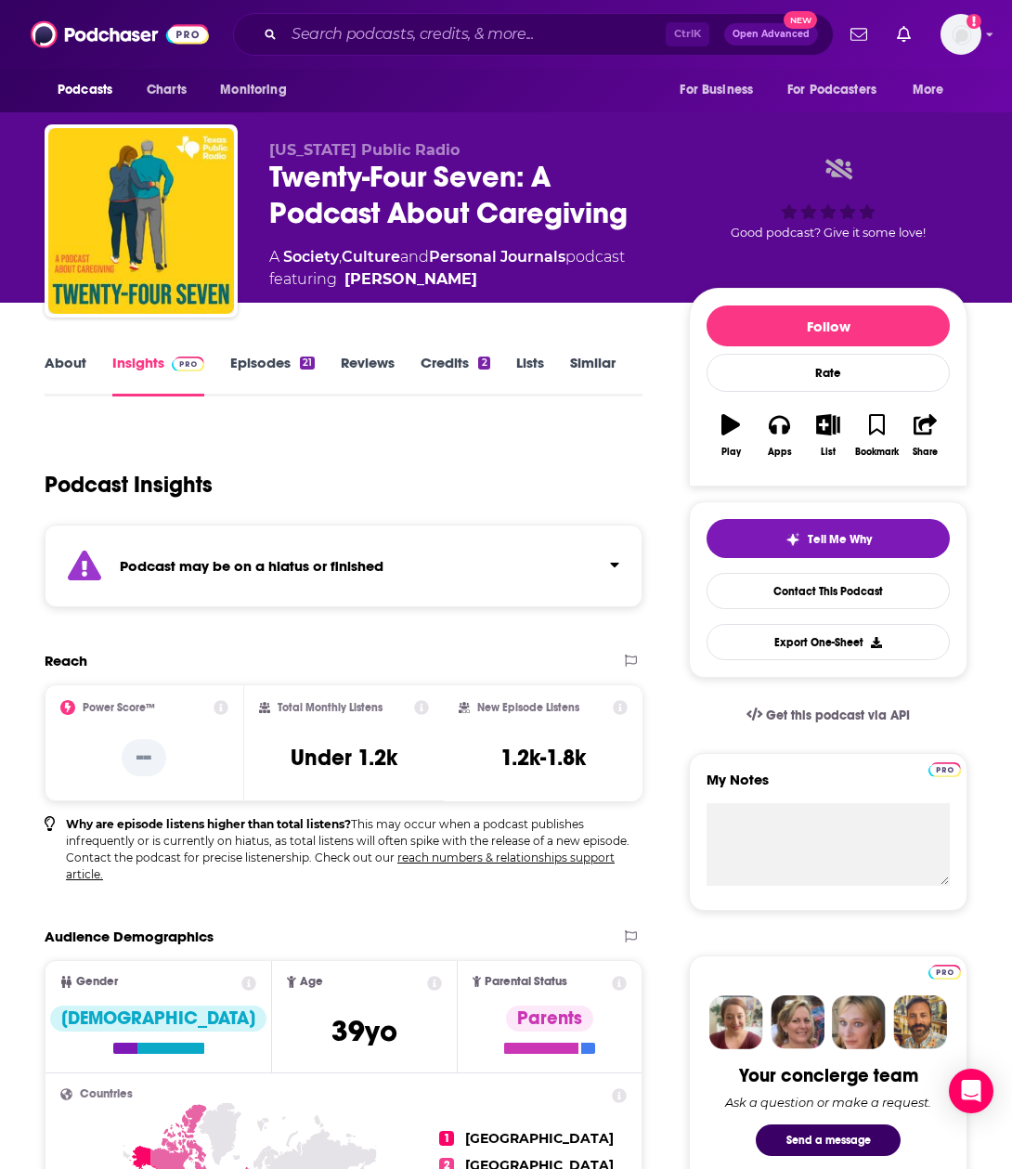
click at [250, 363] on link "Episodes 21" at bounding box center [272, 375] width 84 height 43
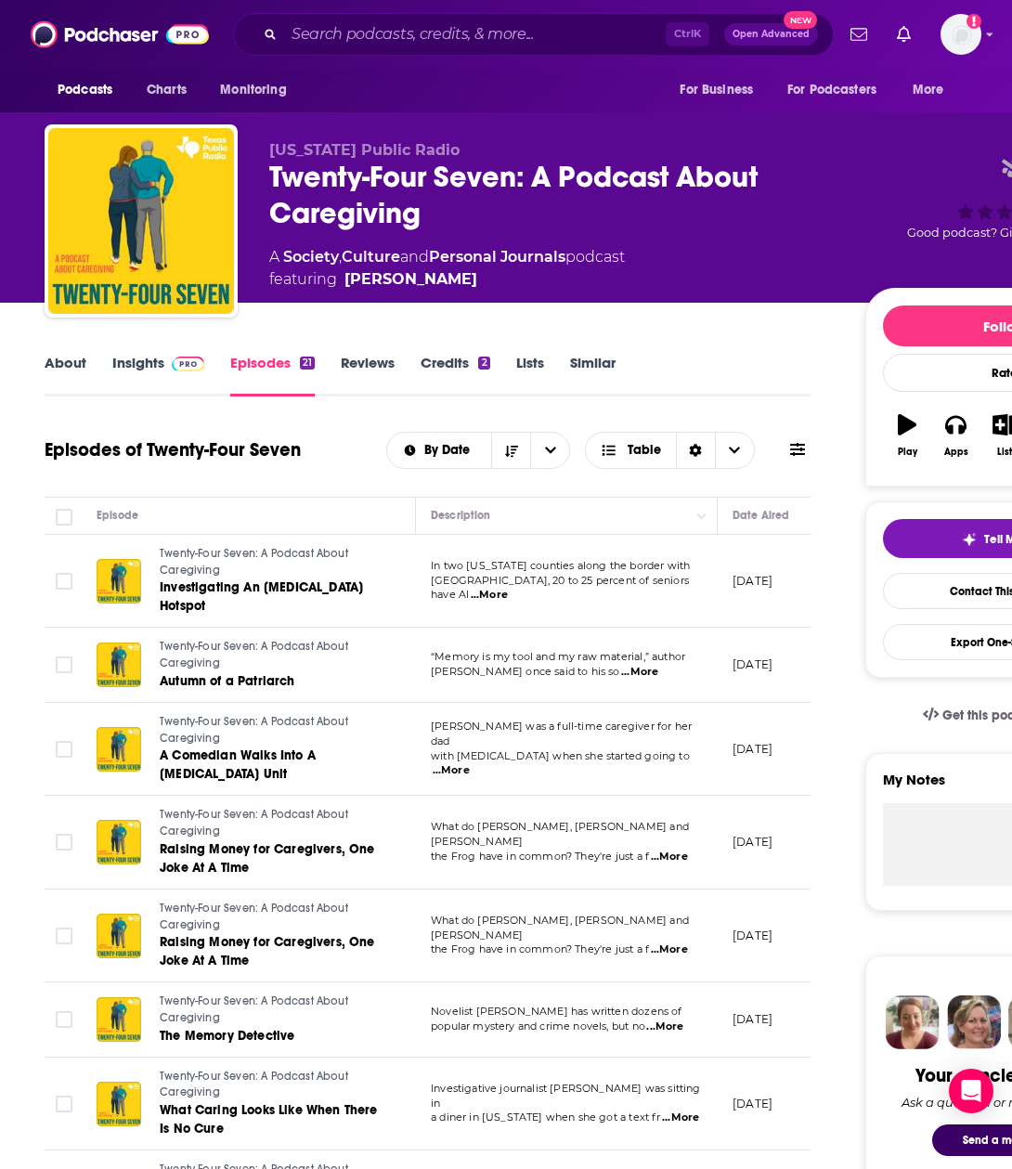
scroll to position [0, 35]
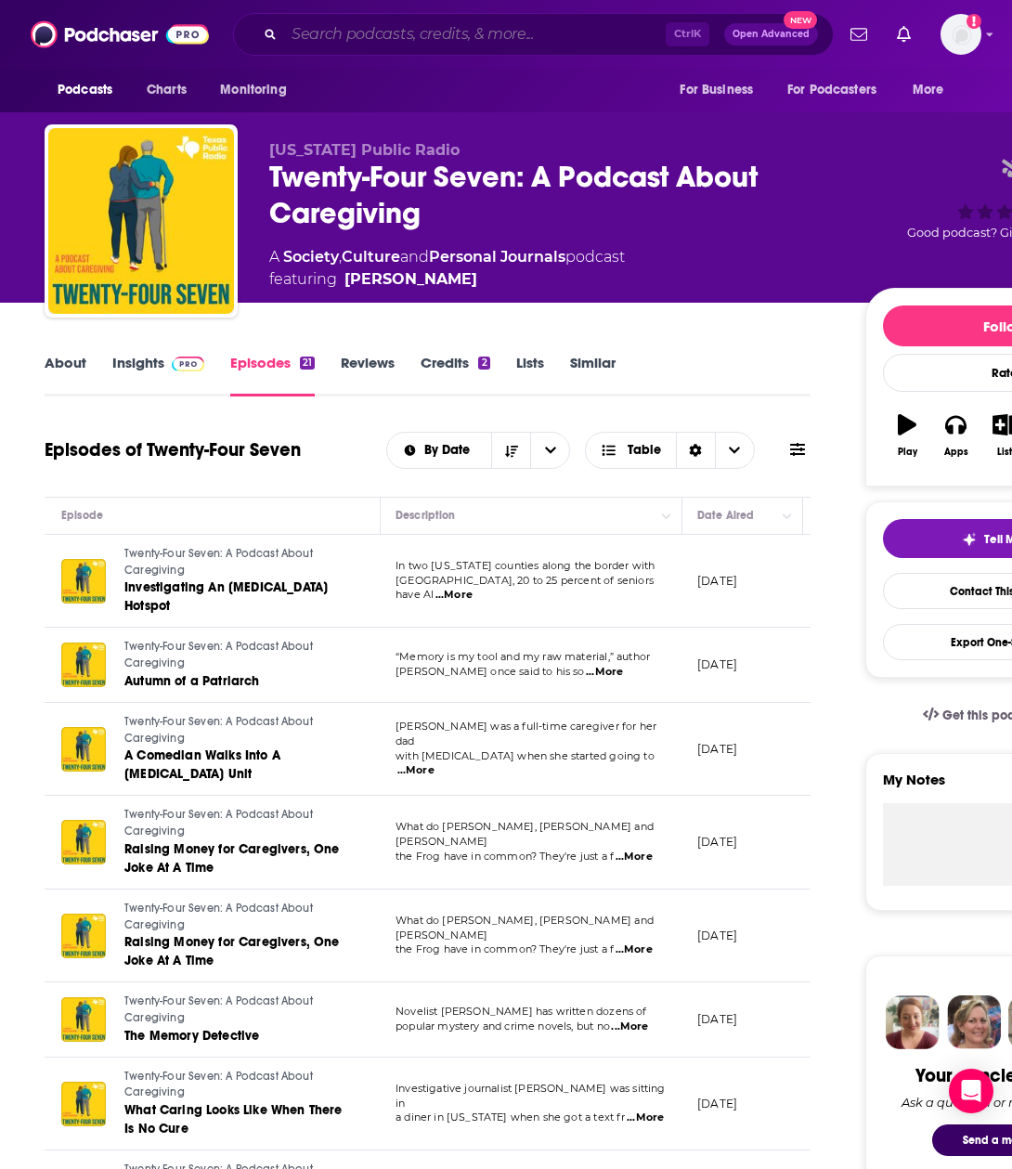
click at [355, 31] on input "Search podcasts, credits, & more..." at bounding box center [475, 34] width 382 height 30
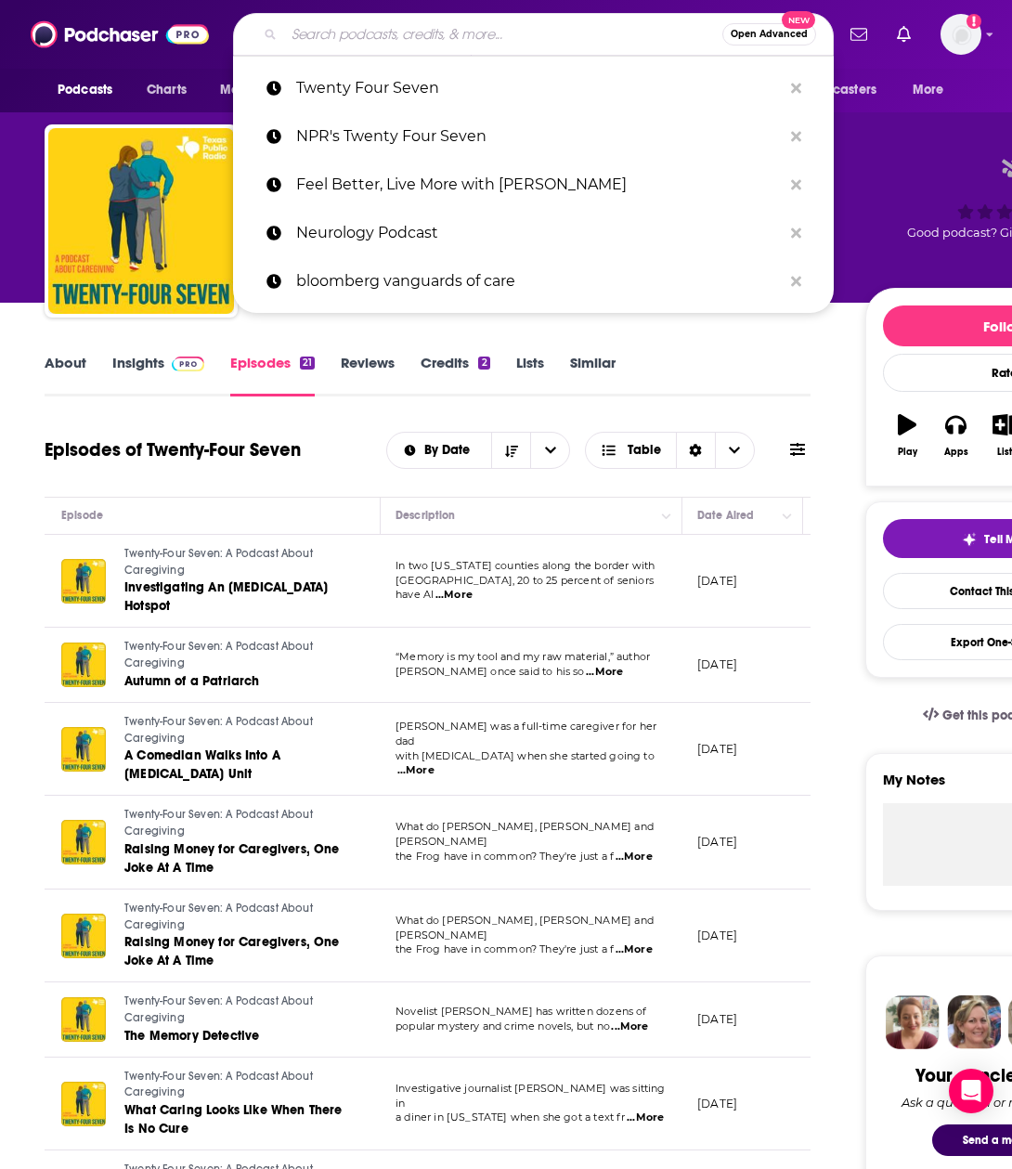
paste input "Spotlight on Care: Alzheimer’s Caregiving"
type input "Spotlight on Care: Alzheimer’s Caregiving"
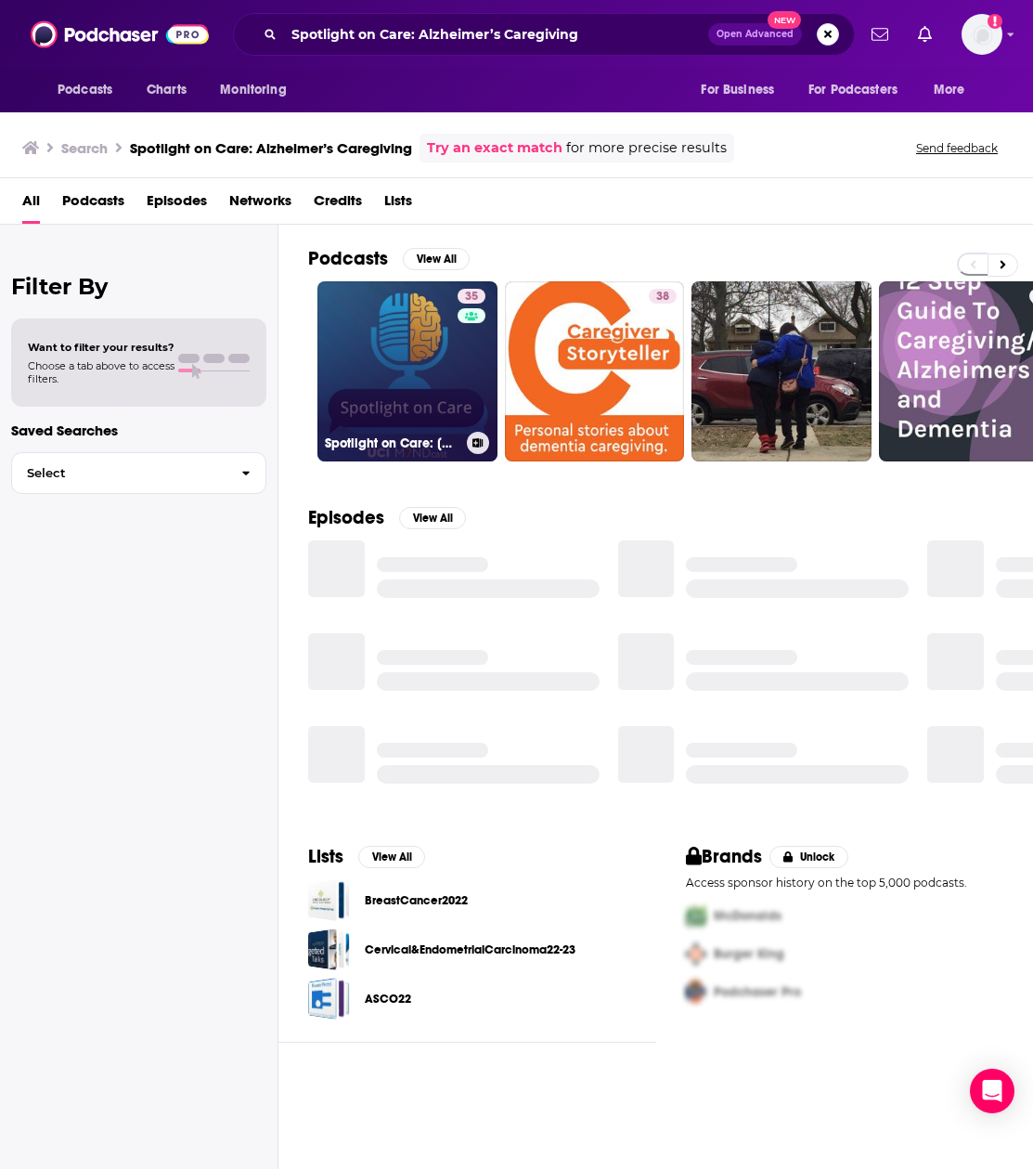
click at [437, 346] on link "35 Spotlight on Care: Alzheimer's Caregiving" at bounding box center [408, 371] width 180 height 180
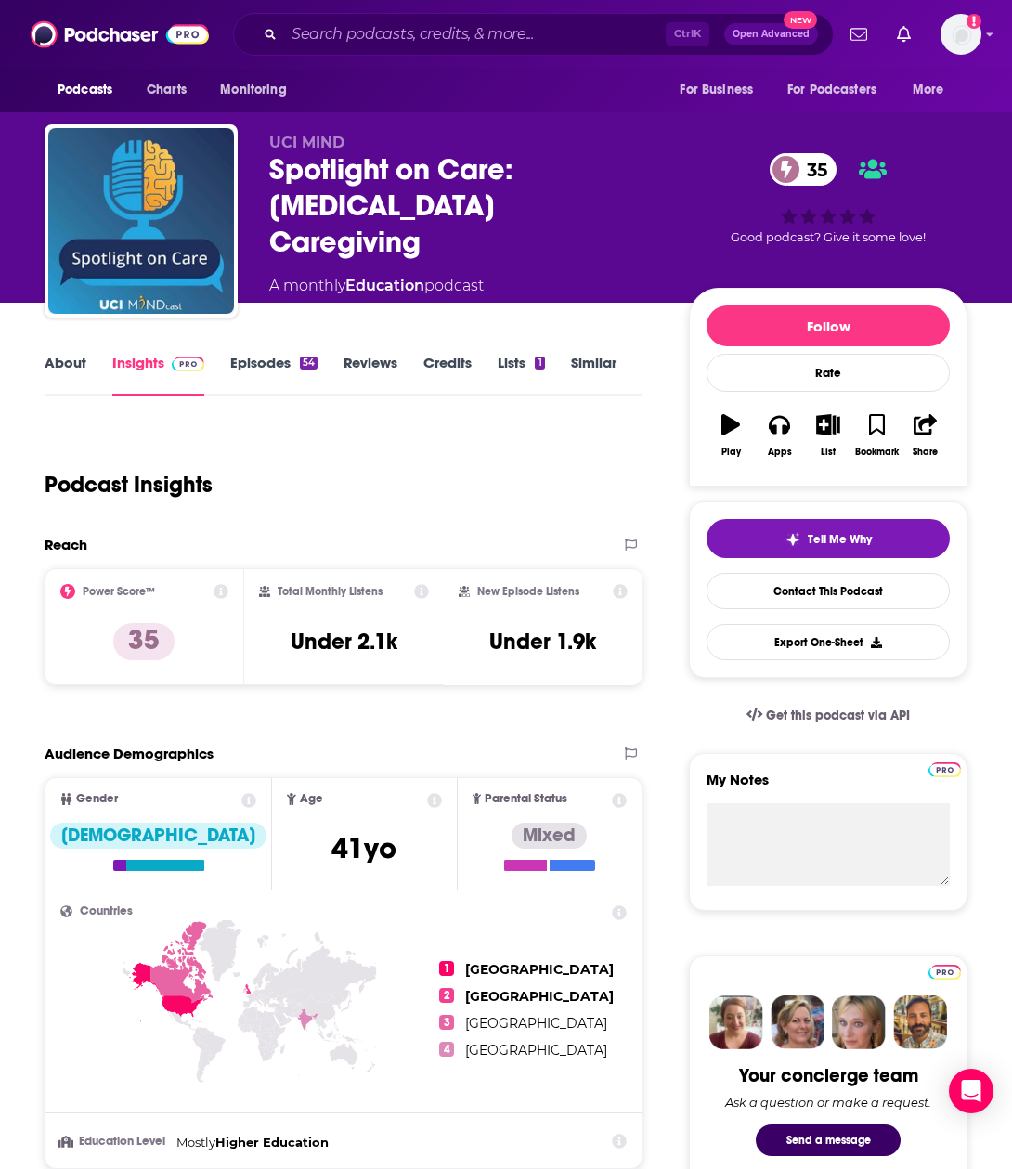
click at [249, 360] on link "Episodes 54" at bounding box center [273, 375] width 87 height 43
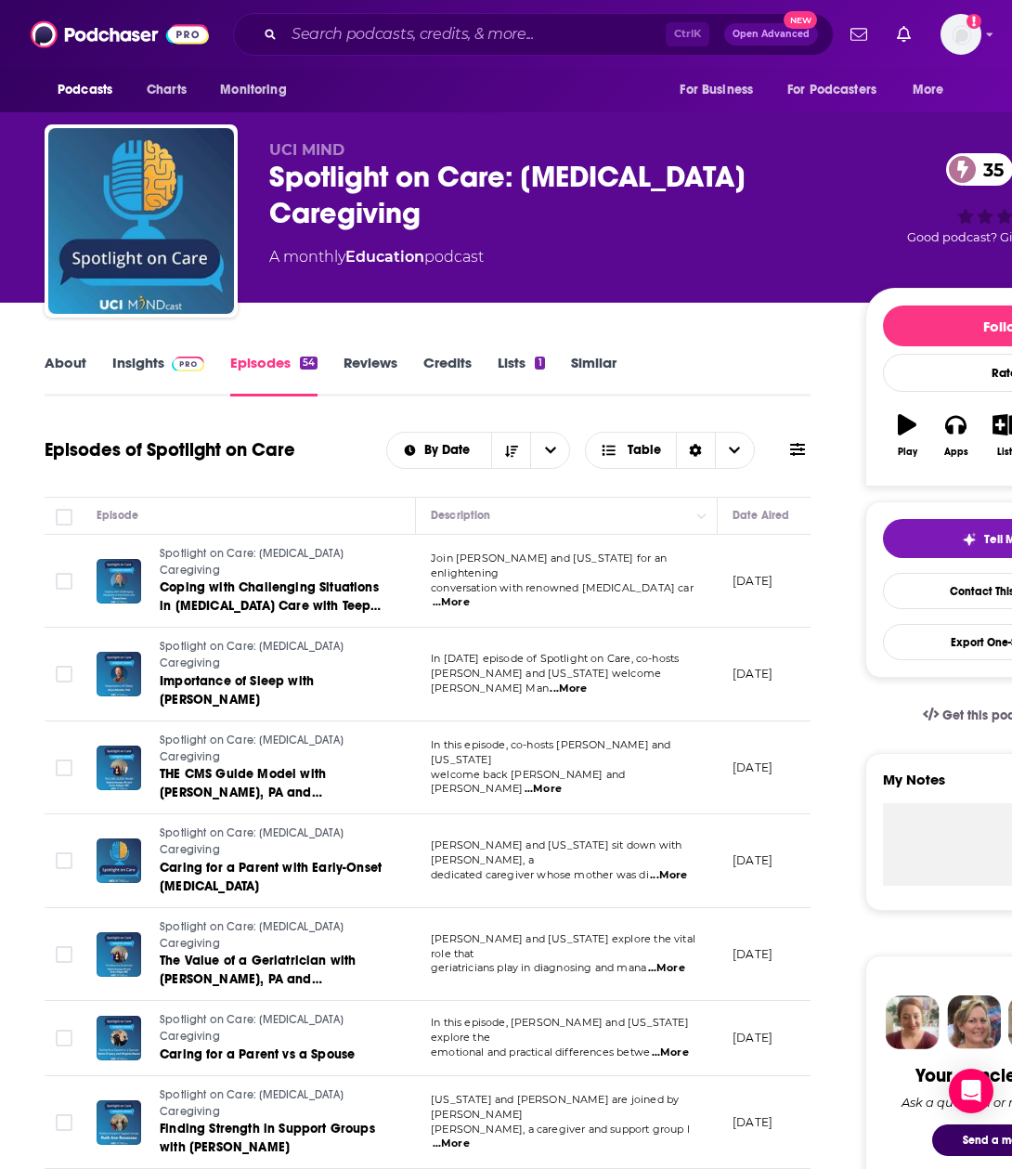
click at [70, 359] on link "About" at bounding box center [66, 375] width 42 height 43
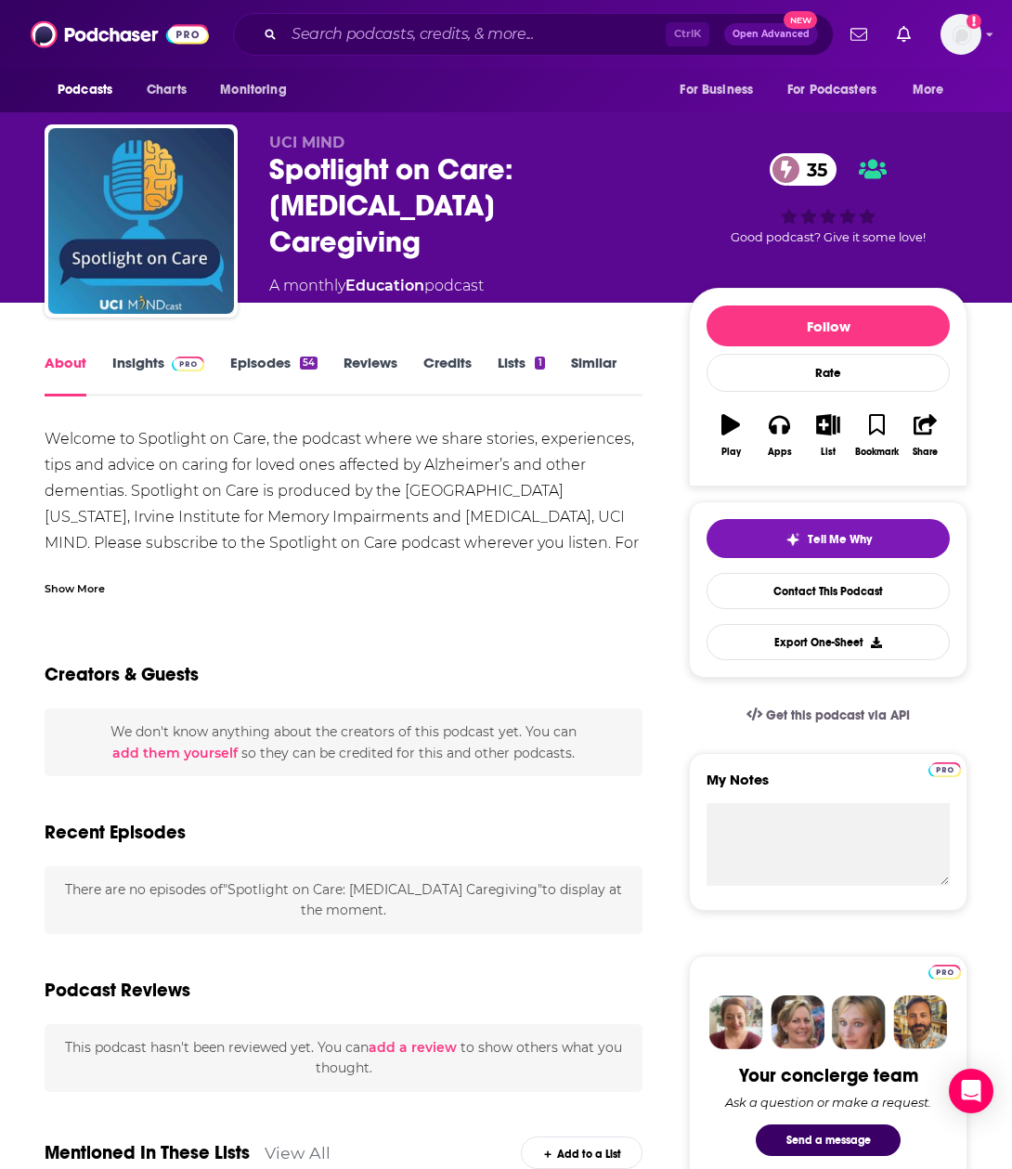
click at [138, 360] on link "Insights" at bounding box center [158, 375] width 92 height 43
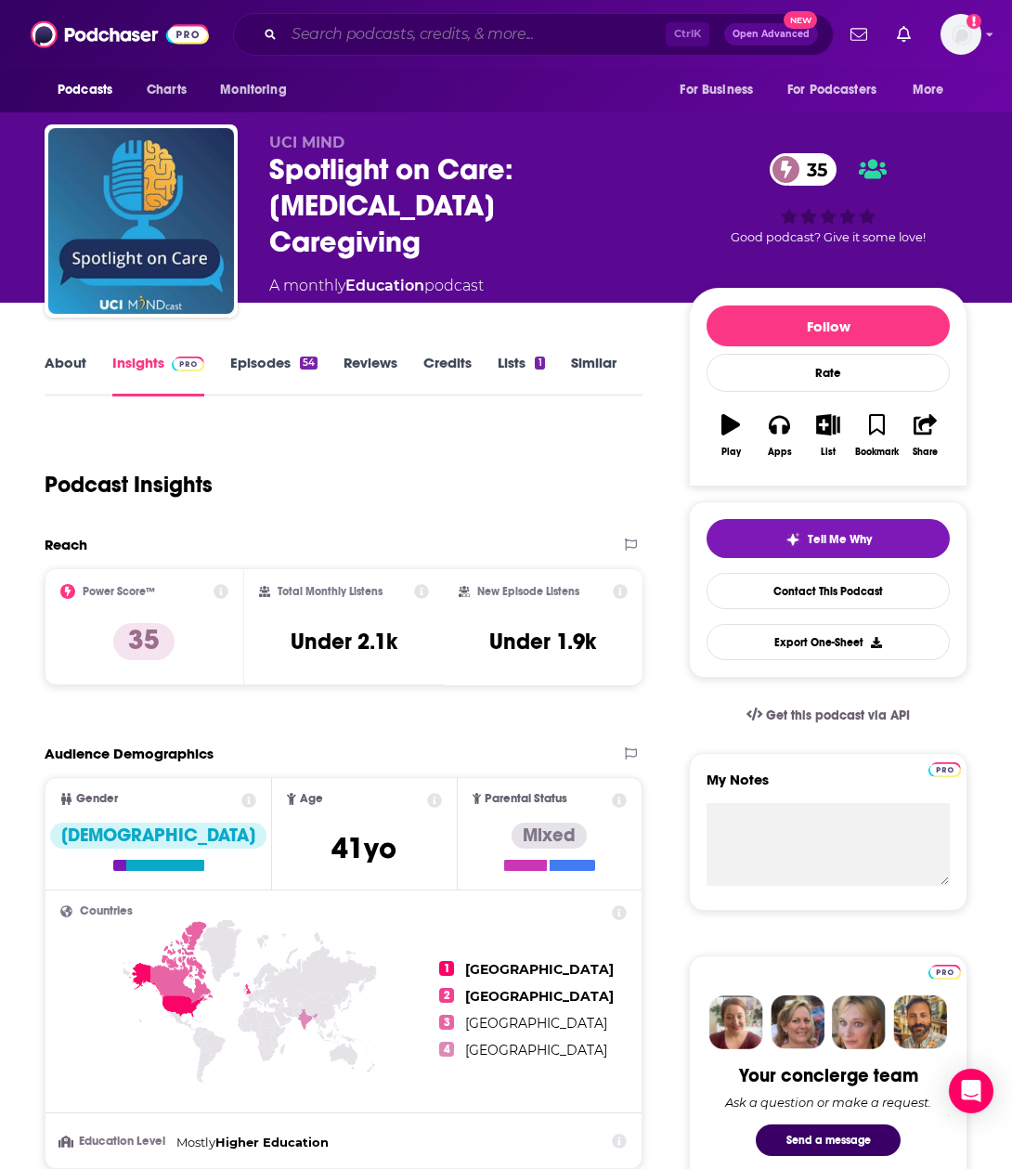
click at [329, 33] on input "Search podcasts, credits, & more..." at bounding box center [475, 34] width 382 height 30
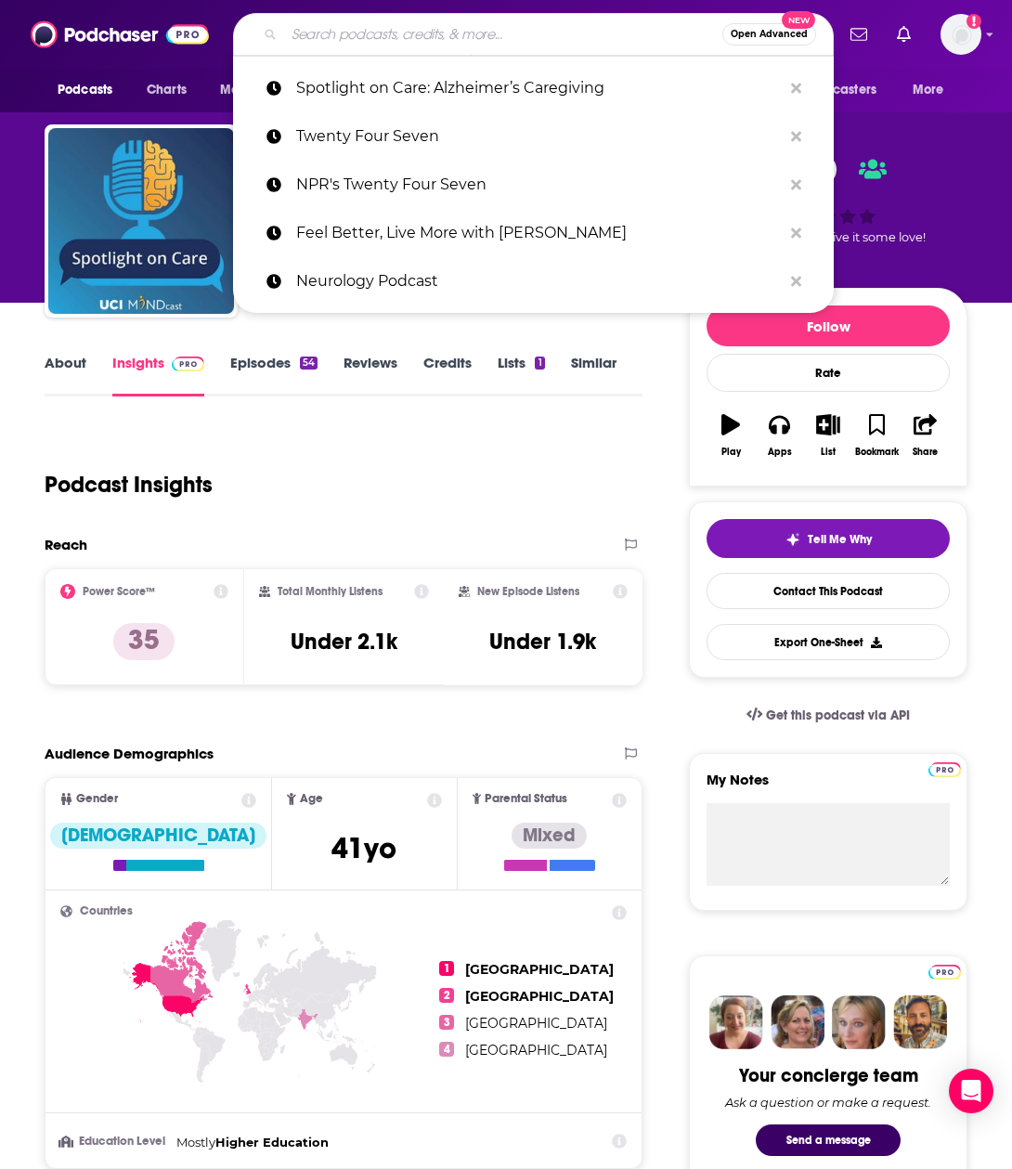
paste input "ove Conquers Alz"
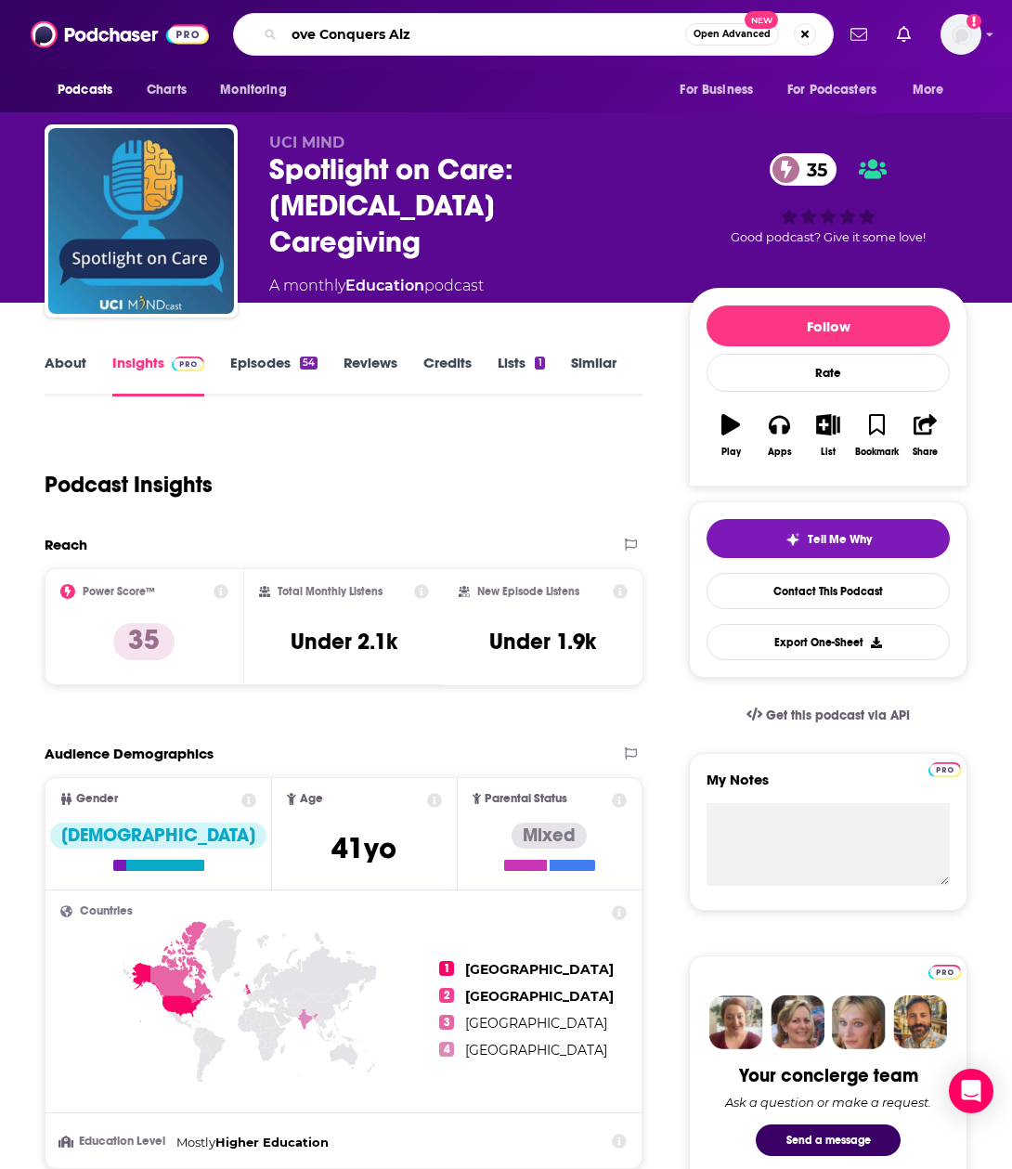
type input "love Conquers Alz"
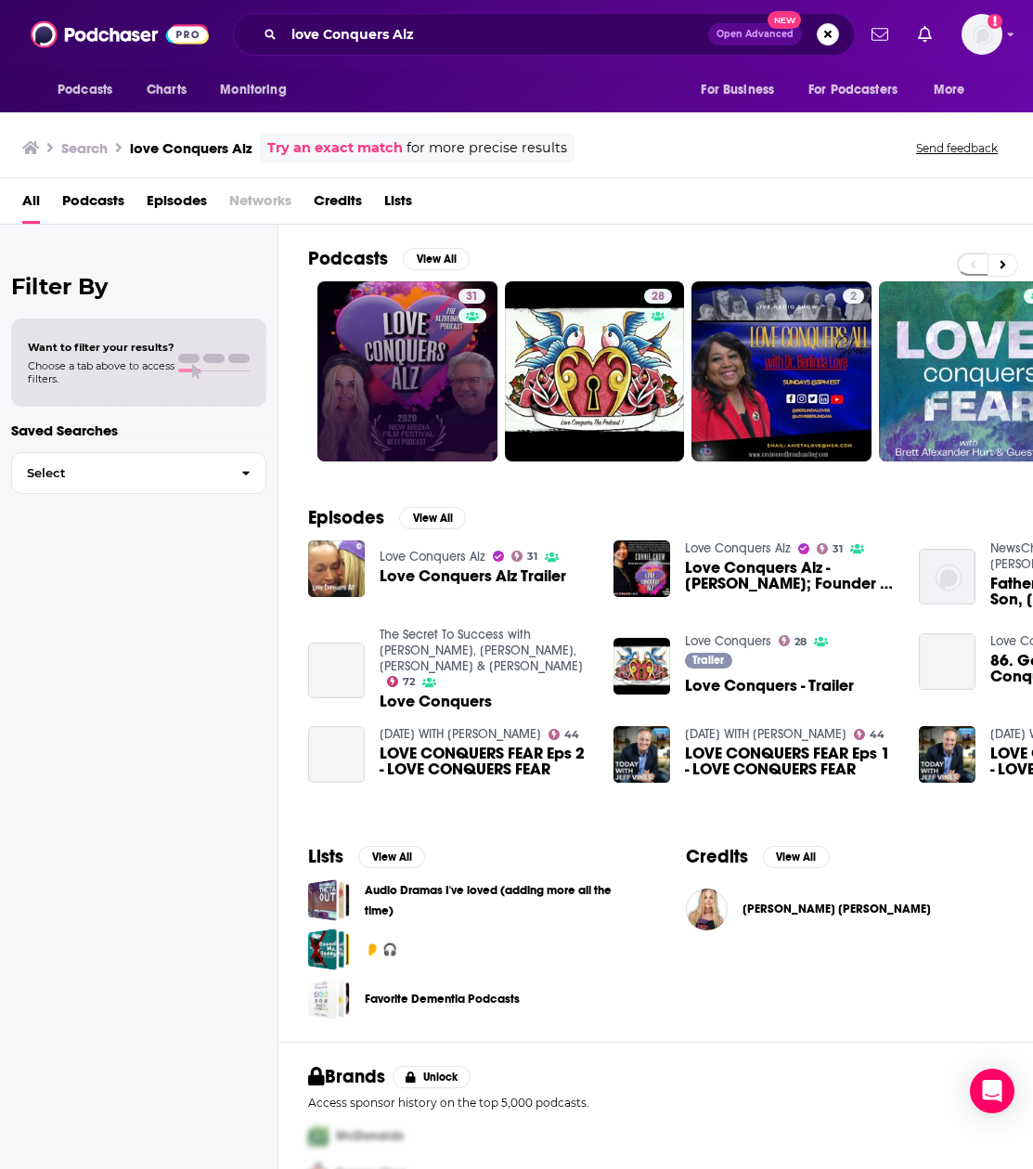
click at [409, 387] on link "31" at bounding box center [408, 371] width 180 height 180
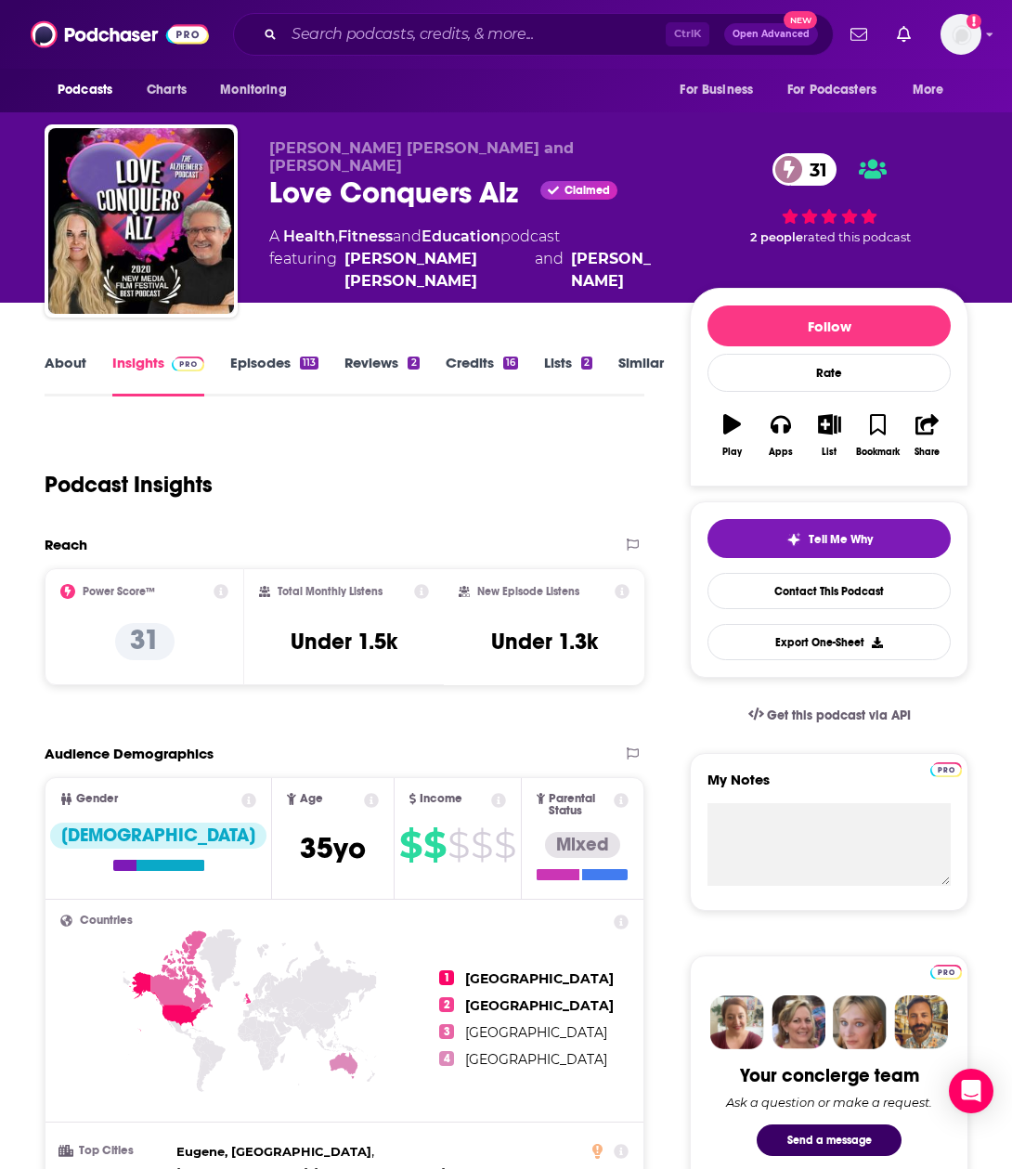
click at [286, 387] on link "Episodes 113" at bounding box center [274, 375] width 88 height 43
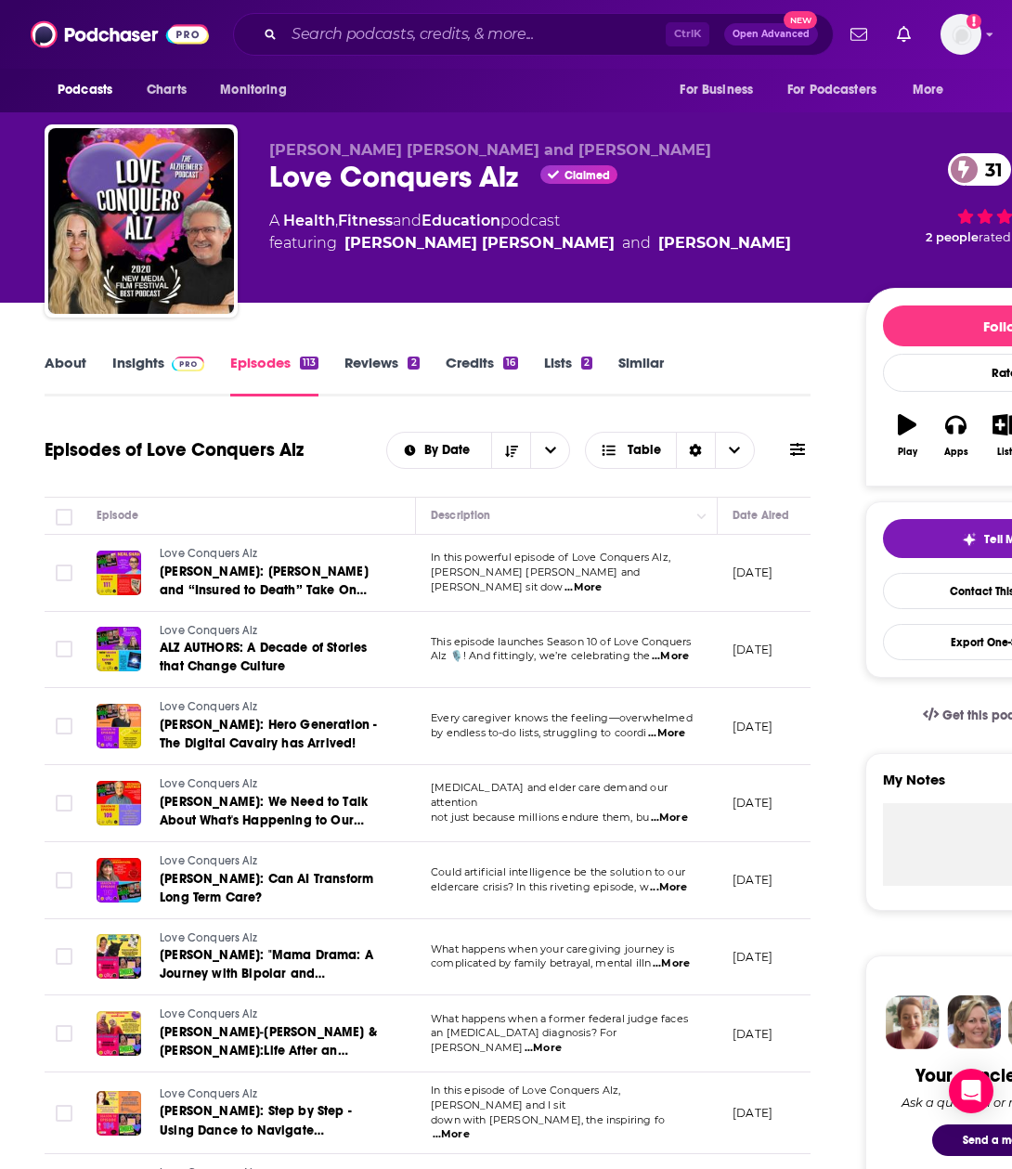
click at [63, 376] on link "About" at bounding box center [66, 375] width 42 height 43
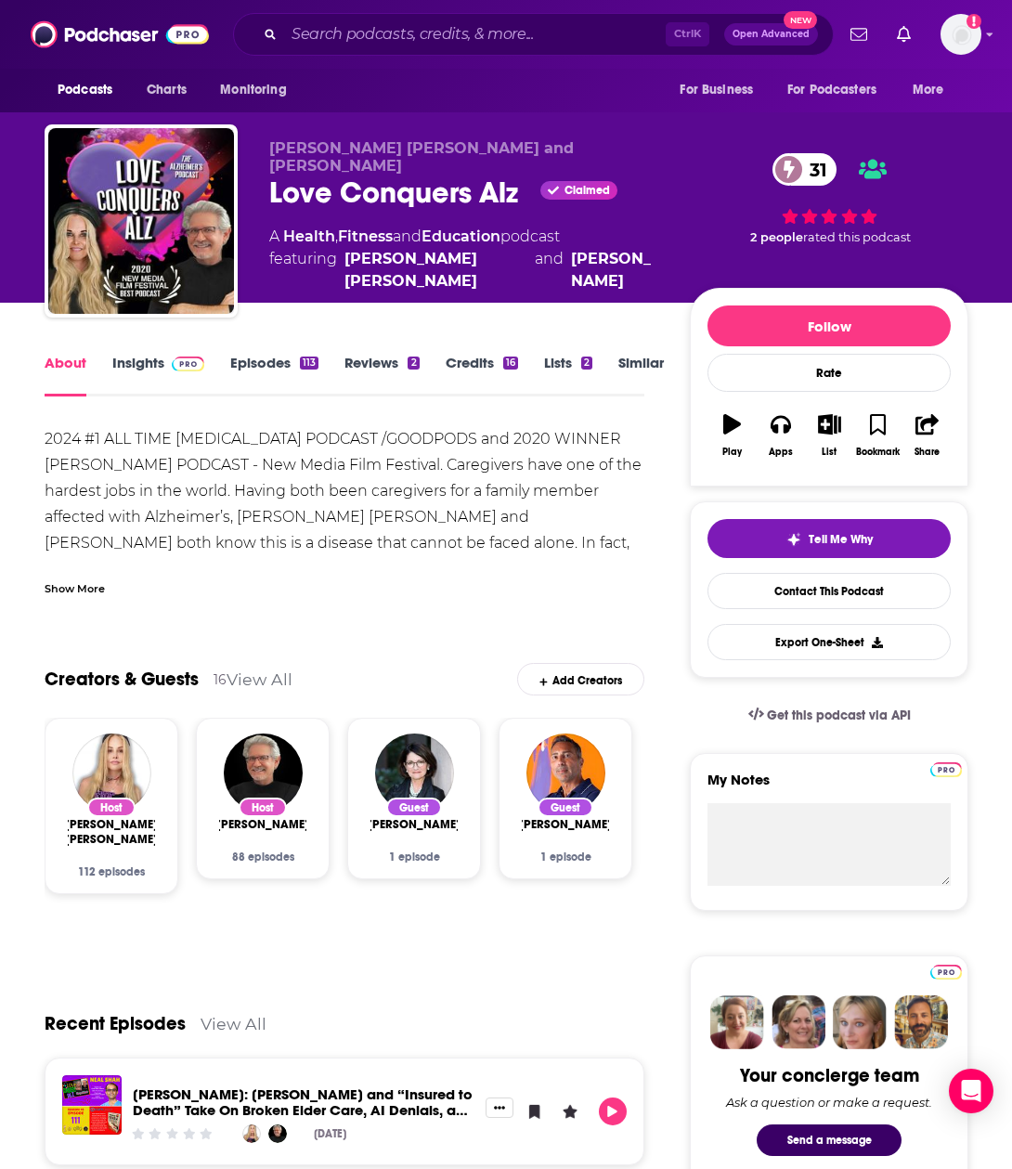
click at [139, 355] on link "Insights" at bounding box center [158, 375] width 92 height 43
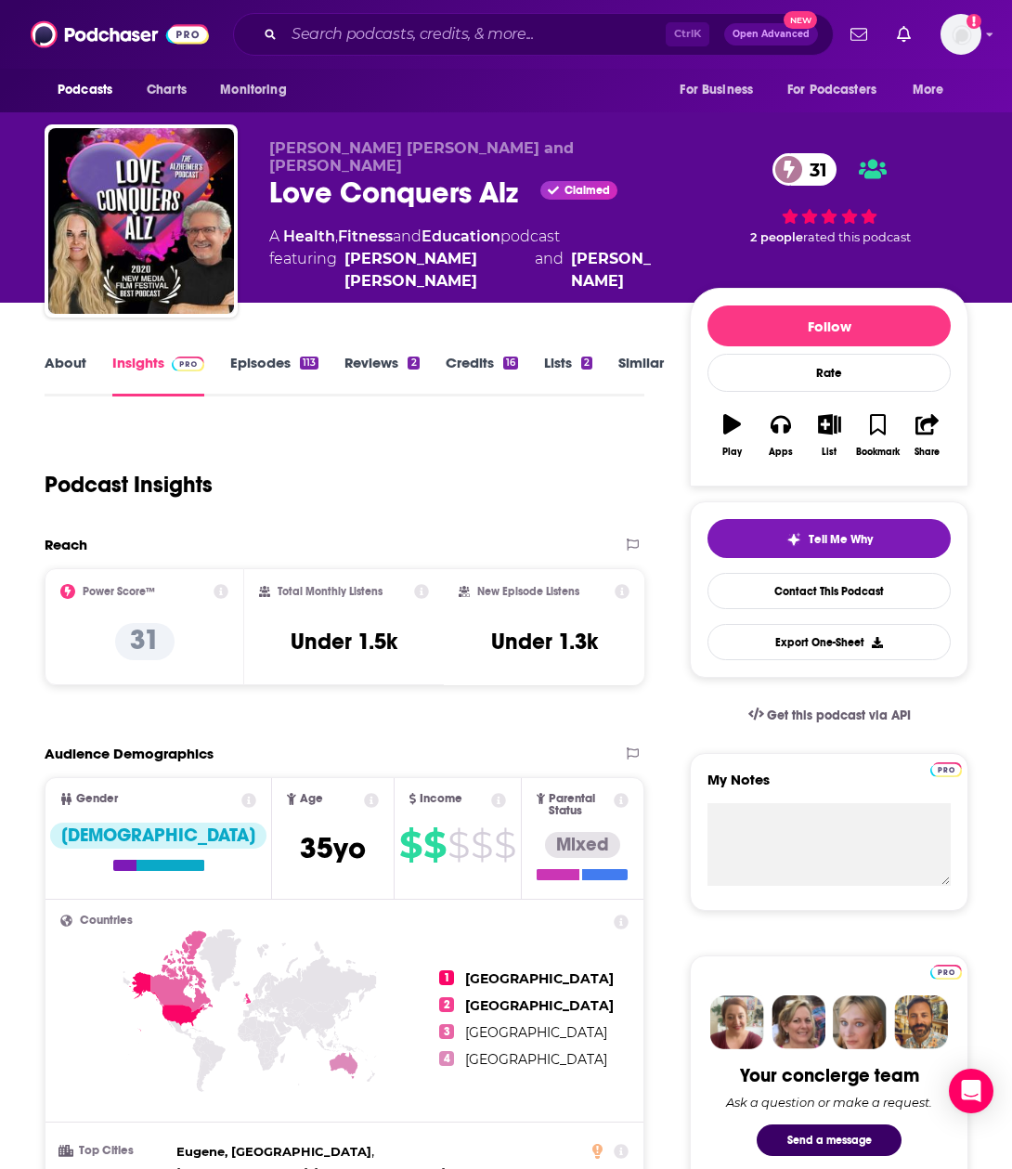
click at [377, 16] on div "Ctrl K Open Advanced New" at bounding box center [533, 34] width 601 height 43
click at [357, 27] on input "Search podcasts, credits, & more..." at bounding box center [475, 34] width 382 height 30
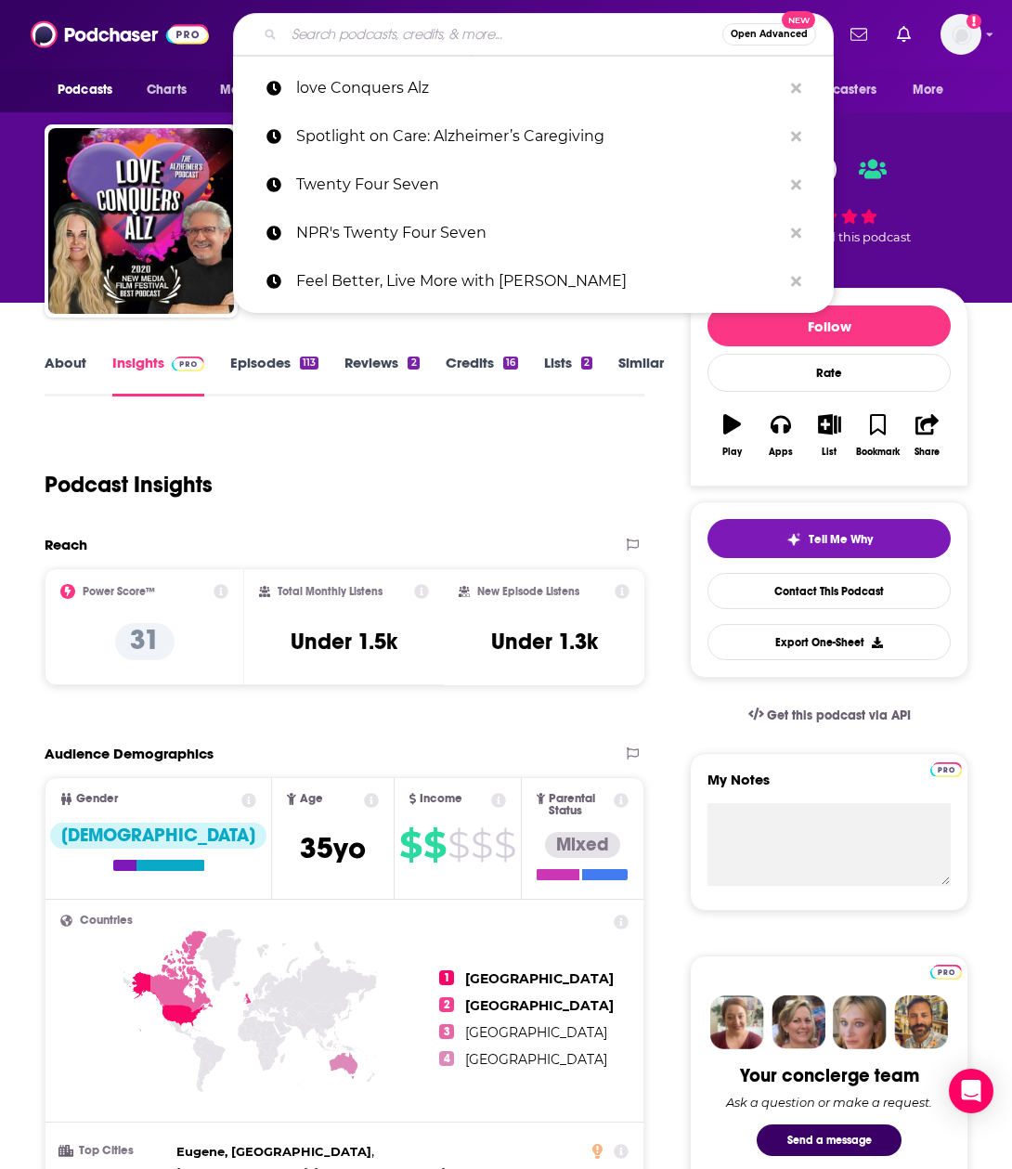
paste input "Life on Repeat"
type input "Life on Repeat"
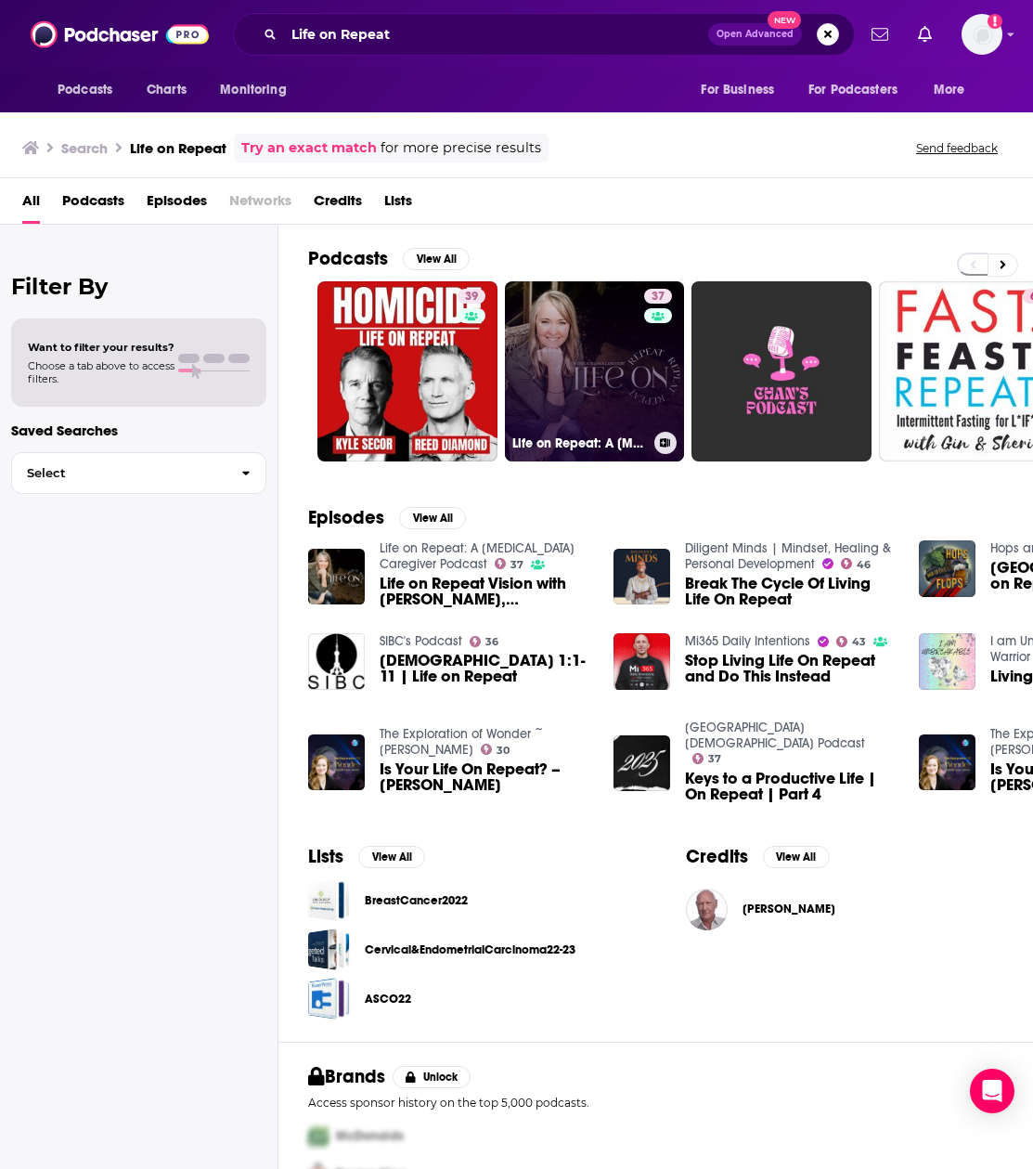
click at [602, 354] on link "37 Life on Repeat: A Dementia Caregiver Podcast" at bounding box center [595, 371] width 180 height 180
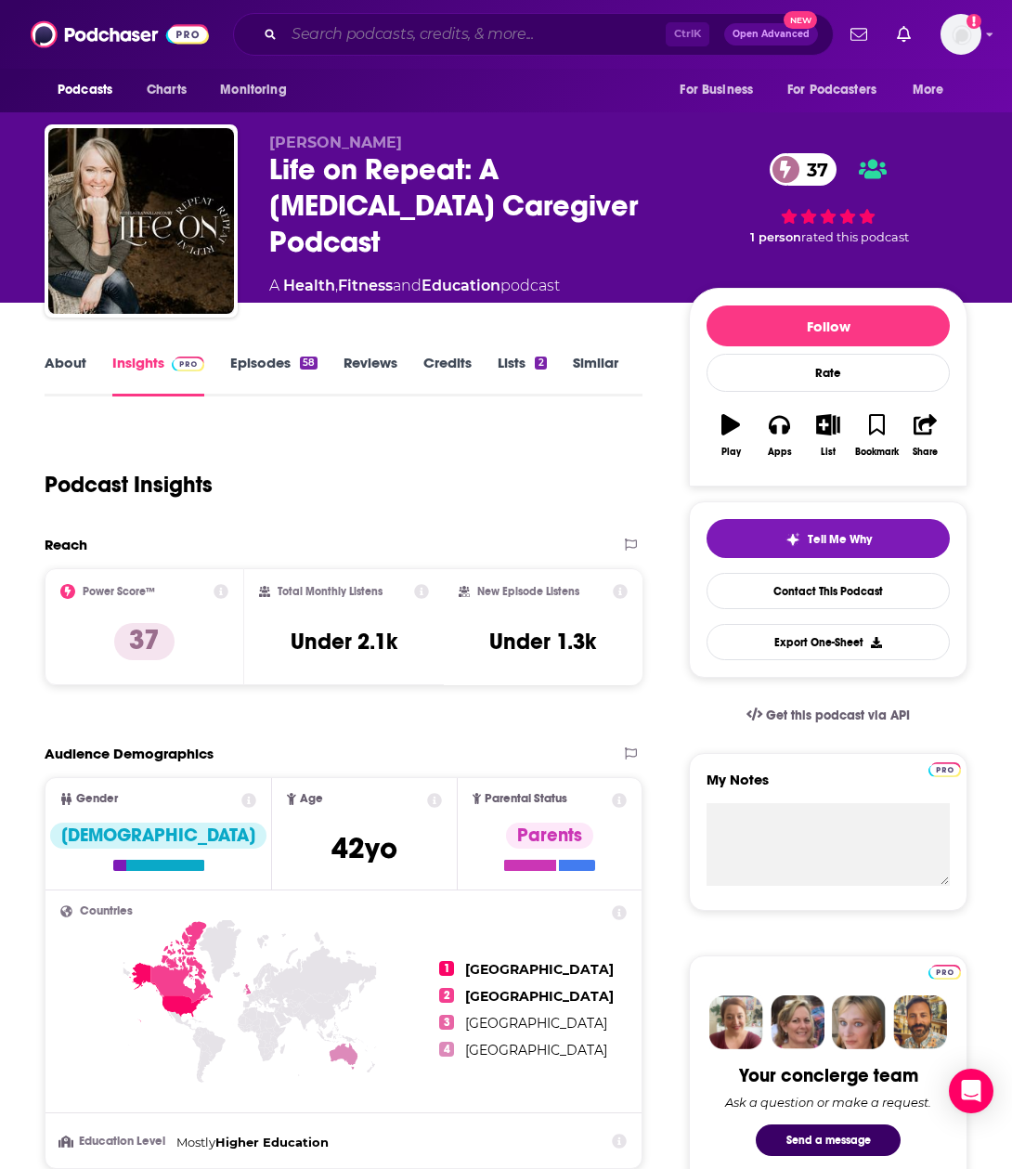
click at [386, 35] on input "Search podcasts, credits, & more..." at bounding box center [475, 34] width 382 height 30
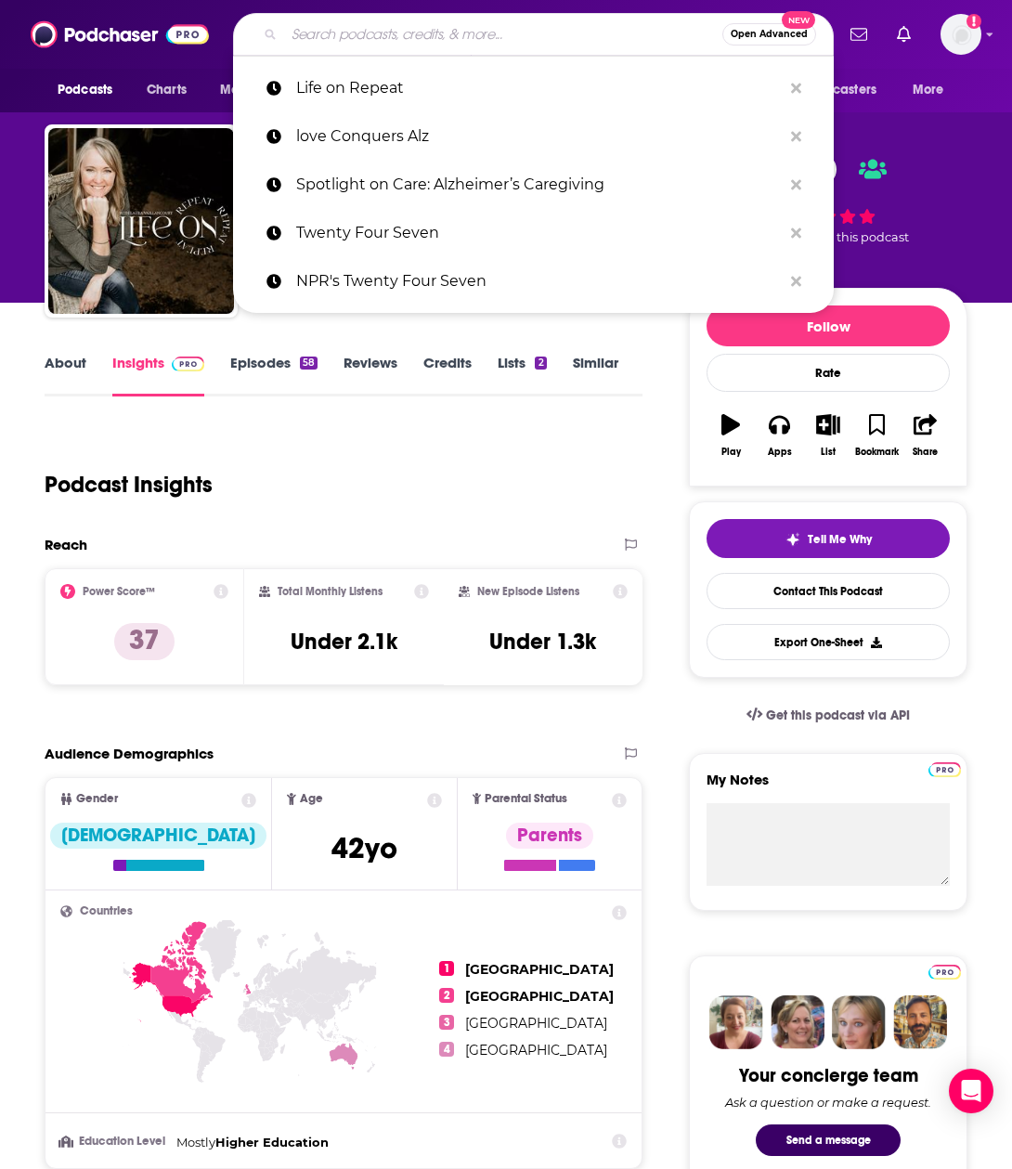
paste input "Caregiver Club on Air"
type input "Caregiver Club on Air"
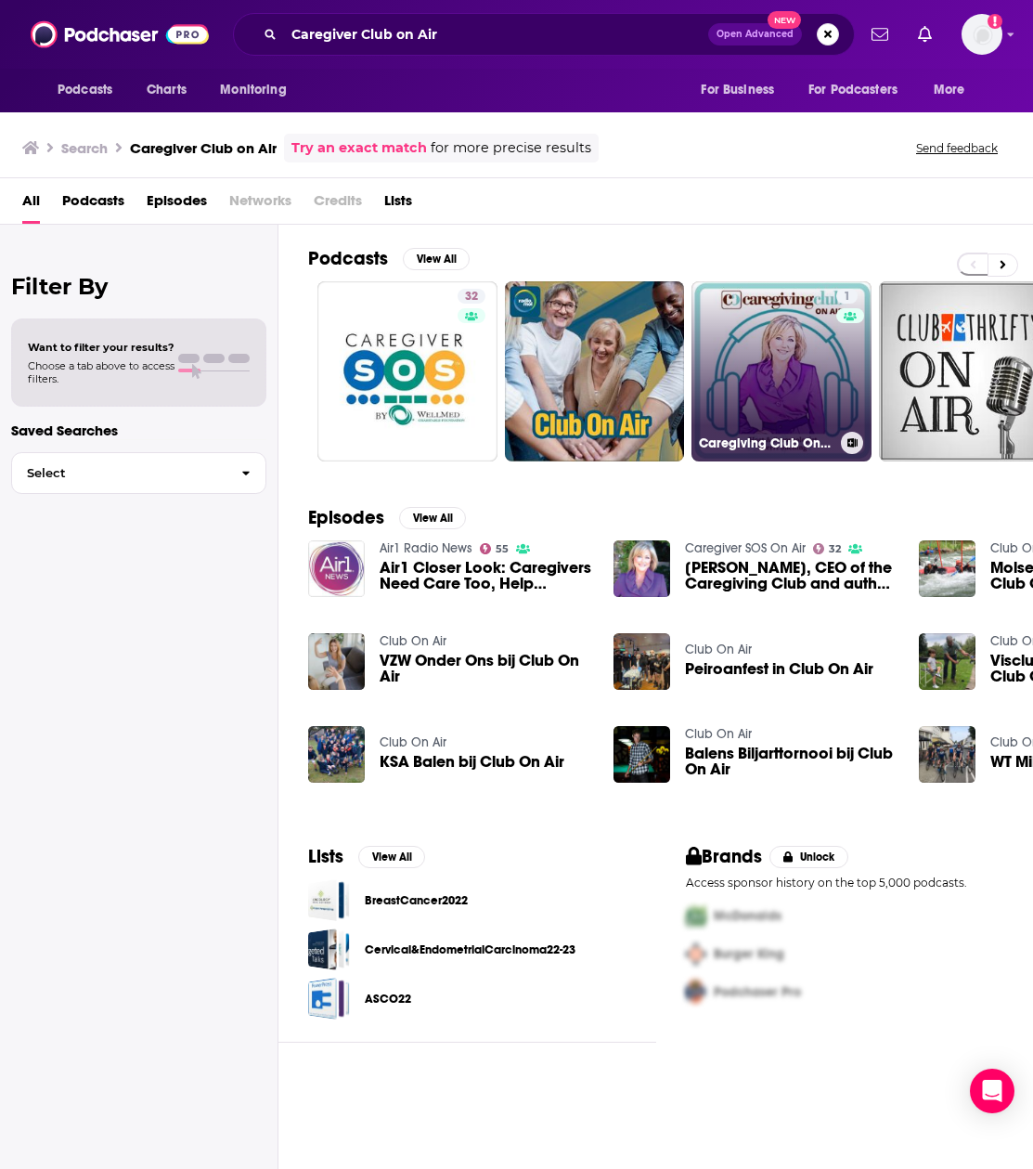
click at [752, 335] on link "1 Caregiving Club On Air" at bounding box center [782, 371] width 180 height 180
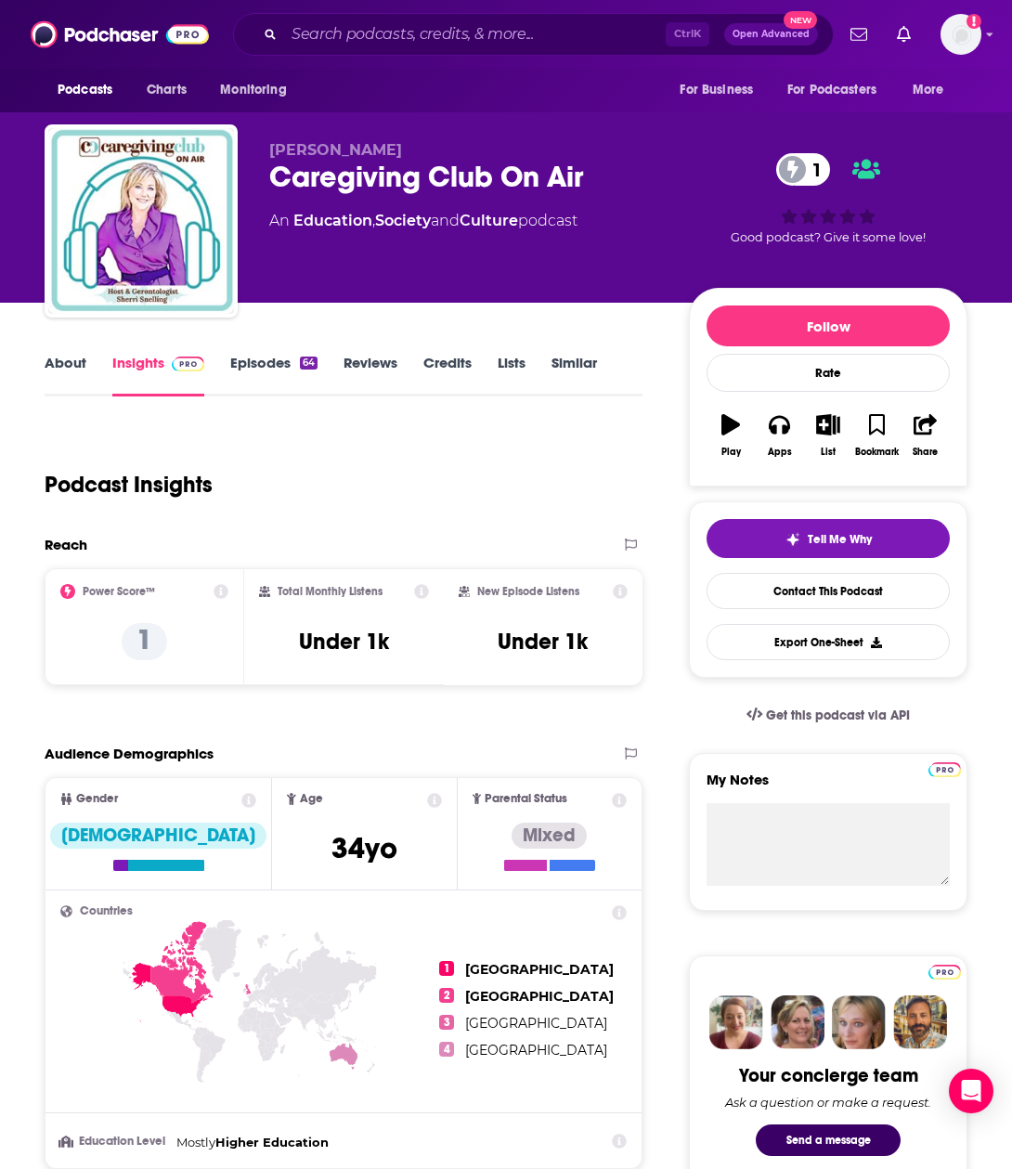
click at [257, 355] on link "Episodes 64" at bounding box center [273, 375] width 87 height 43
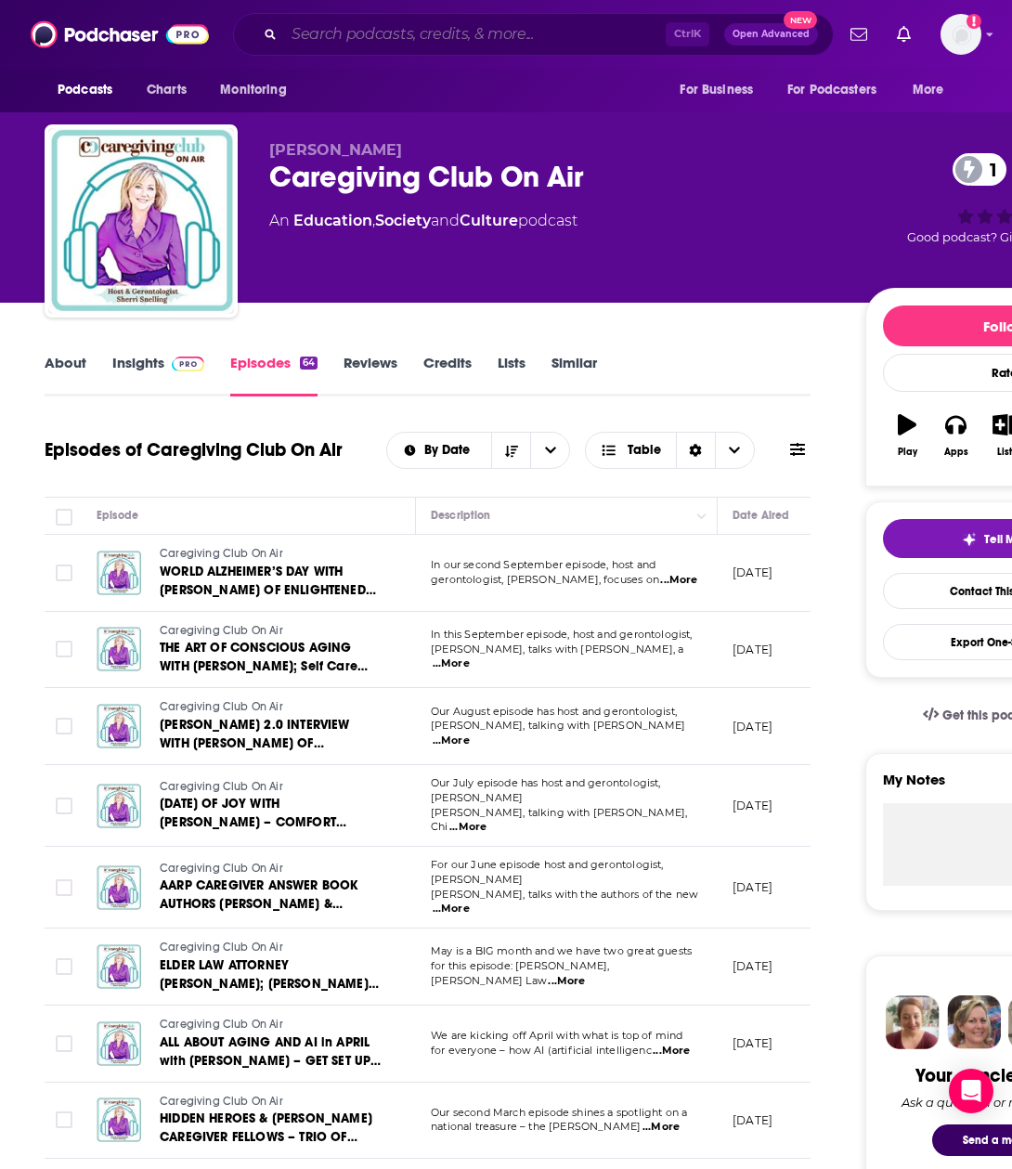
click at [331, 36] on input "Search podcasts, credits, & more..." at bounding box center [475, 34] width 382 height 30
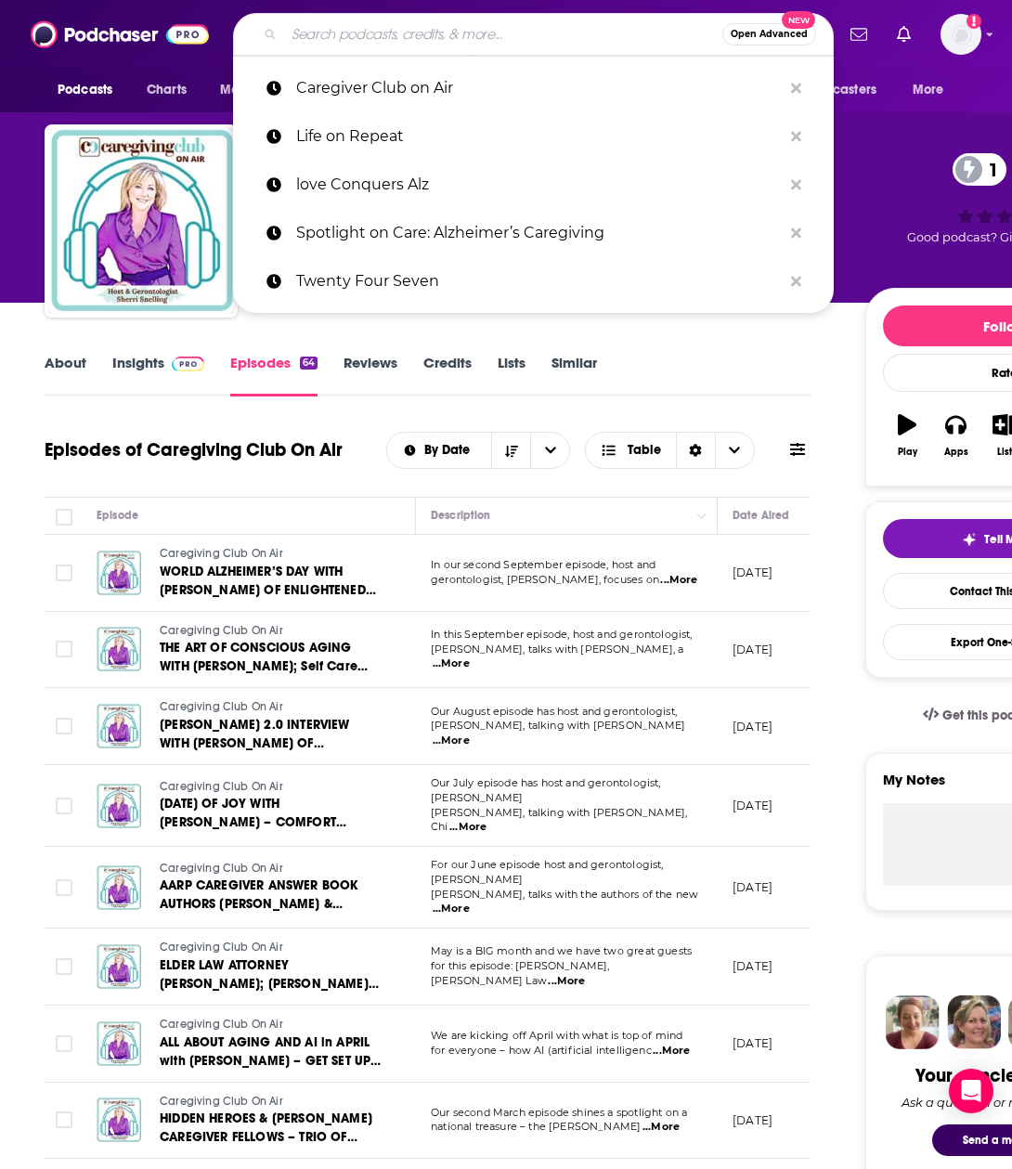
paste input "The Caregiver Cup Podcast"
type input "The Caregiver Cup Podcast"
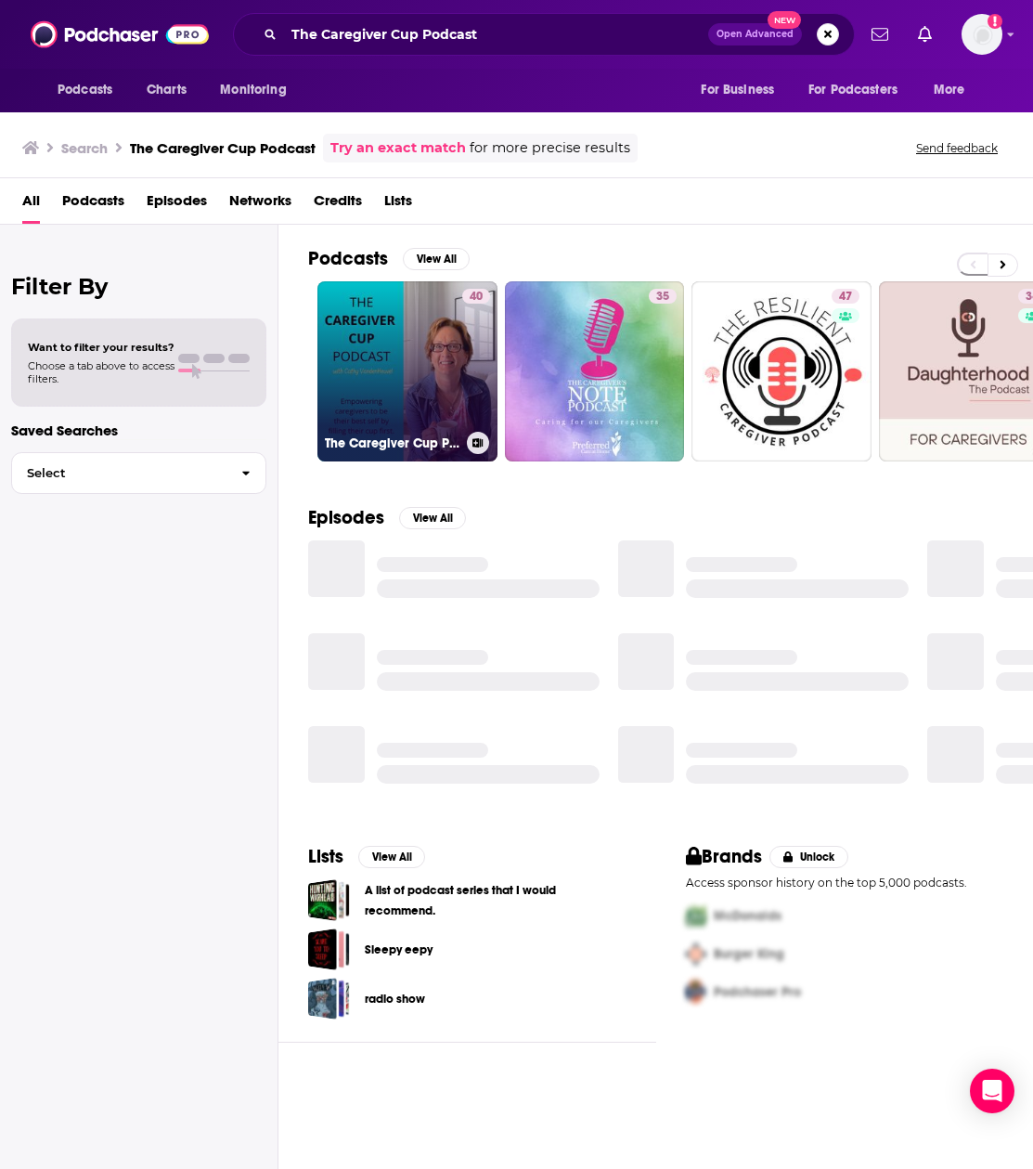
click at [424, 373] on link "40 The Caregiver Cup Podcast" at bounding box center [408, 371] width 180 height 180
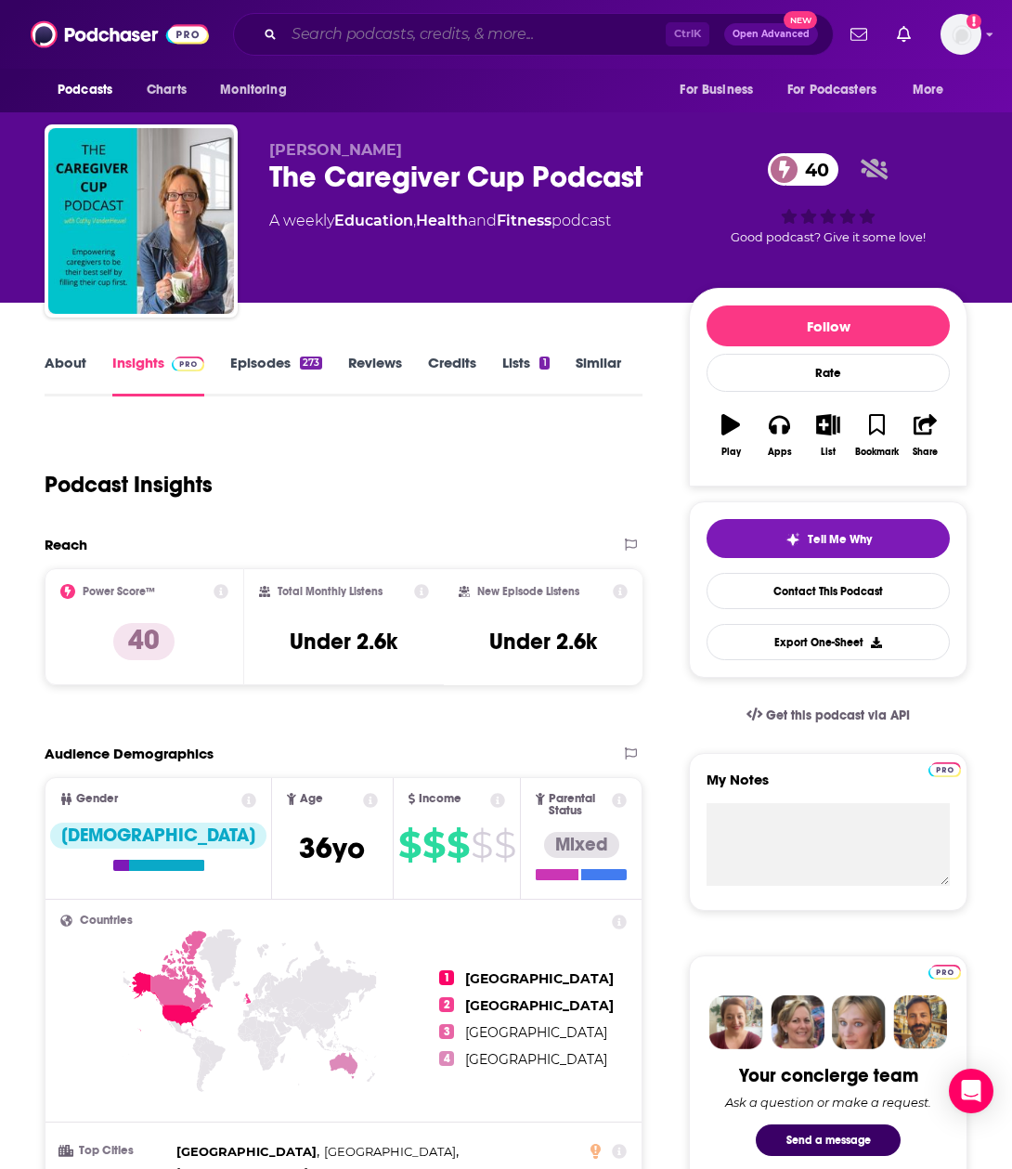
click at [356, 33] on input "Search podcasts, credits, & more..." at bounding box center [475, 34] width 382 height 30
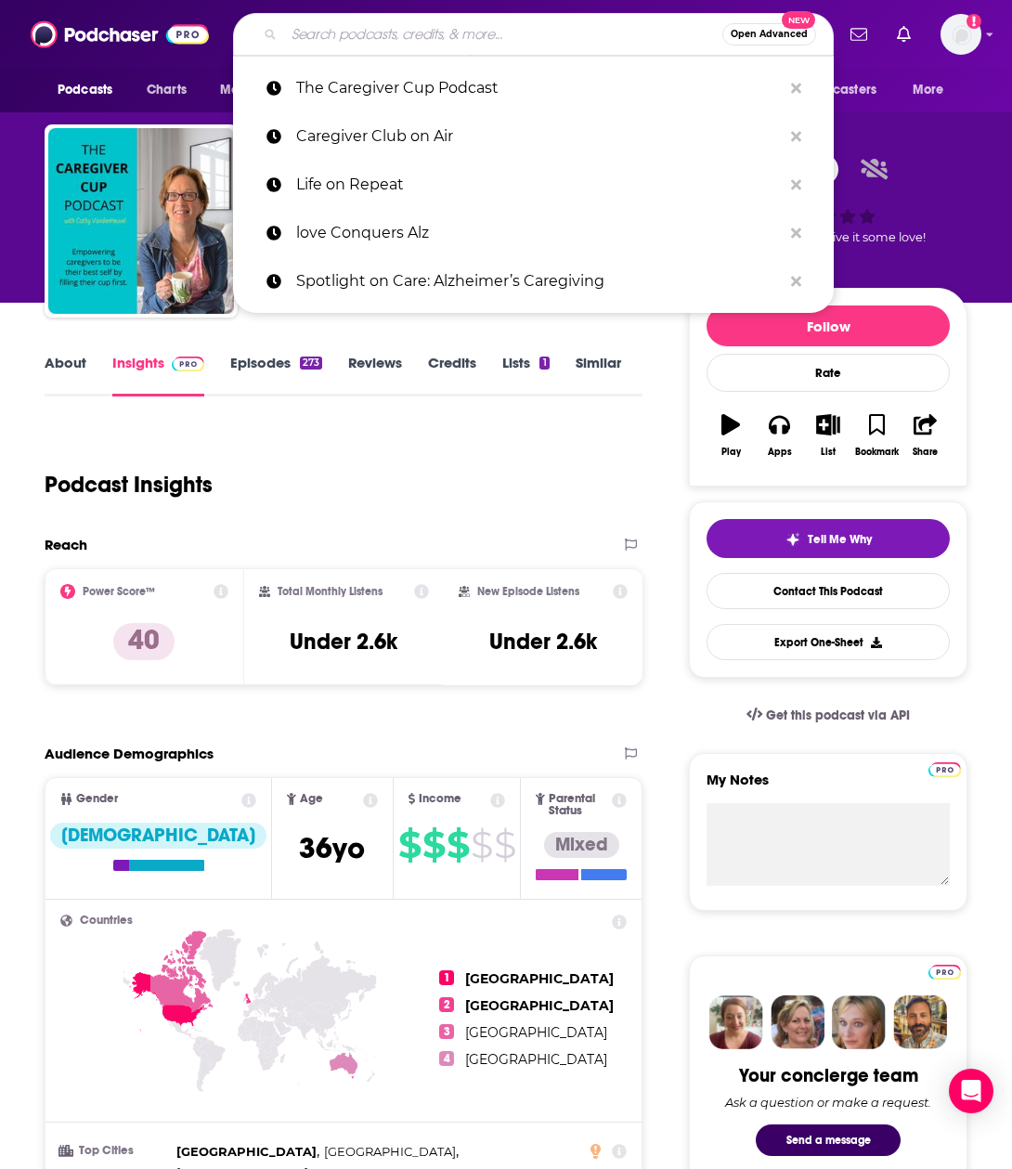
paste input "Caregiver Calm: The Dementia Support Blueprint"
type input "Caregiver Calm: The Dementia Support Blueprint"
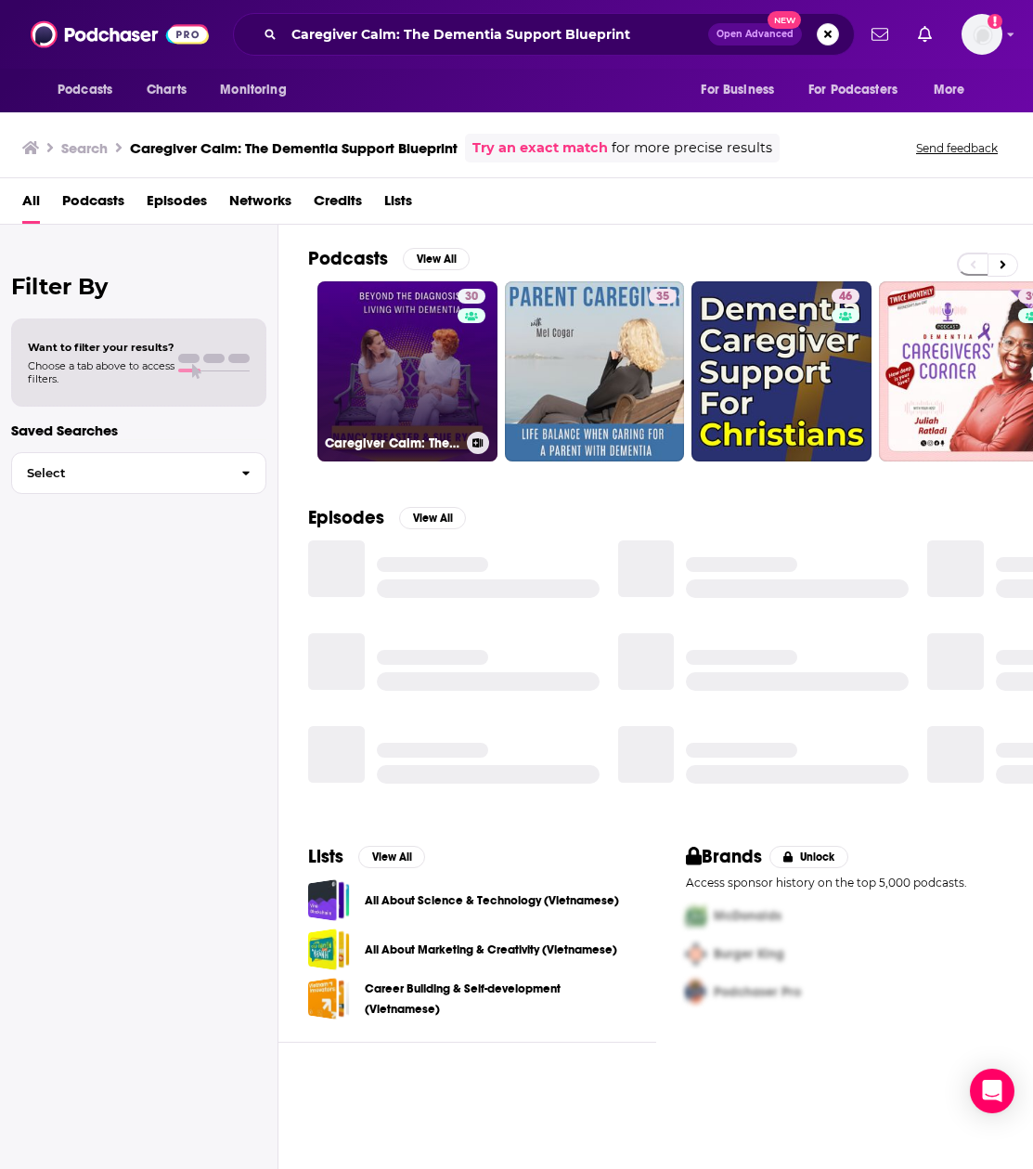
click at [396, 348] on link "30 Caregiver Calm: The Dementia Support Blueprint" at bounding box center [408, 371] width 180 height 180
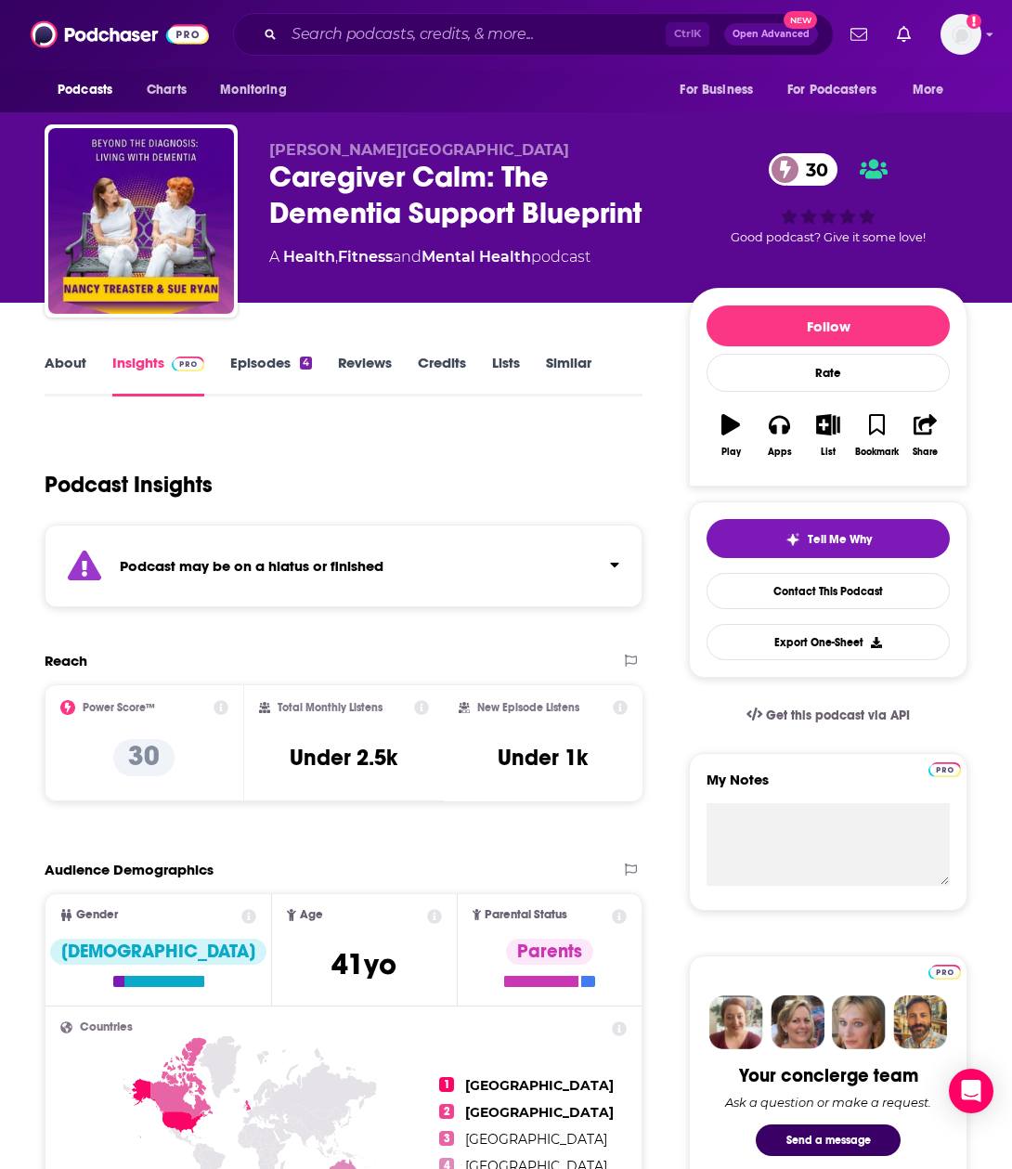
click at [255, 363] on link "Episodes 4" at bounding box center [271, 375] width 82 height 43
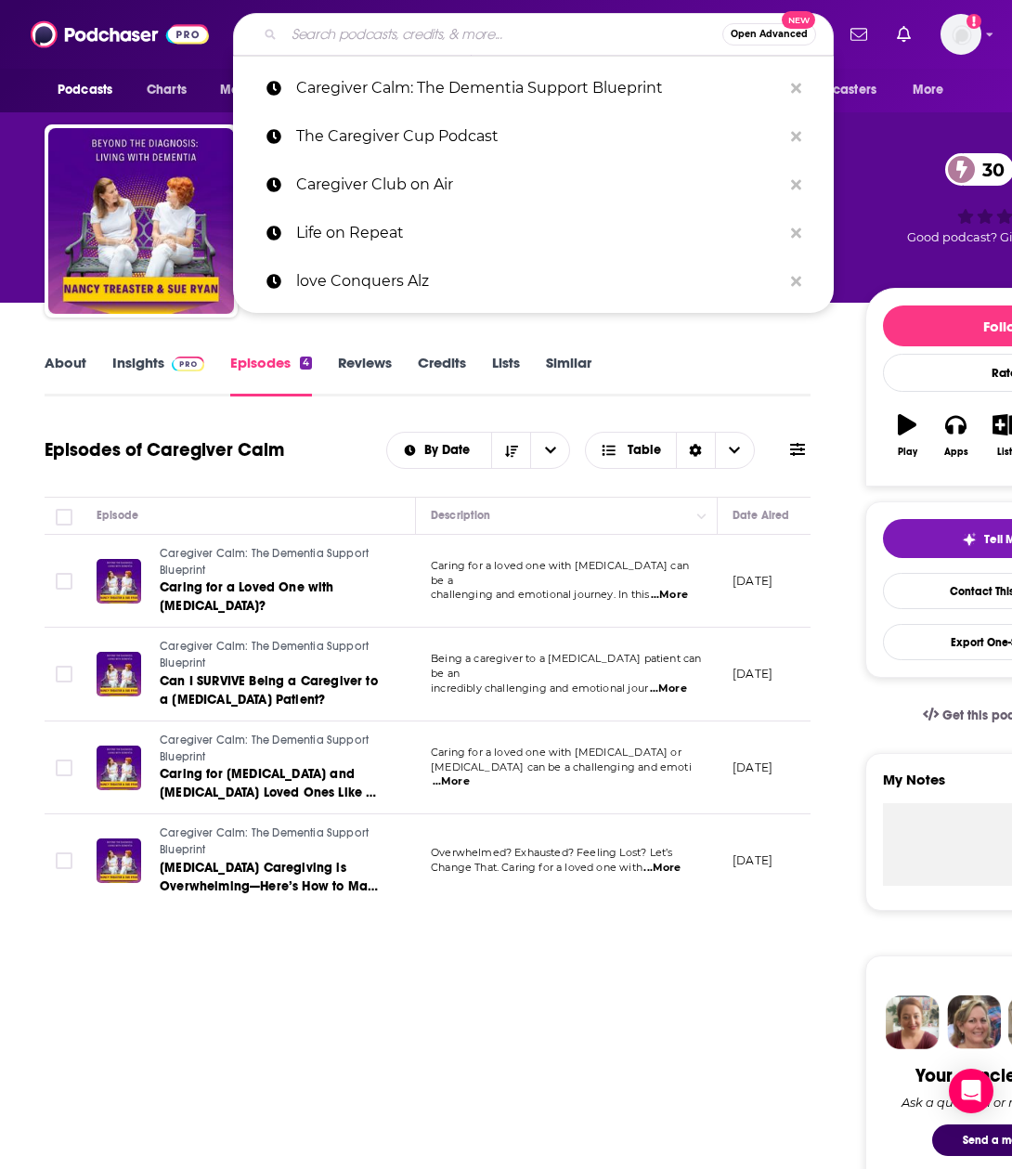
click at [384, 29] on input "Search podcasts, credits, & more..." at bounding box center [503, 34] width 438 height 30
paste input "Alzheimer’s Speaks"
type input "Alzheimer’s Speaks"
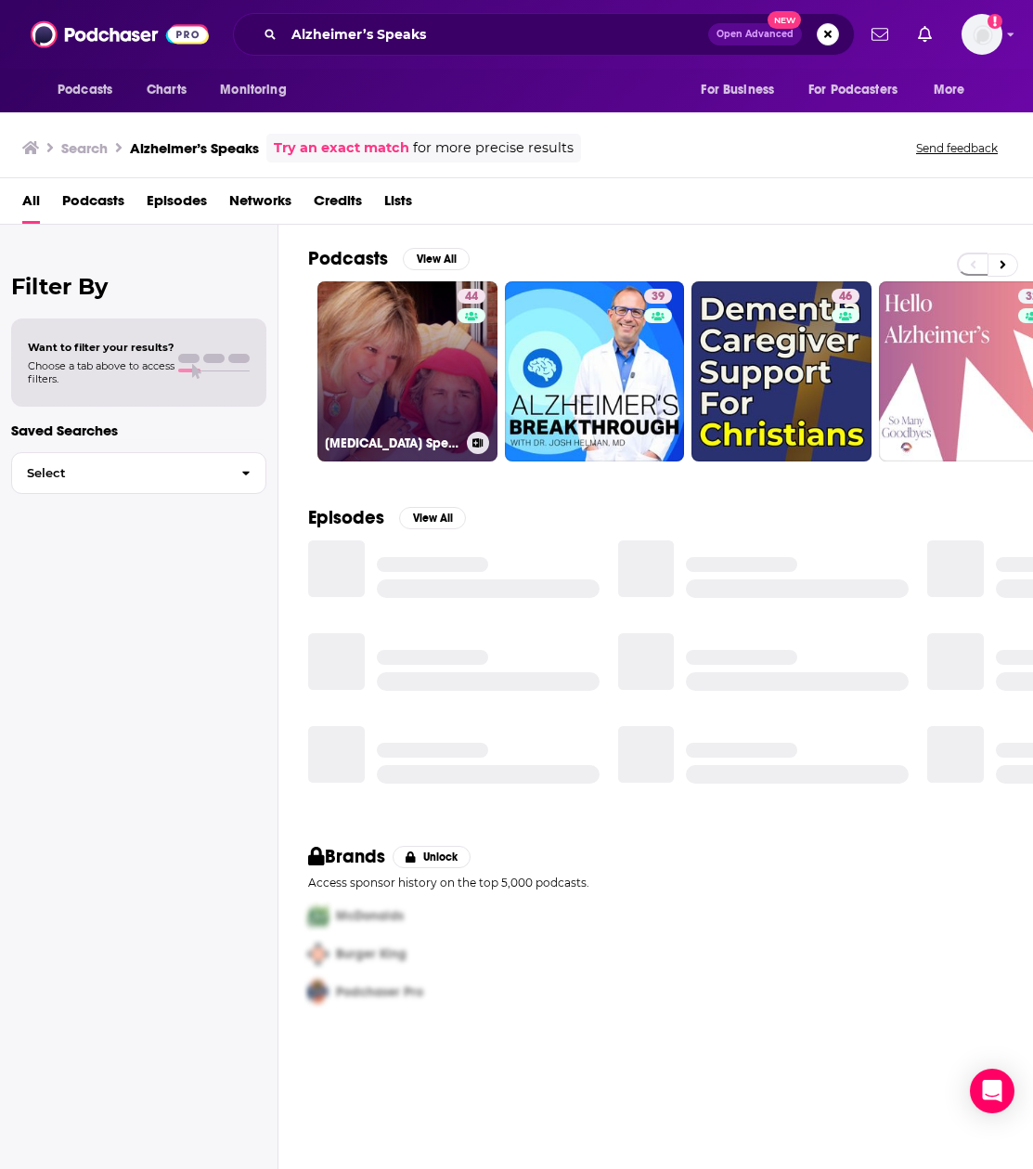
click at [395, 352] on link "44 Alzheimer's Speaks" at bounding box center [408, 371] width 180 height 180
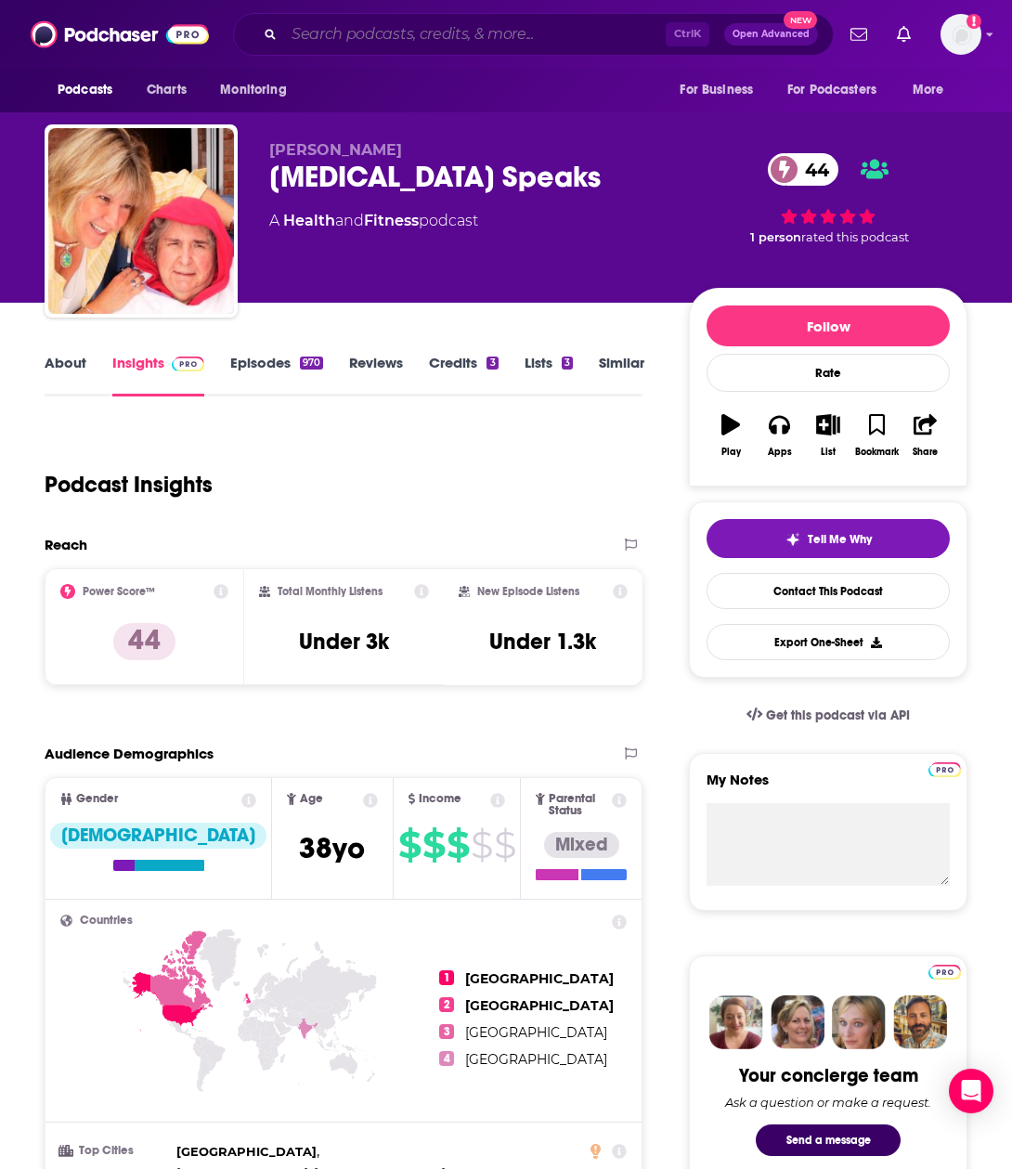
click at [355, 32] on input "Search podcasts, credits, & more..." at bounding box center [475, 34] width 382 height 30
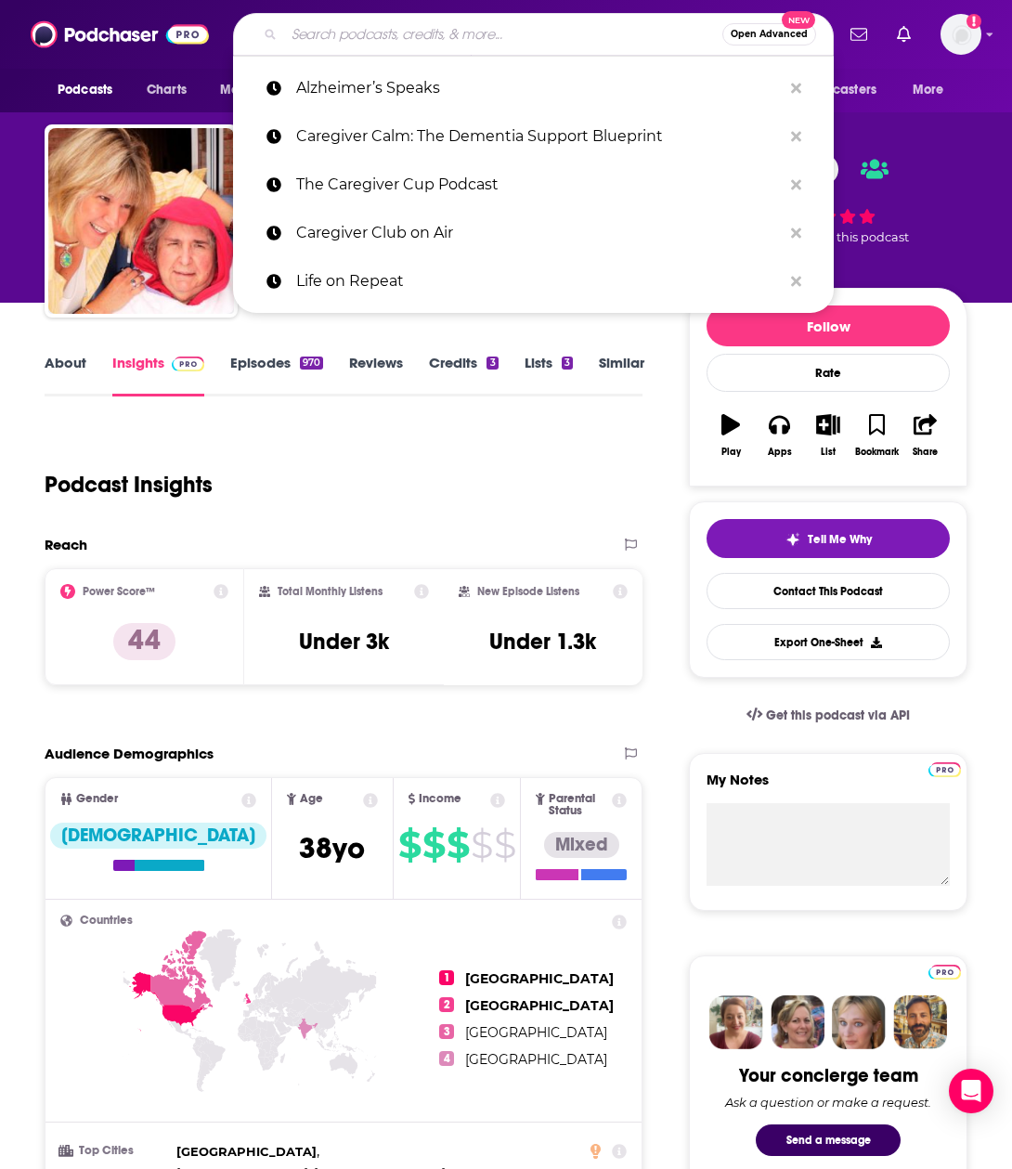
paste input "The Bio Report"
type input "The Bio Report"
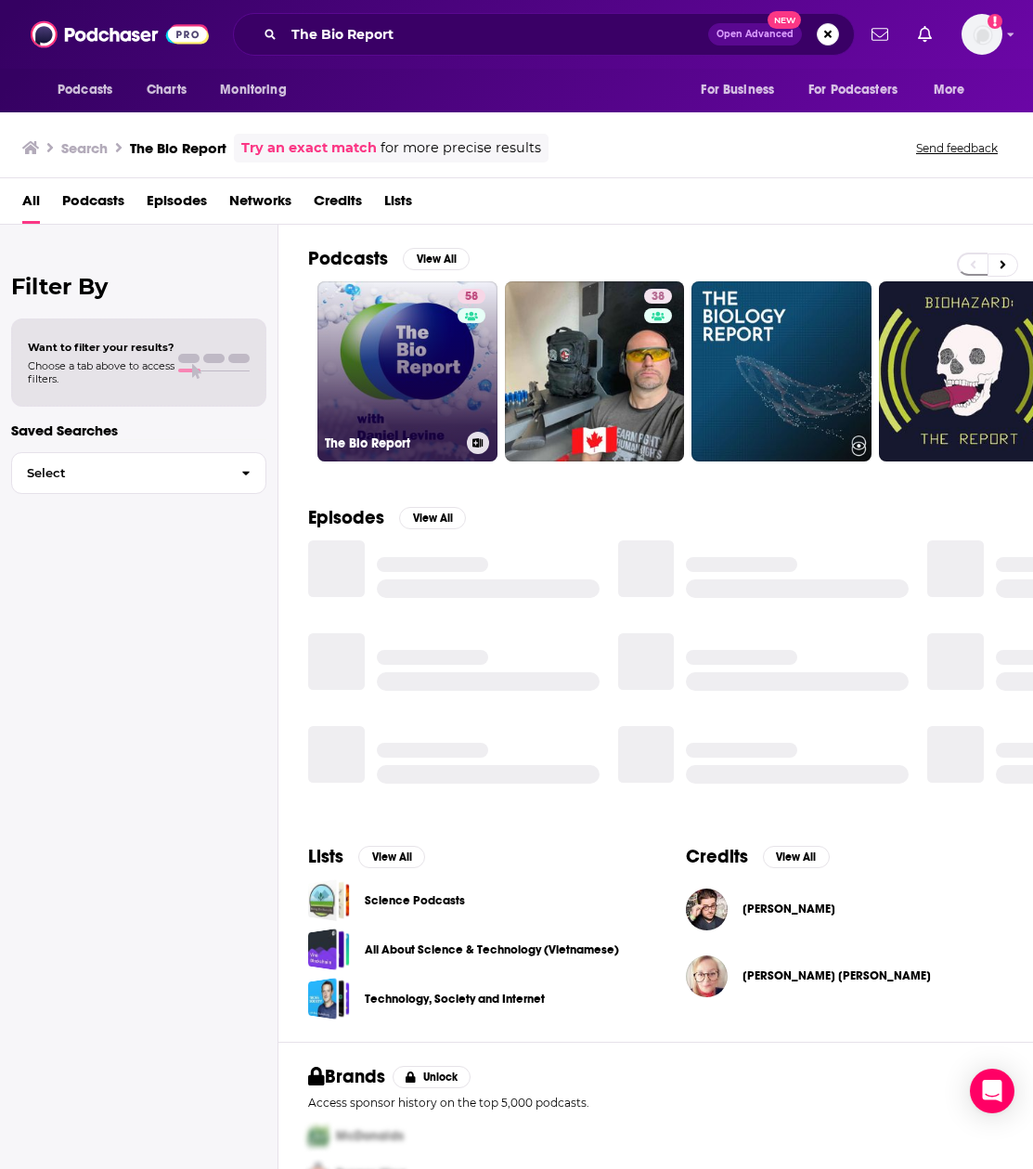
click at [405, 364] on link "58 The Bio Report" at bounding box center [408, 371] width 180 height 180
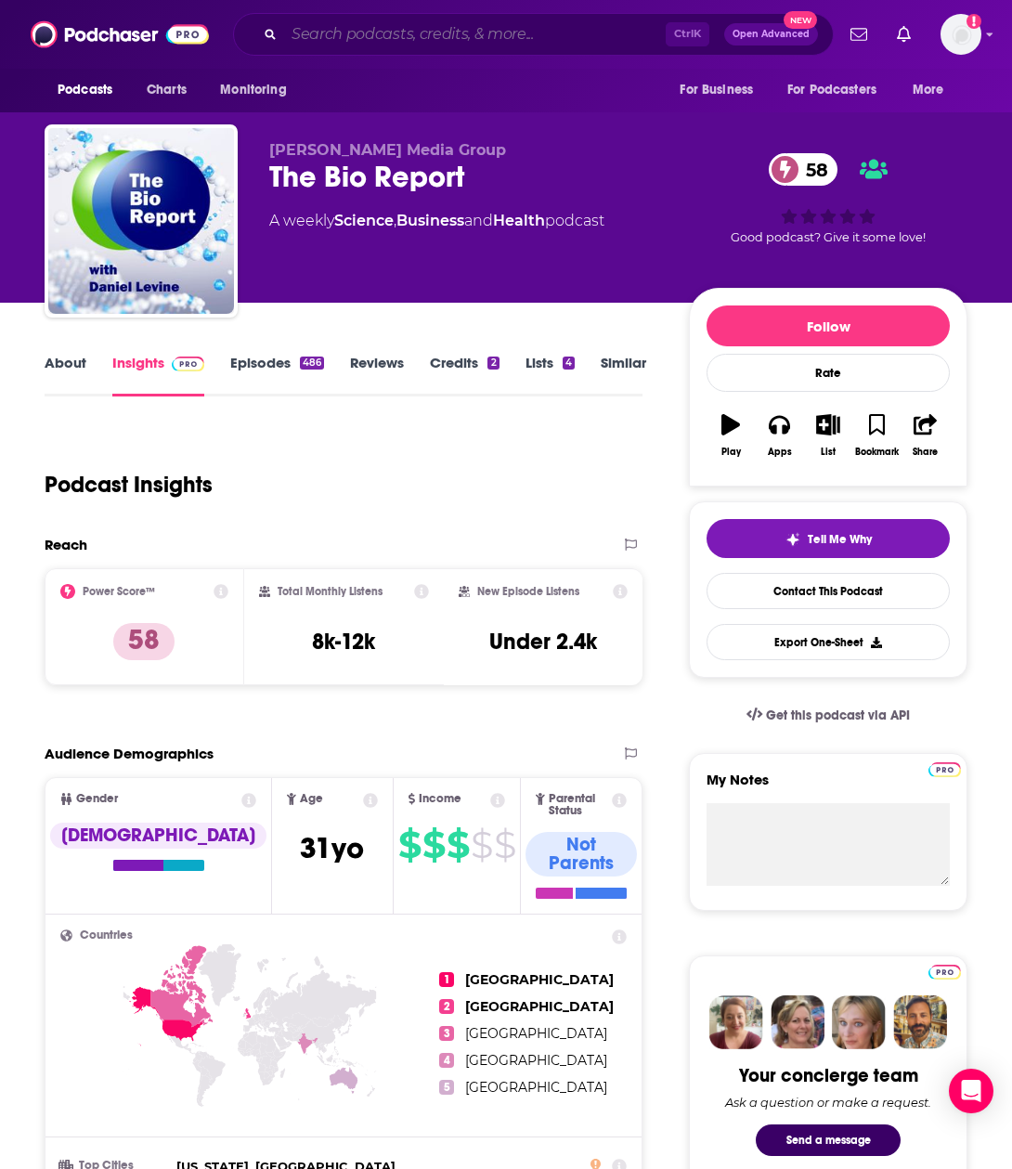
click at [371, 24] on input "Search podcasts, credits, & more..." at bounding box center [475, 34] width 382 height 30
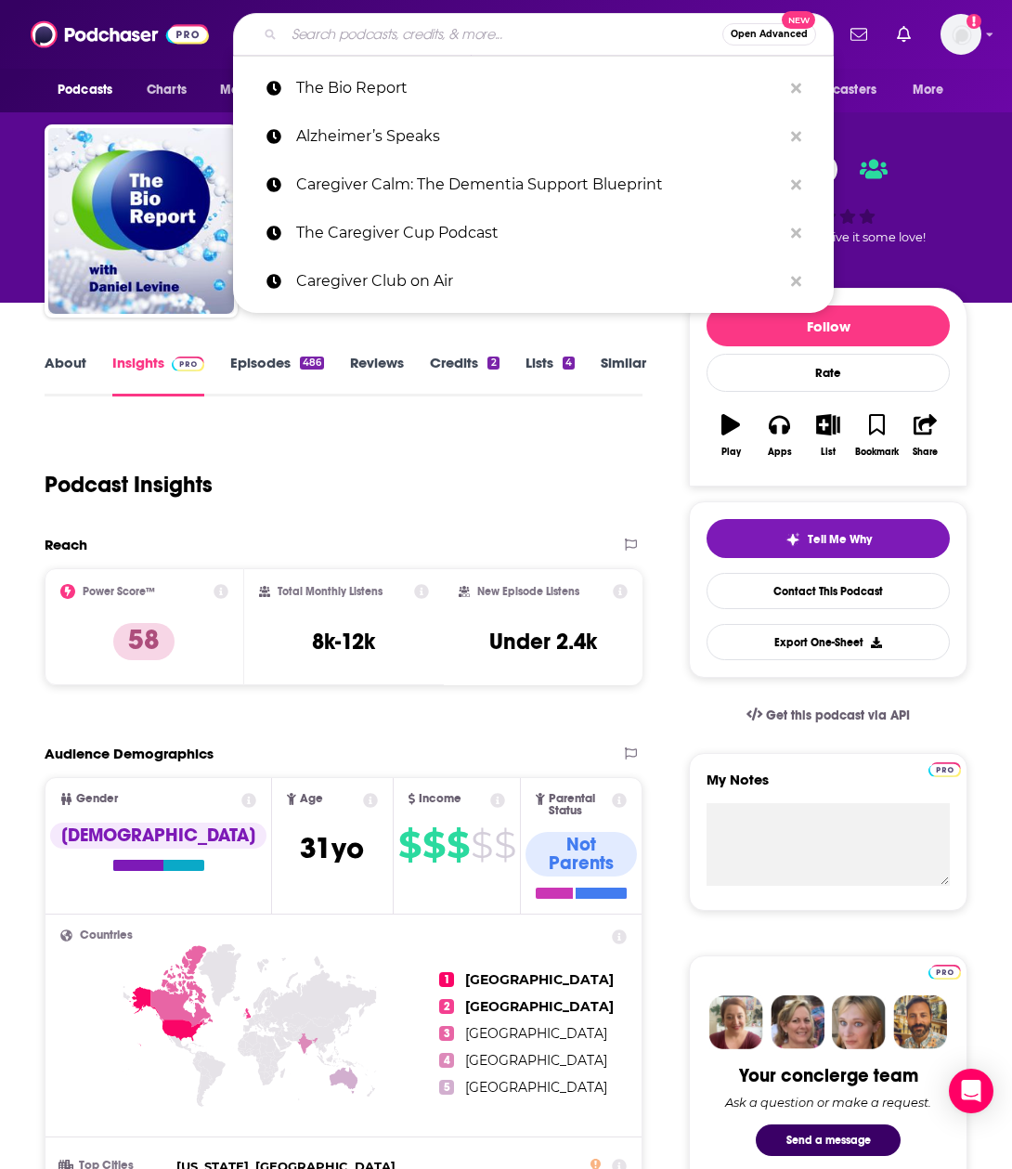
paste input "Science Friday"
type input "Science Friday"
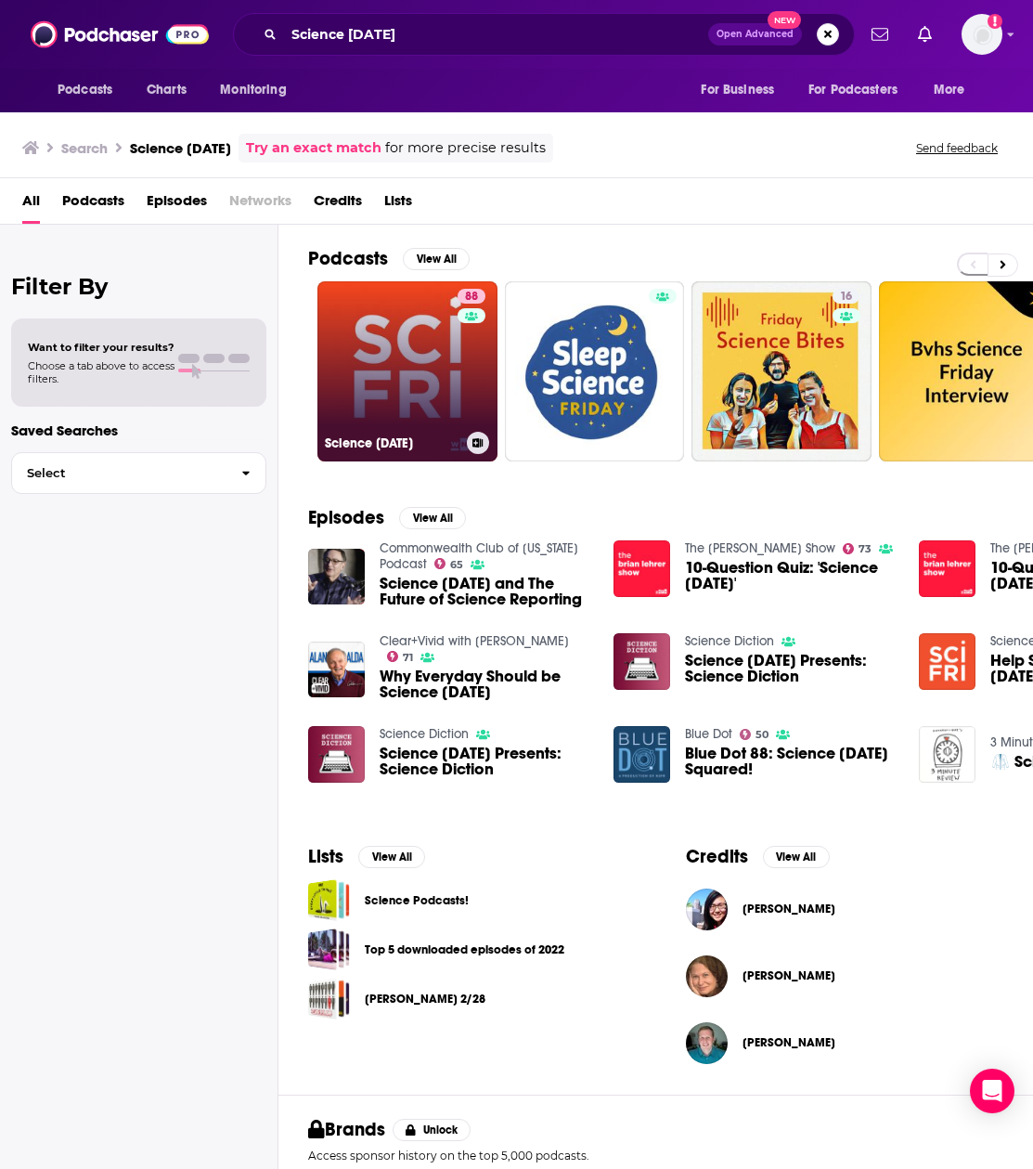
click at [424, 362] on link "88 Science Friday" at bounding box center [408, 371] width 180 height 180
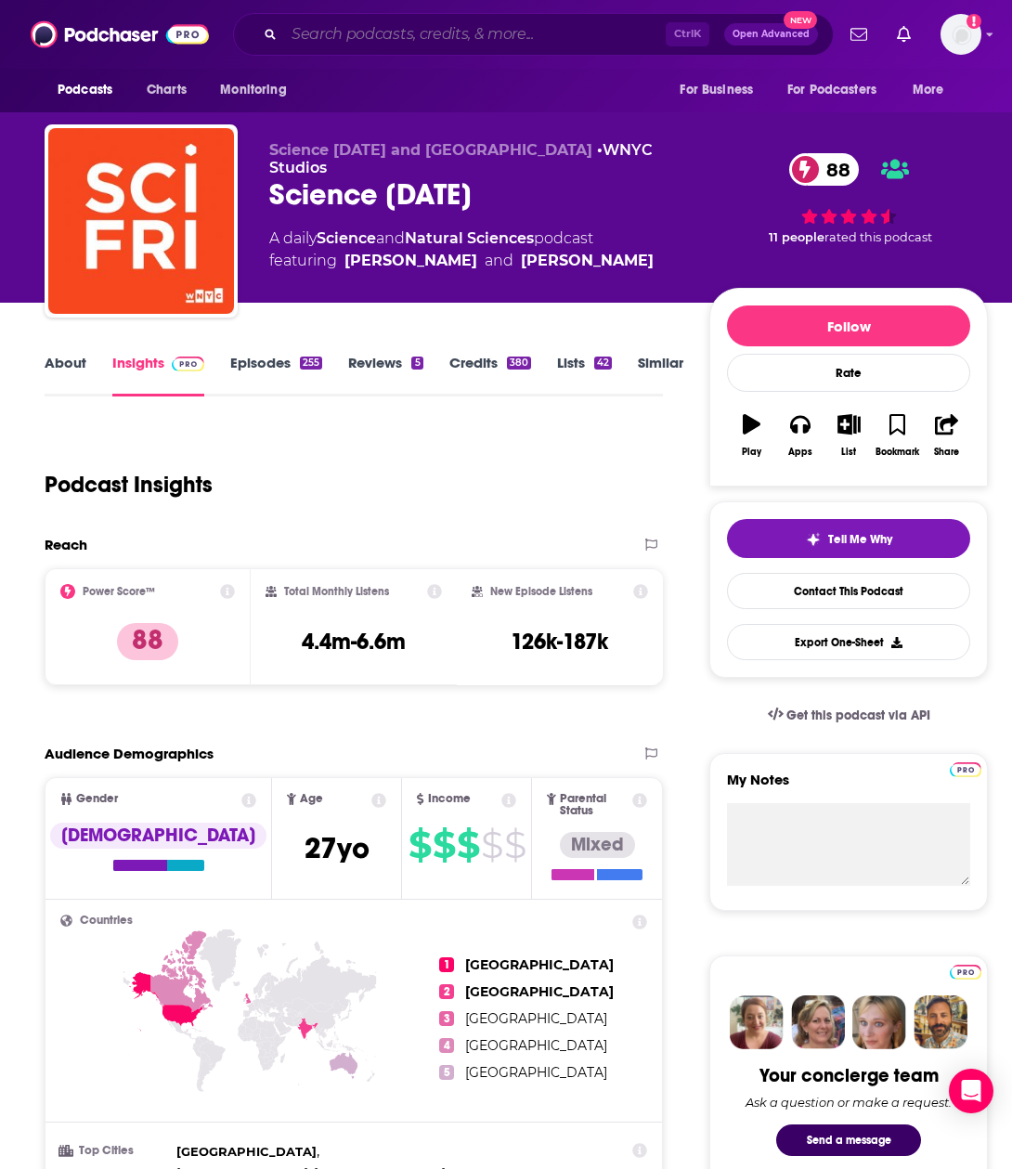
click at [373, 20] on input "Search podcasts, credits, & more..." at bounding box center [475, 34] width 382 height 30
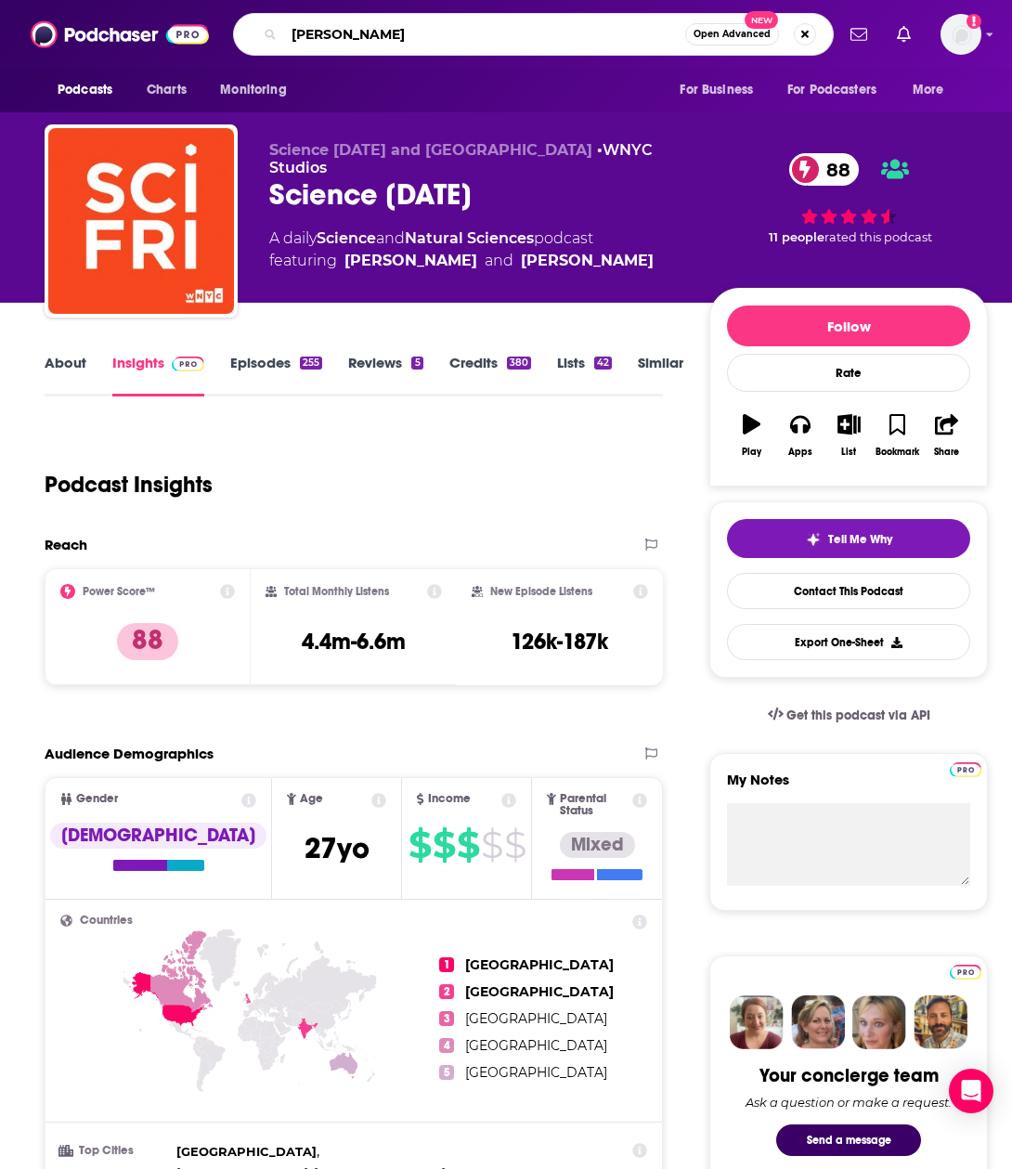
type input "ted health"
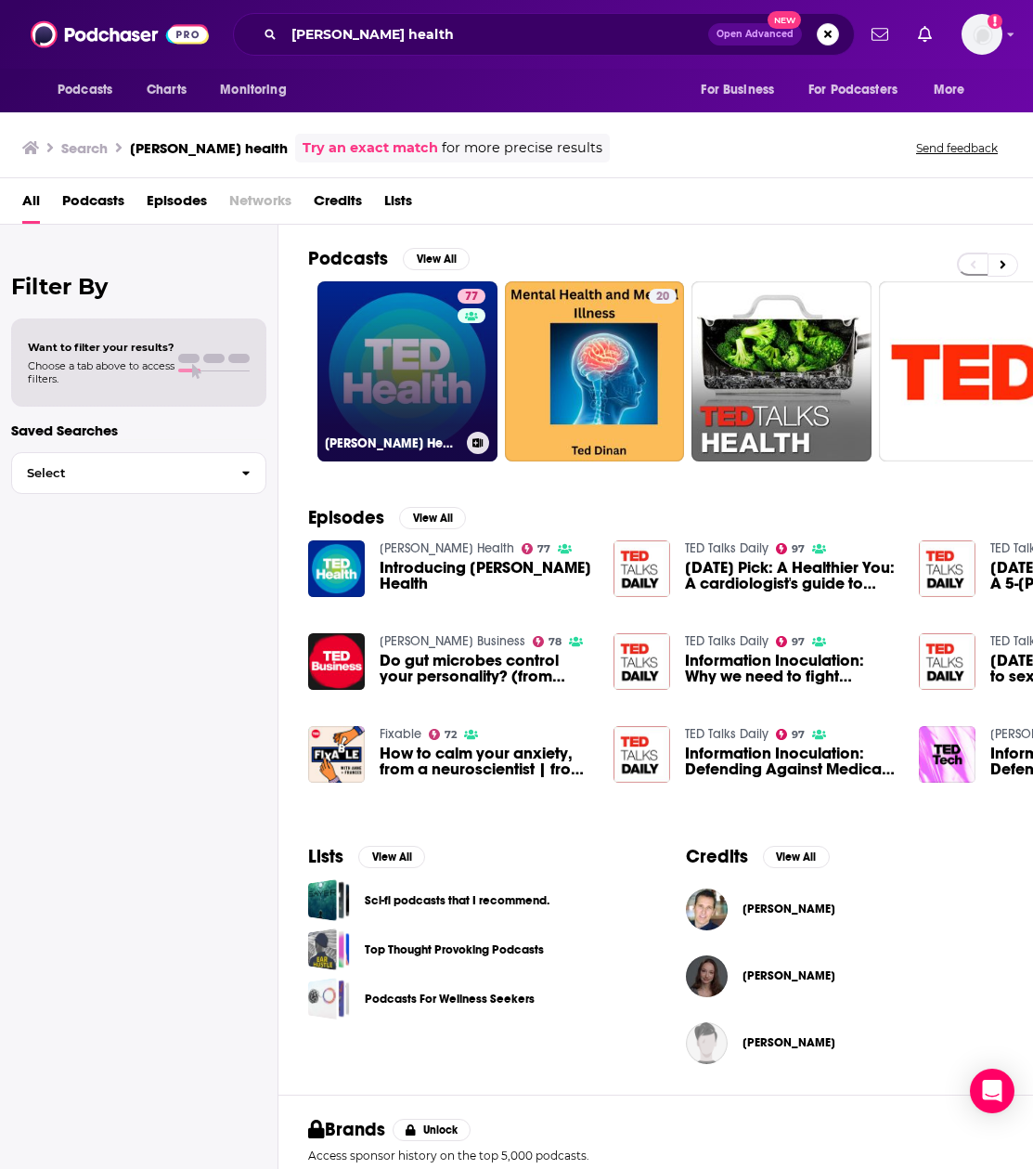
click at [413, 350] on link "77 TED Health" at bounding box center [408, 371] width 180 height 180
